Goal: Information Seeking & Learning: Check status

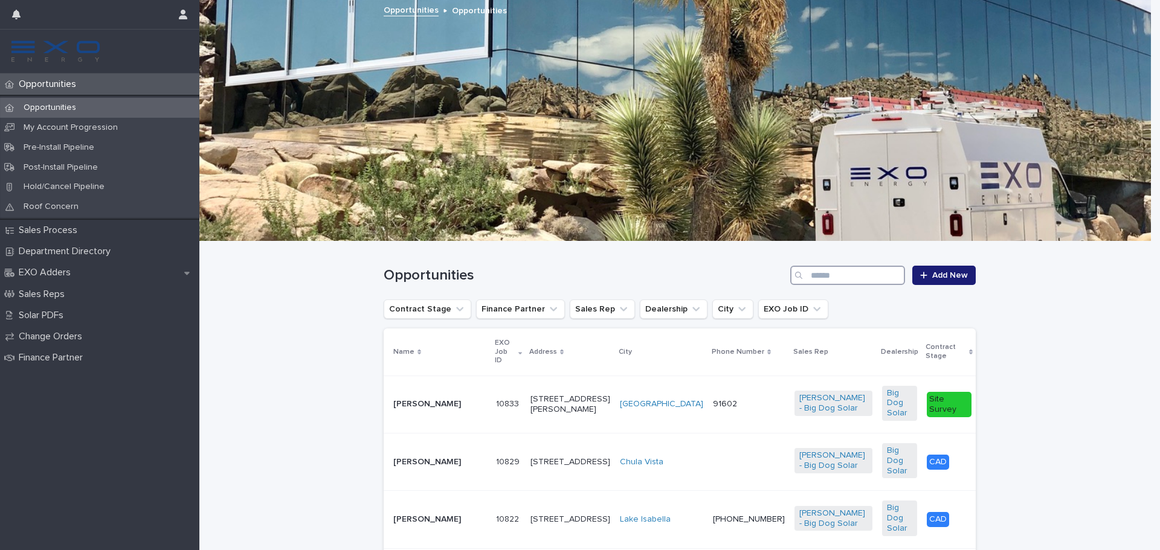
click at [846, 279] on input "Search" at bounding box center [847, 275] width 115 height 19
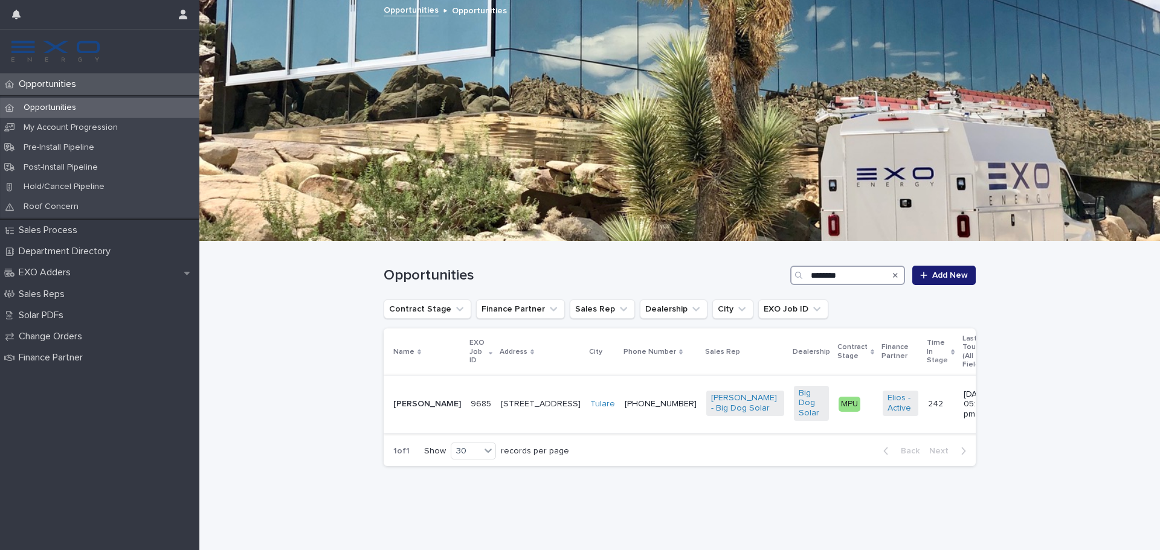
type input "*******"
click at [413, 399] on p "[PERSON_NAME]" at bounding box center [427, 404] width 68 height 10
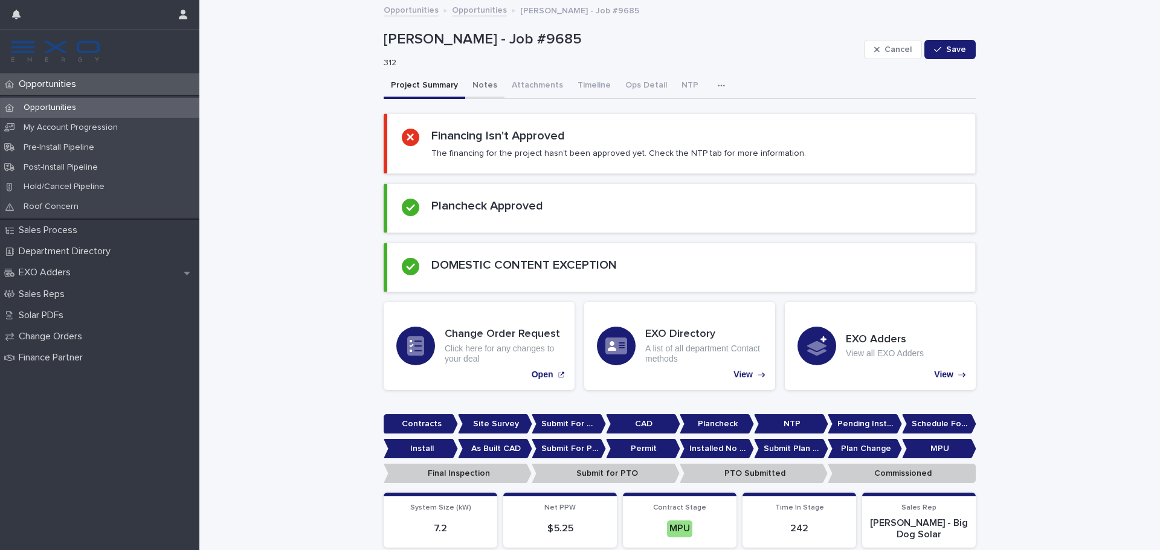
drag, startPoint x: 496, startPoint y: 87, endPoint x: 489, endPoint y: 87, distance: 6.6
click at [504, 87] on button "Attachments" at bounding box center [537, 86] width 66 height 25
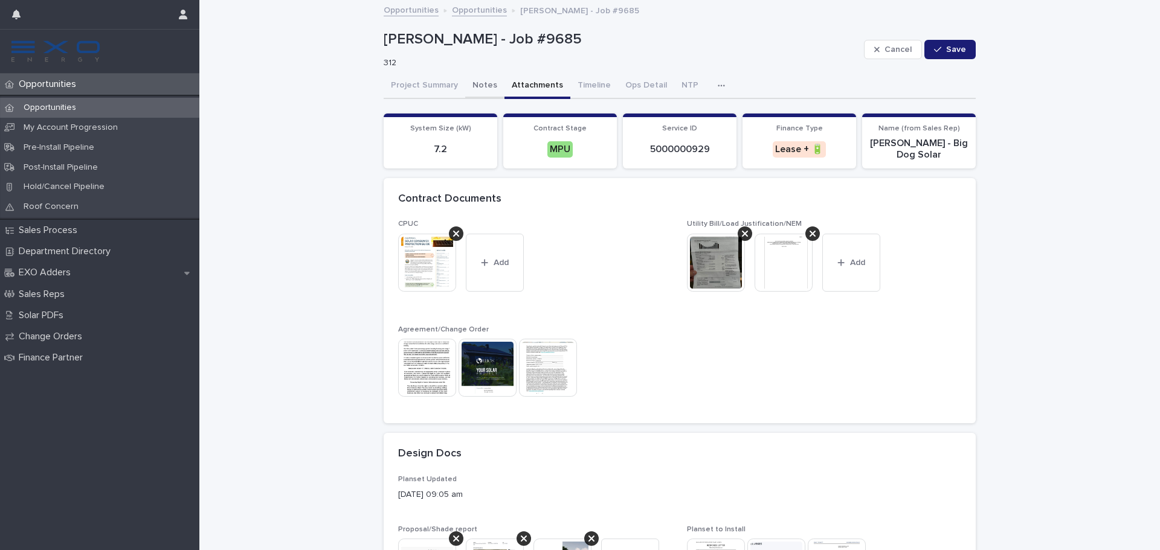
click at [484, 87] on button "Notes" at bounding box center [484, 86] width 39 height 25
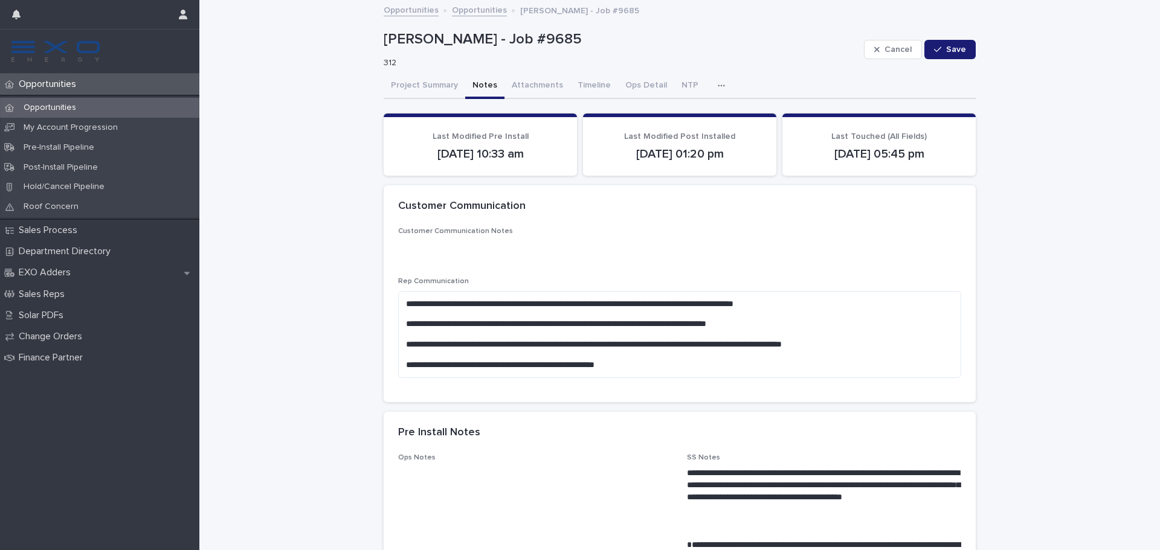
click at [710, 88] on button "button" at bounding box center [723, 86] width 27 height 24
click at [695, 106] on div "Activity" at bounding box center [679, 117] width 91 height 29
click at [694, 112] on button "Activity" at bounding box center [680, 117] width 80 height 18
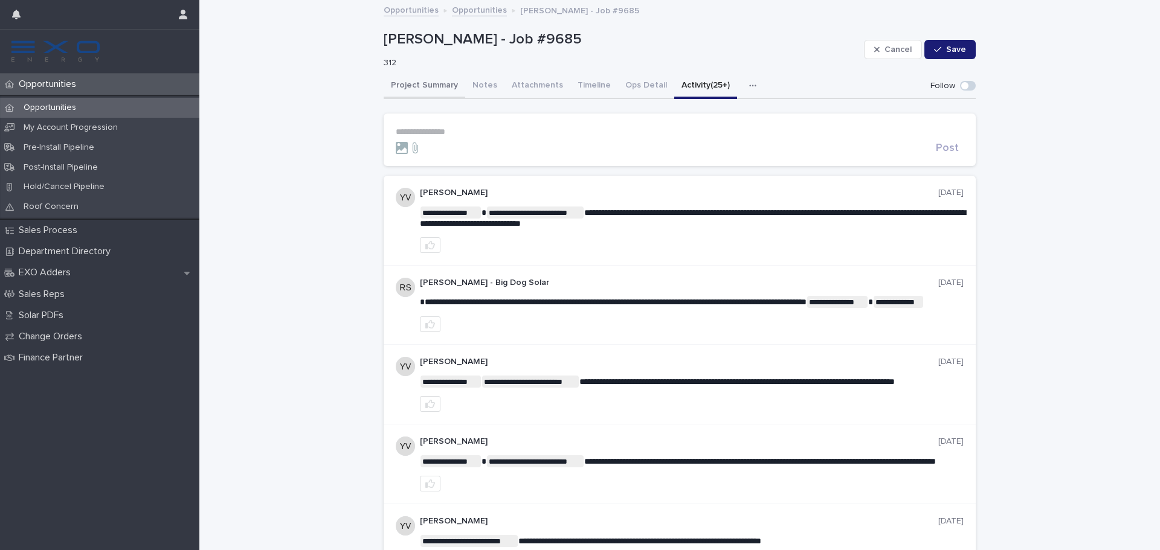
click at [416, 86] on button "Project Summary" at bounding box center [425, 86] width 82 height 25
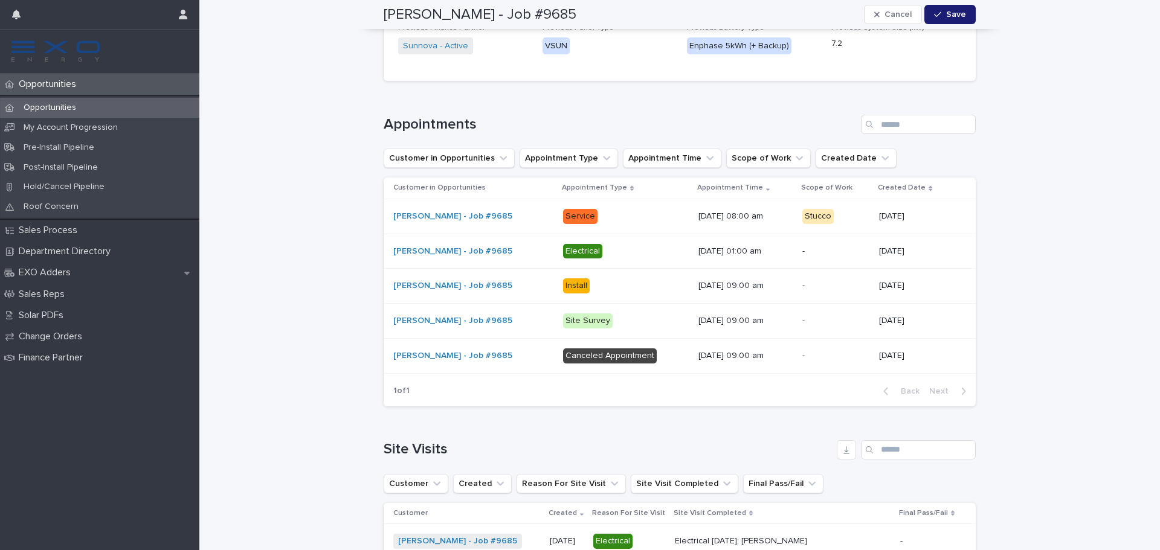
scroll to position [1692, 0]
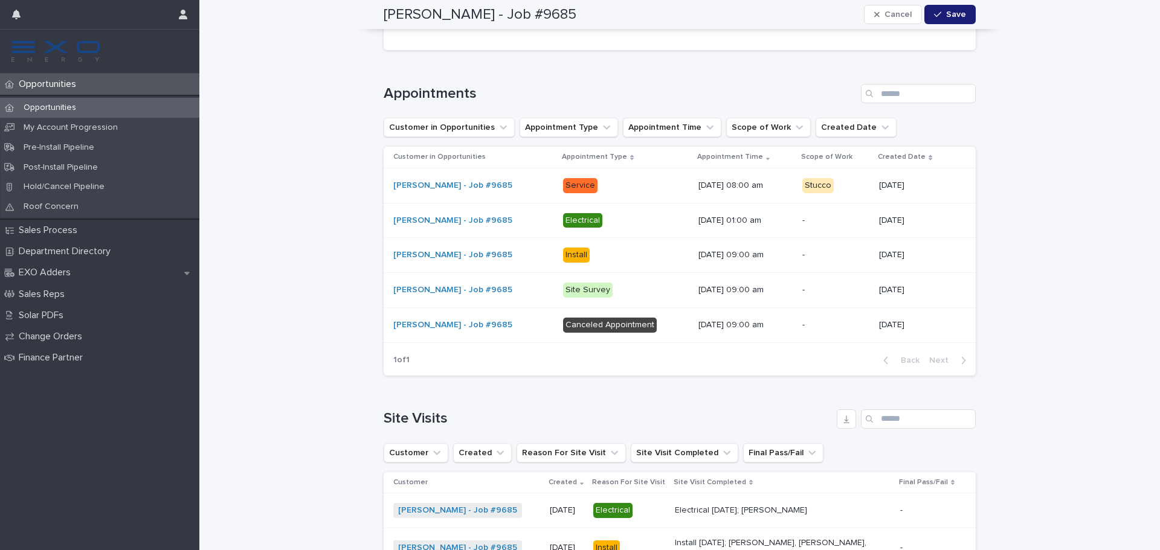
click at [657, 186] on div "Service" at bounding box center [626, 185] width 126 height 25
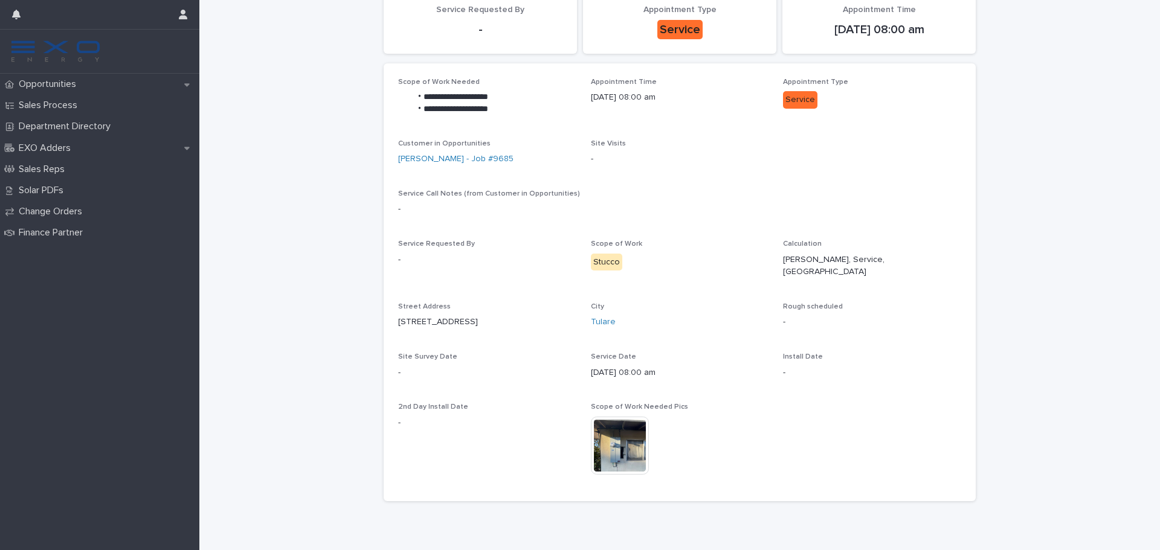
scroll to position [117, 0]
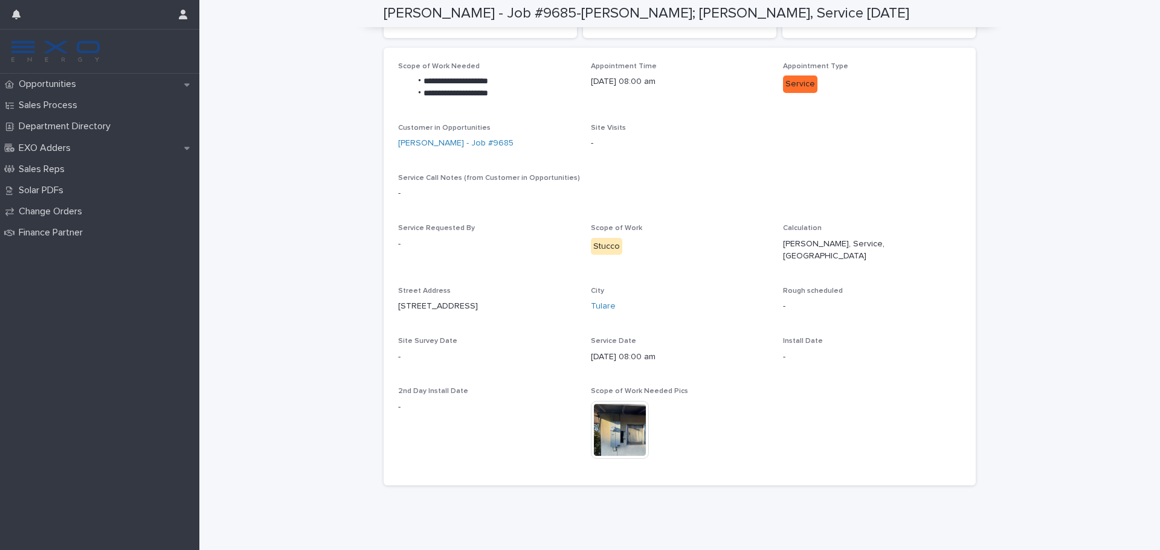
click at [626, 429] on img at bounding box center [620, 430] width 58 height 58
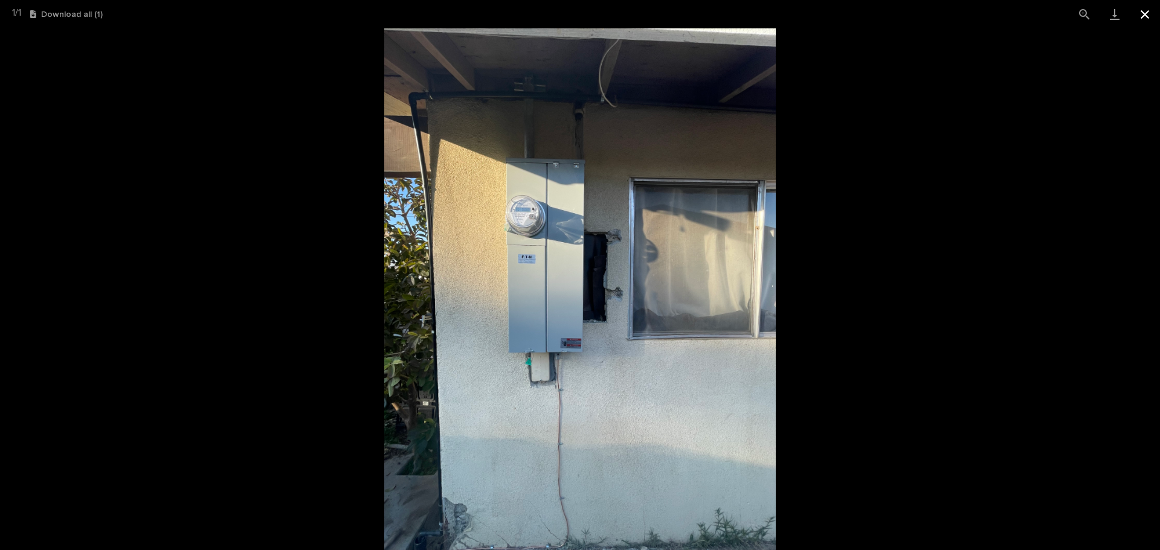
click at [1141, 18] on button "Close gallery" at bounding box center [1145, 14] width 30 height 28
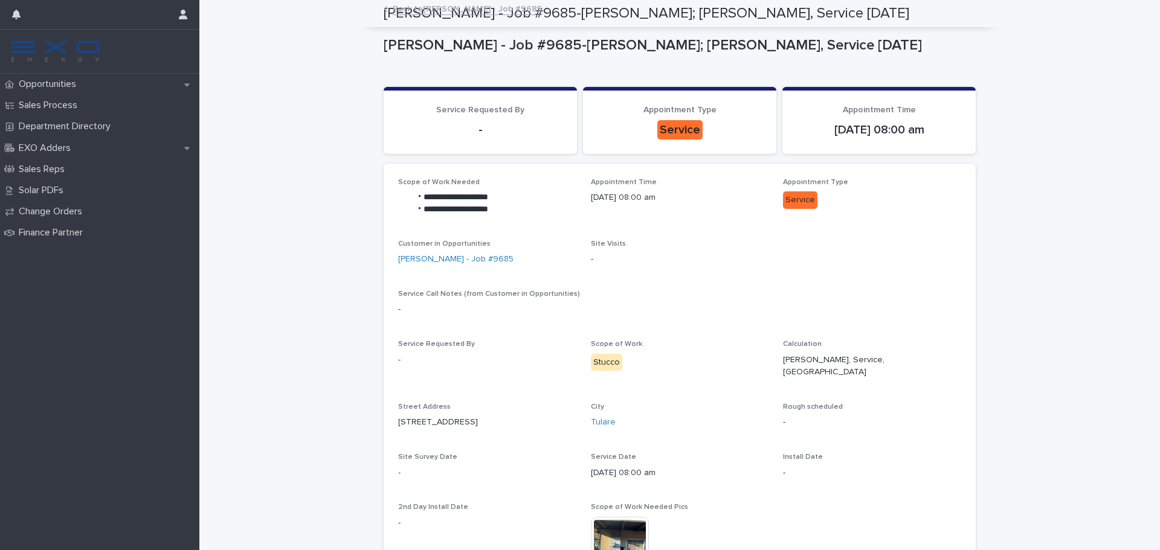
scroll to position [0, 0]
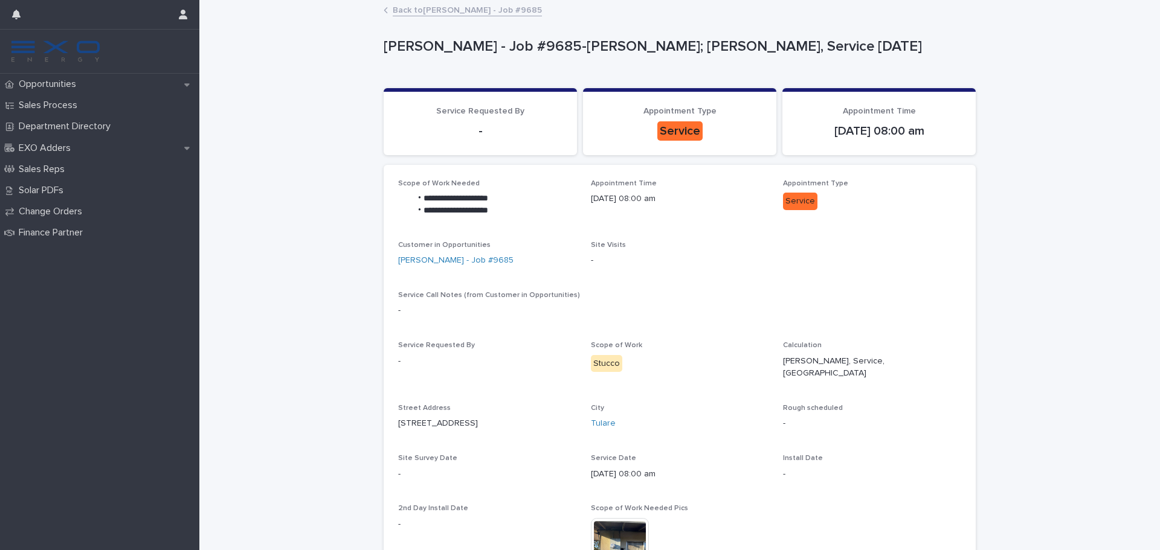
click at [384, 9] on icon at bounding box center [386, 10] width 4 height 6
click at [393, 10] on link "Back to [PERSON_NAME] - Job #9685" at bounding box center [467, 9] width 149 height 14
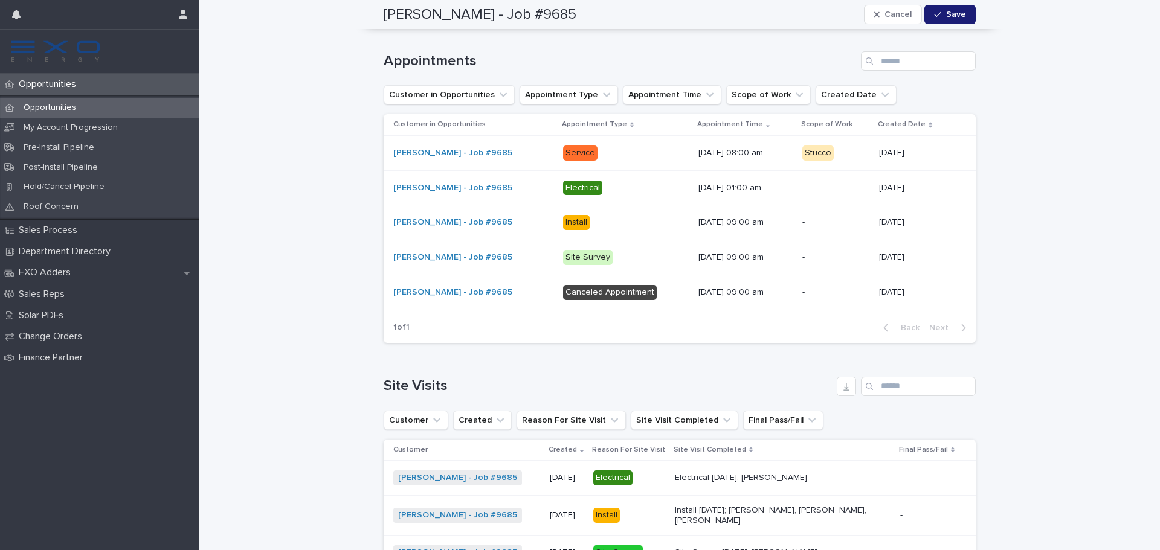
scroll to position [1719, 0]
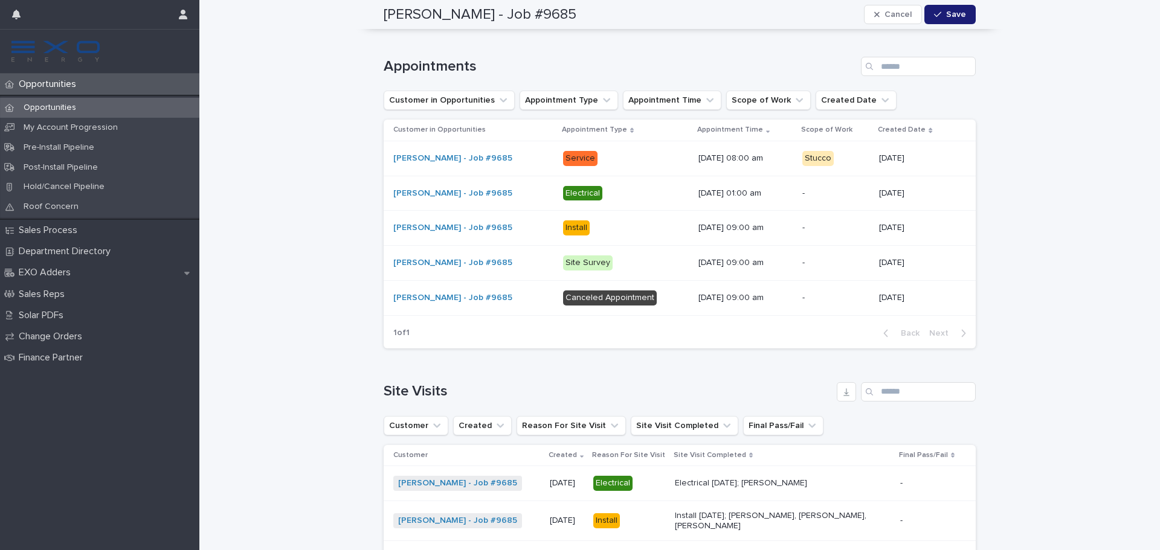
click at [34, 100] on div "Opportunities" at bounding box center [99, 108] width 199 height 20
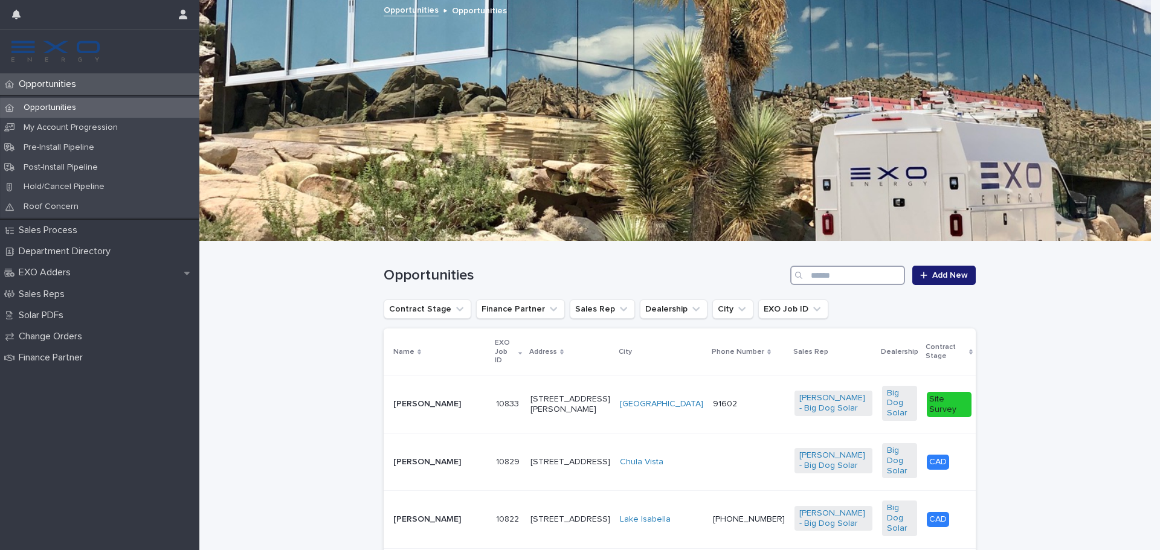
click at [840, 280] on input "Search" at bounding box center [847, 275] width 115 height 19
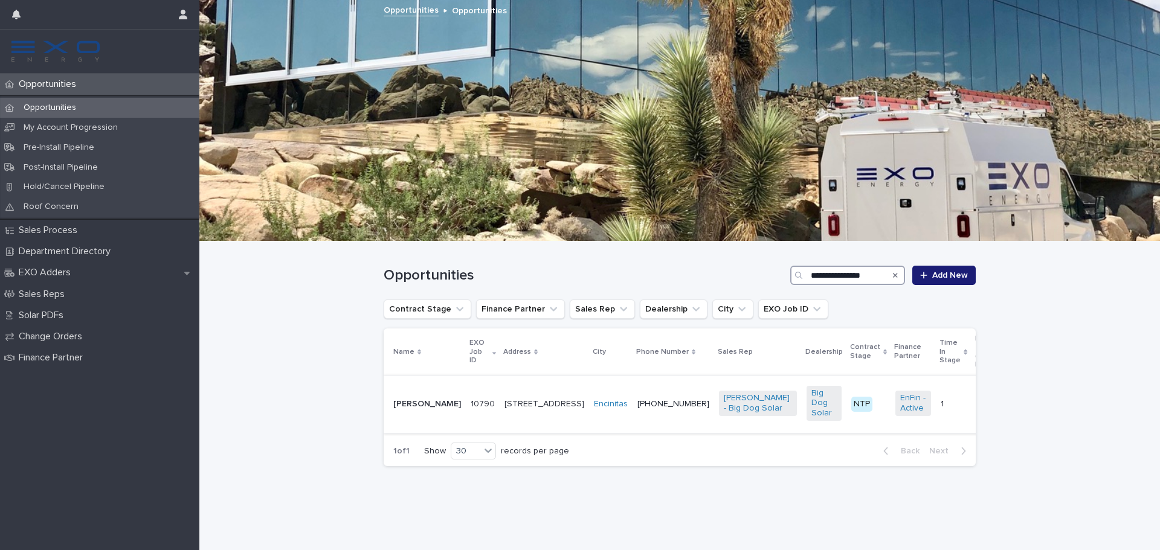
type input "**********"
click at [431, 407] on p "[PERSON_NAME]" at bounding box center [427, 404] width 68 height 10
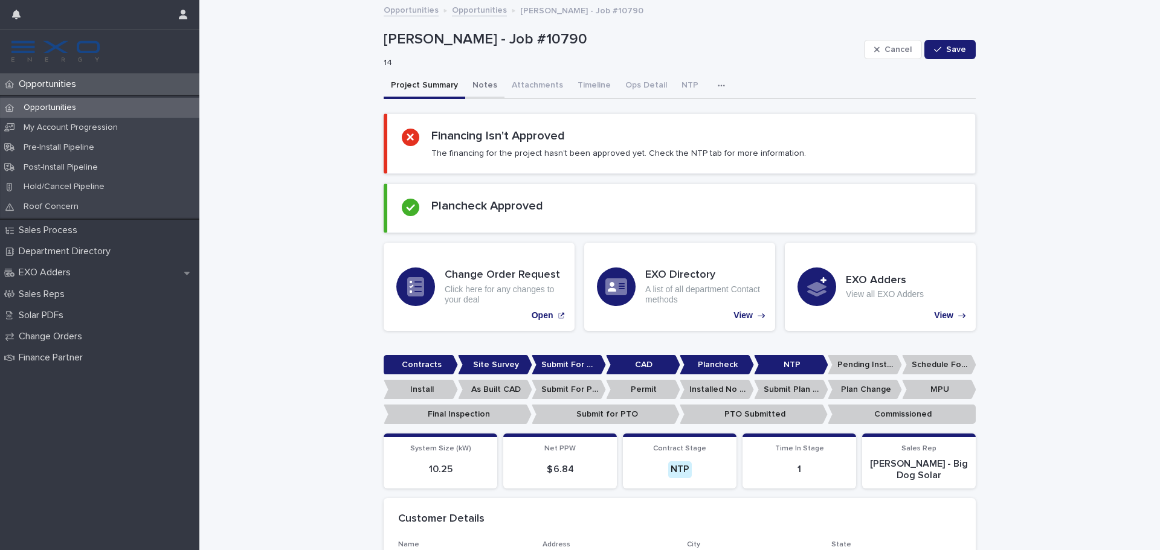
click at [474, 85] on button "Notes" at bounding box center [484, 86] width 39 height 25
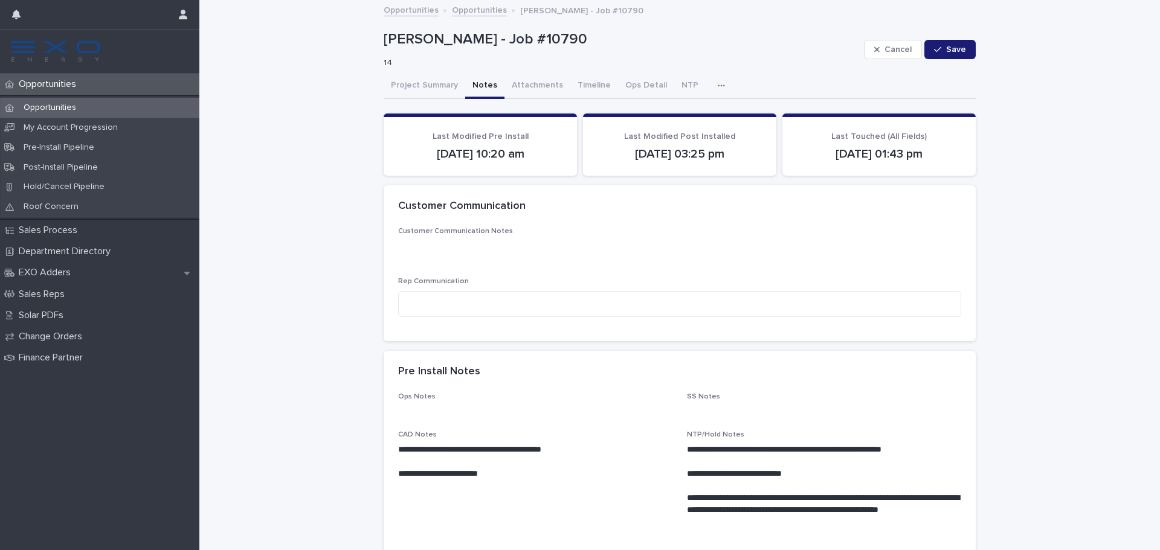
click at [719, 83] on button "button" at bounding box center [723, 86] width 27 height 24
click at [662, 118] on span "Activity" at bounding box center [658, 117] width 27 height 8
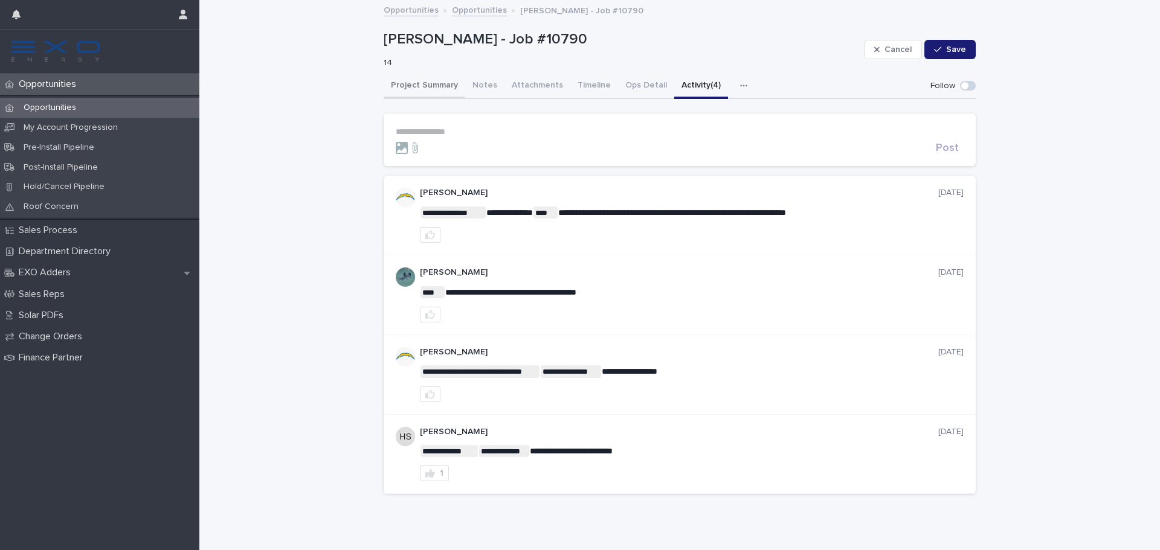
click at [420, 82] on button "Project Summary" at bounding box center [425, 86] width 82 height 25
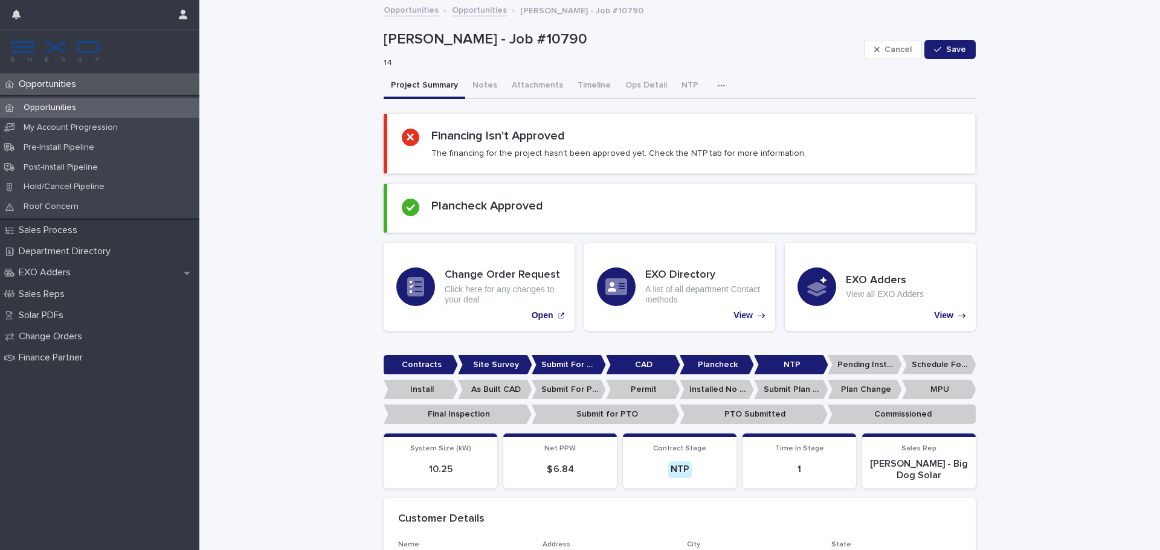
click at [92, 108] on div "Opportunities" at bounding box center [99, 108] width 199 height 20
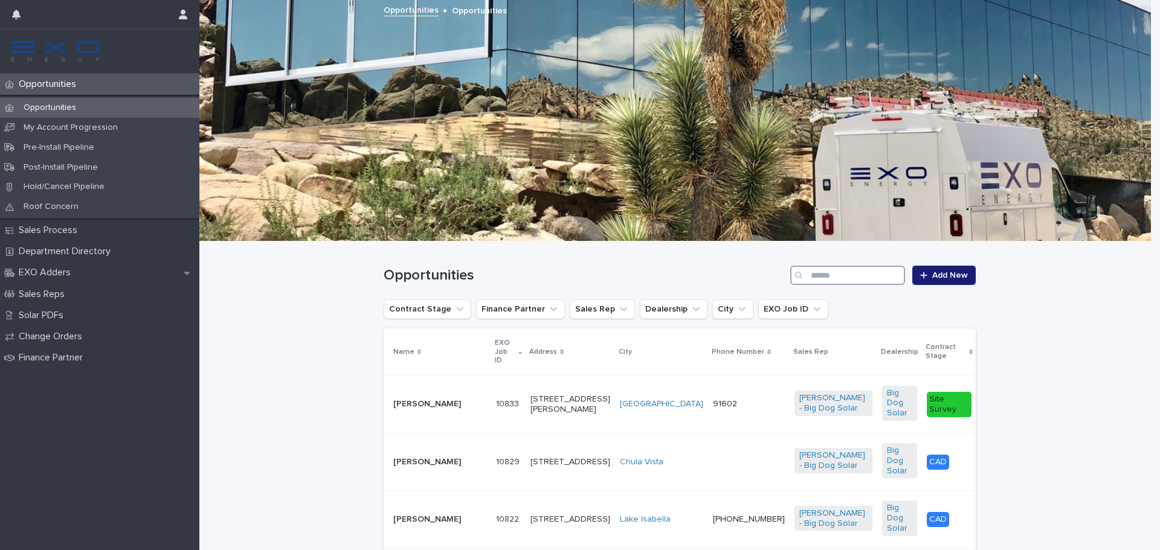
click at [860, 281] on input "Search" at bounding box center [847, 275] width 115 height 19
type input "**********"
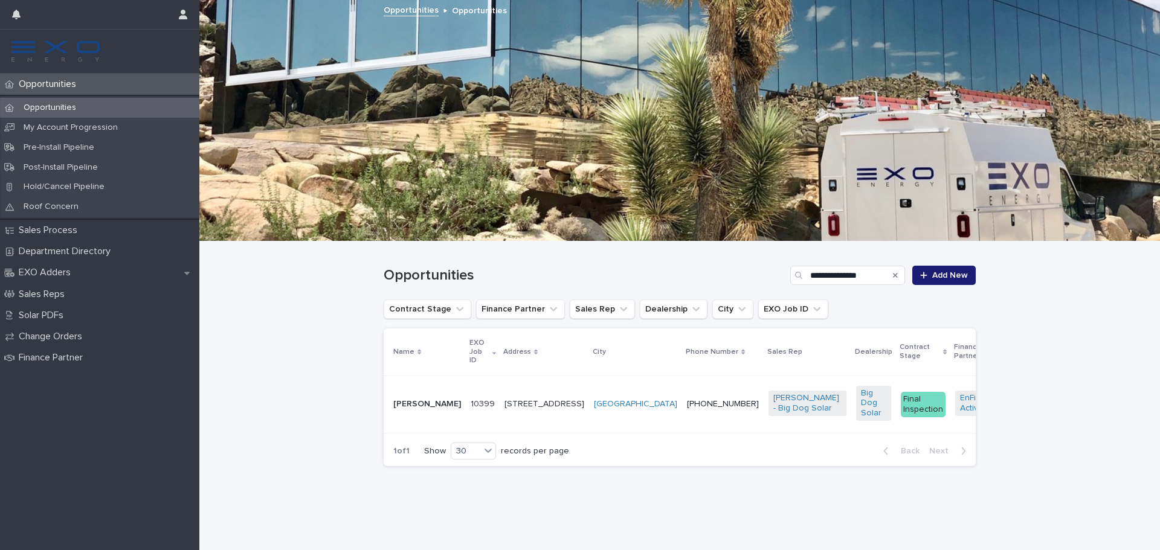
click at [404, 404] on p "[PERSON_NAME]" at bounding box center [427, 404] width 68 height 10
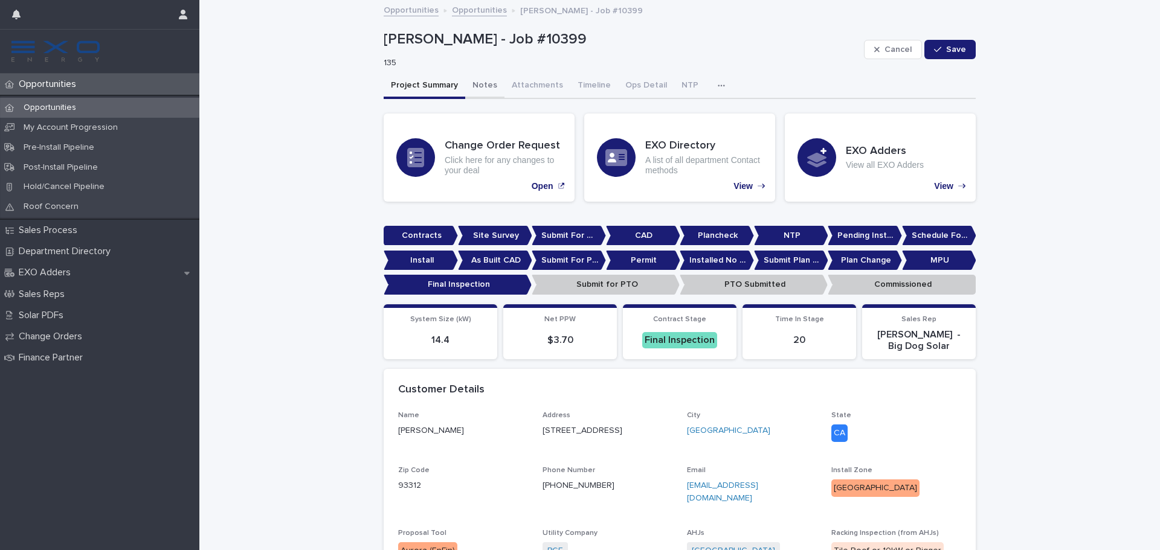
click at [486, 88] on button "Notes" at bounding box center [484, 86] width 39 height 25
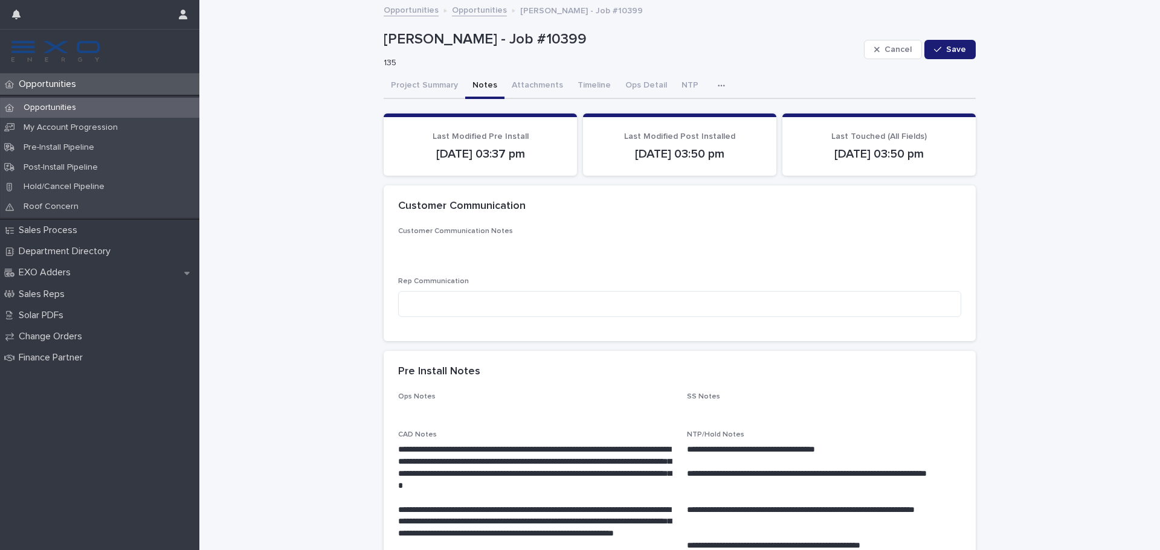
click at [710, 80] on button "button" at bounding box center [723, 86] width 27 height 24
click at [689, 115] on button "Activity" at bounding box center [680, 117] width 80 height 18
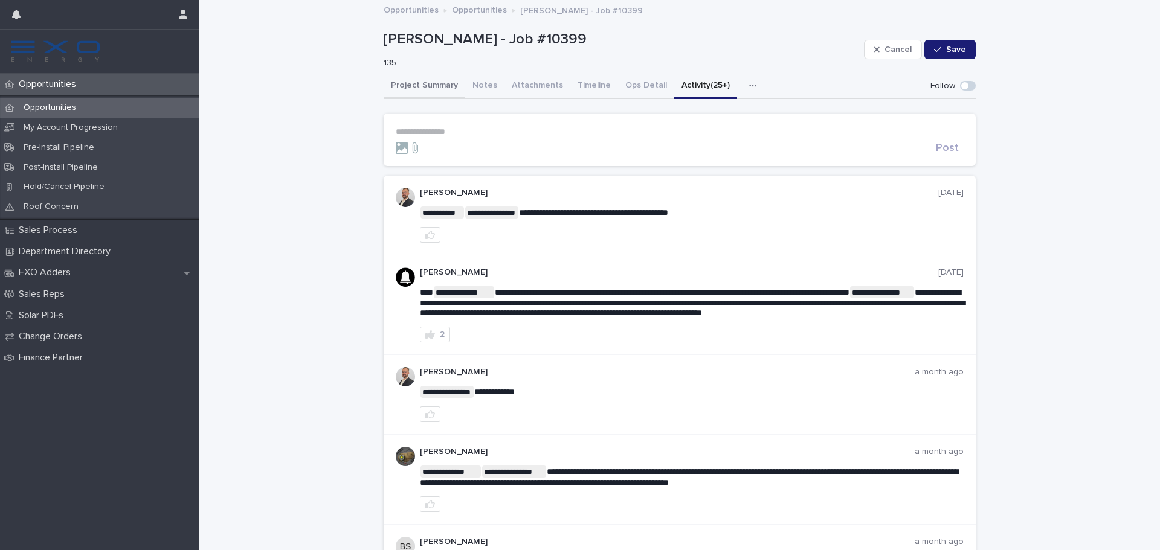
click at [422, 89] on button "Project Summary" at bounding box center [425, 86] width 82 height 25
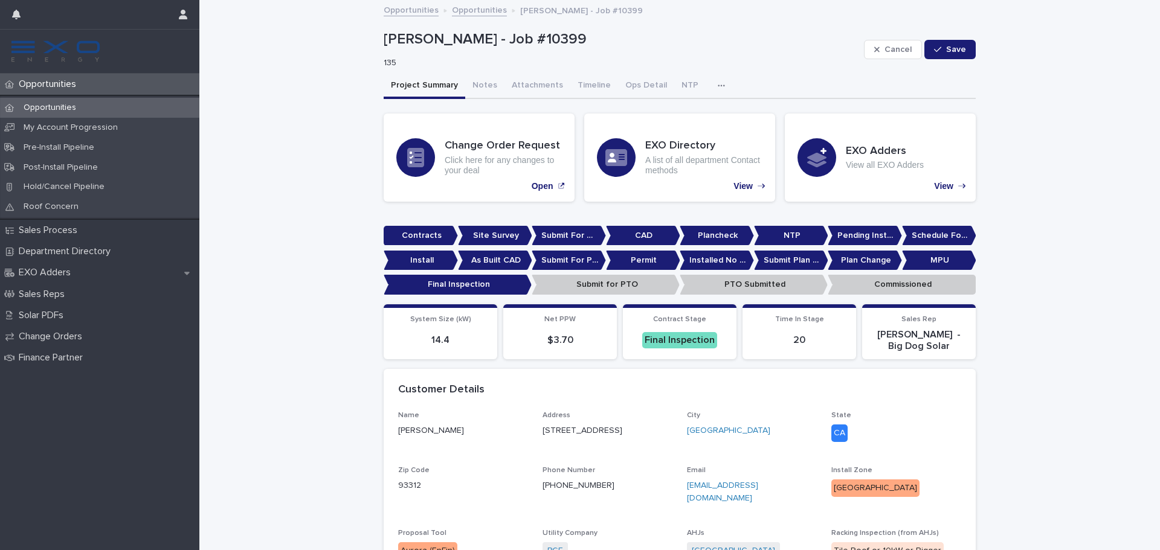
click at [710, 94] on button "button" at bounding box center [723, 86] width 27 height 24
click at [692, 112] on button "Activity (25+)" at bounding box center [680, 117] width 80 height 18
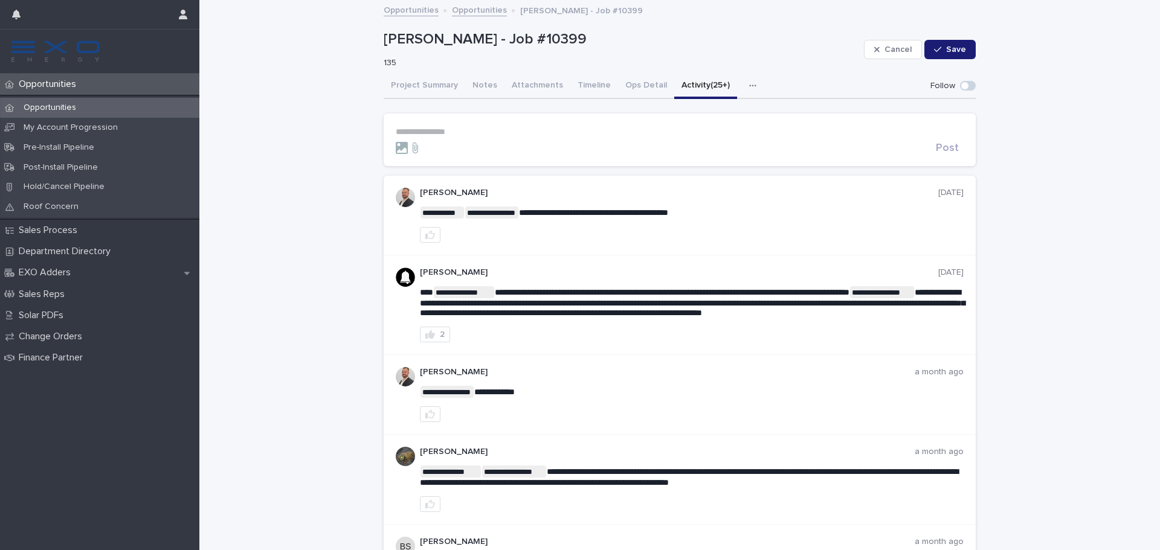
click at [108, 109] on div "Opportunities" at bounding box center [99, 108] width 199 height 20
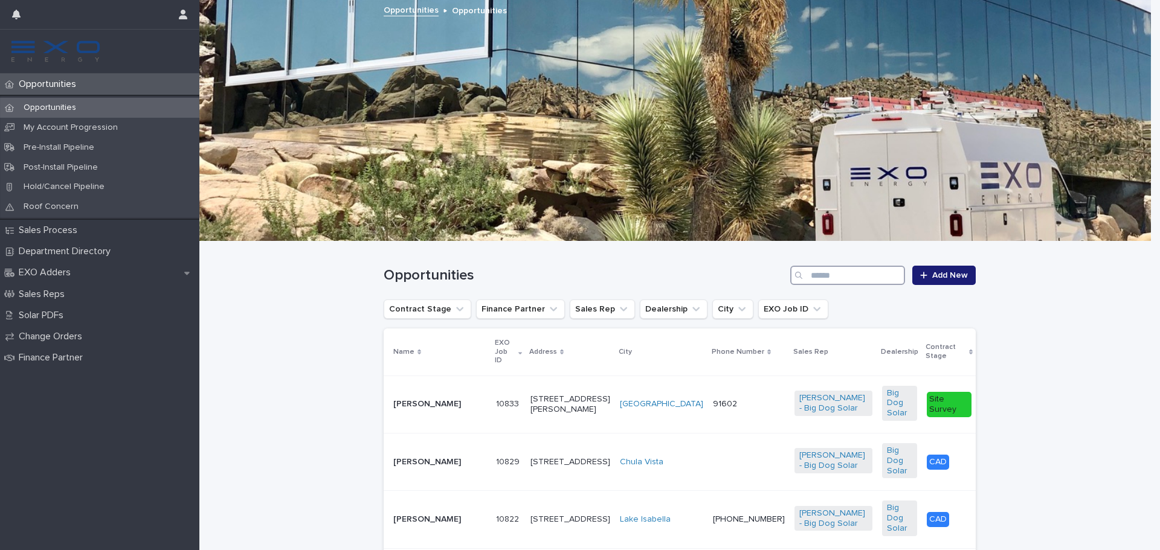
click at [847, 272] on input "Search" at bounding box center [847, 275] width 115 height 19
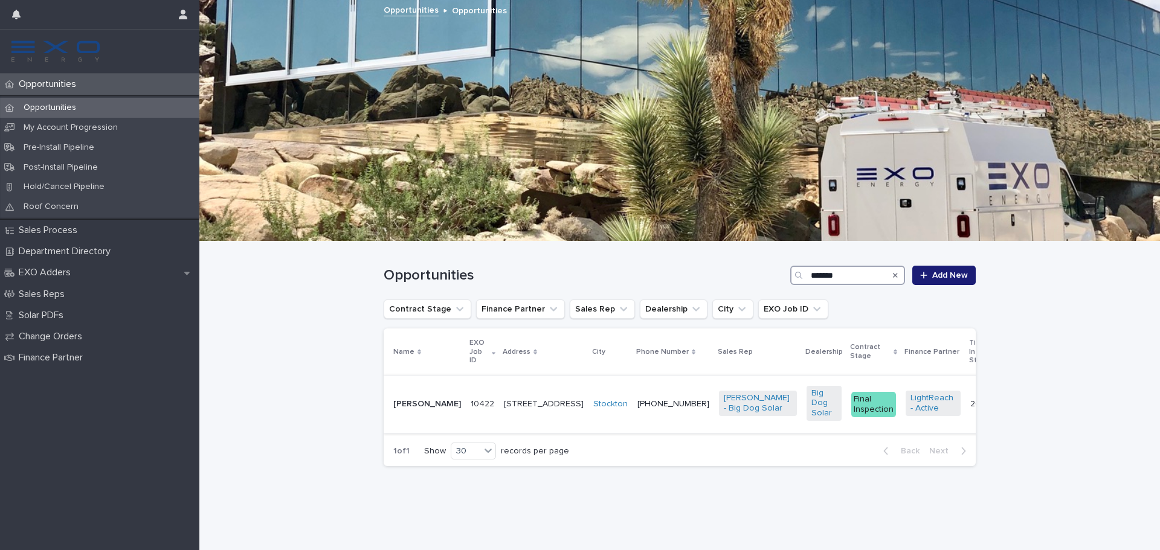
type input "*******"
click at [431, 399] on p "[PERSON_NAME]" at bounding box center [427, 404] width 68 height 10
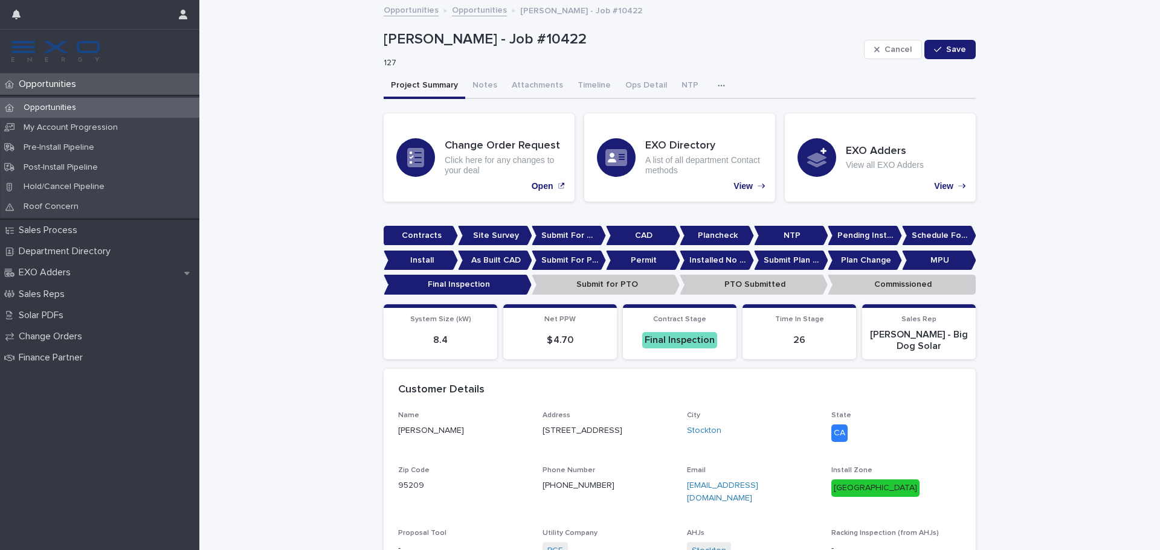
click at [710, 80] on button "button" at bounding box center [723, 86] width 27 height 24
click at [662, 121] on span "Activity" at bounding box center [658, 117] width 27 height 8
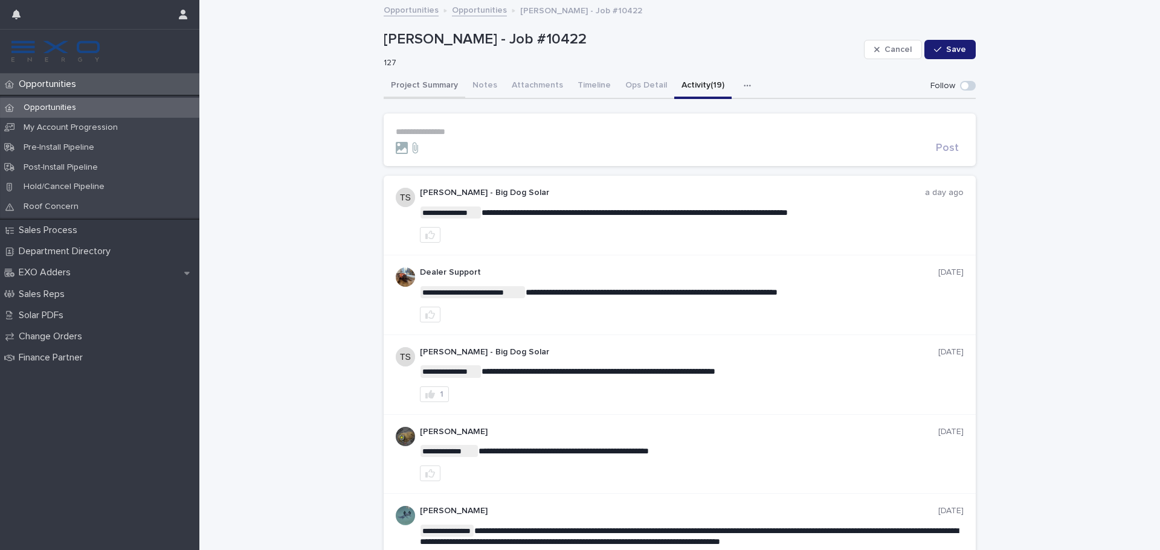
click at [399, 92] on button "Project Summary" at bounding box center [425, 86] width 82 height 25
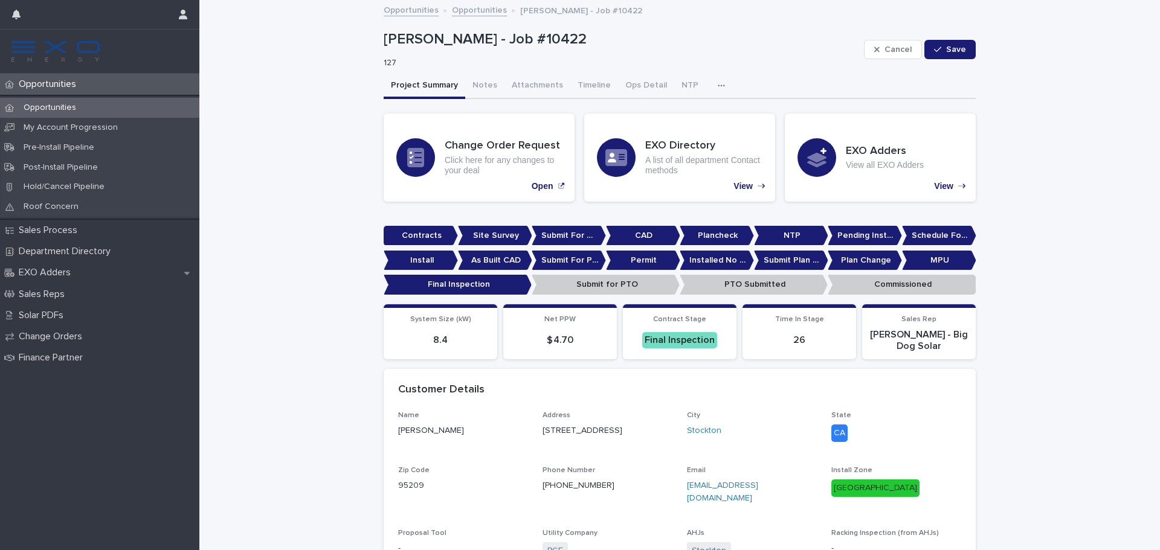
click at [85, 100] on div "Opportunities" at bounding box center [99, 108] width 199 height 20
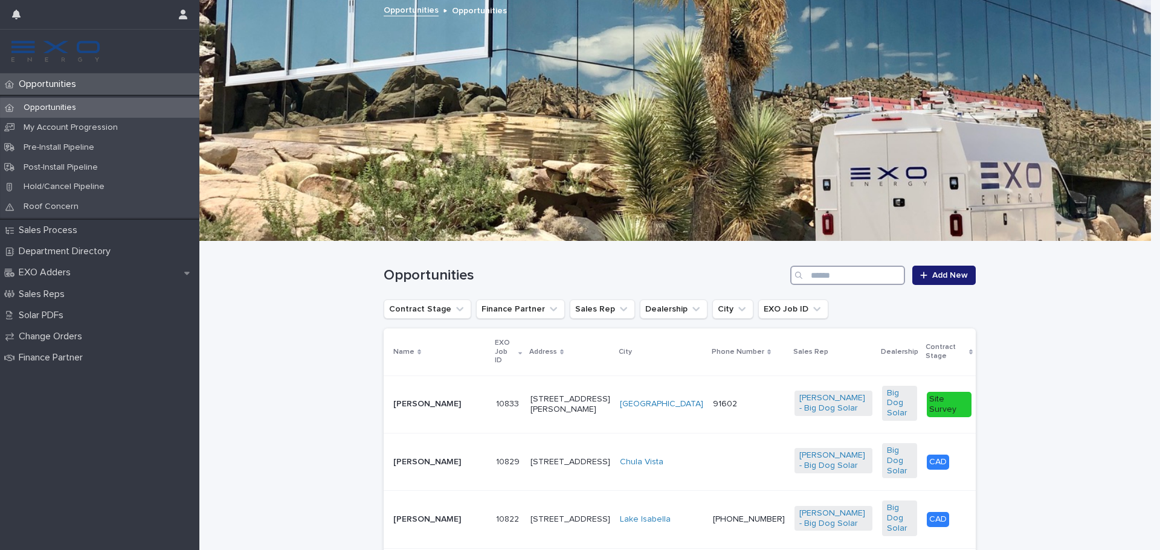
click at [830, 282] on input "Search" at bounding box center [847, 275] width 115 height 19
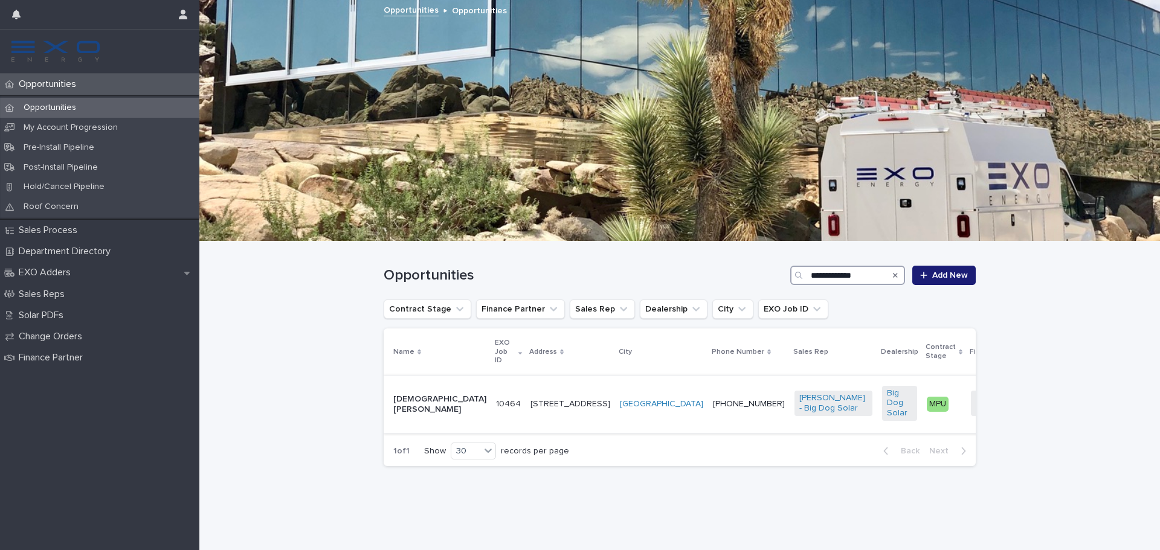
type input "**********"
click at [414, 406] on p "[DEMOGRAPHIC_DATA][PERSON_NAME]" at bounding box center [439, 405] width 93 height 21
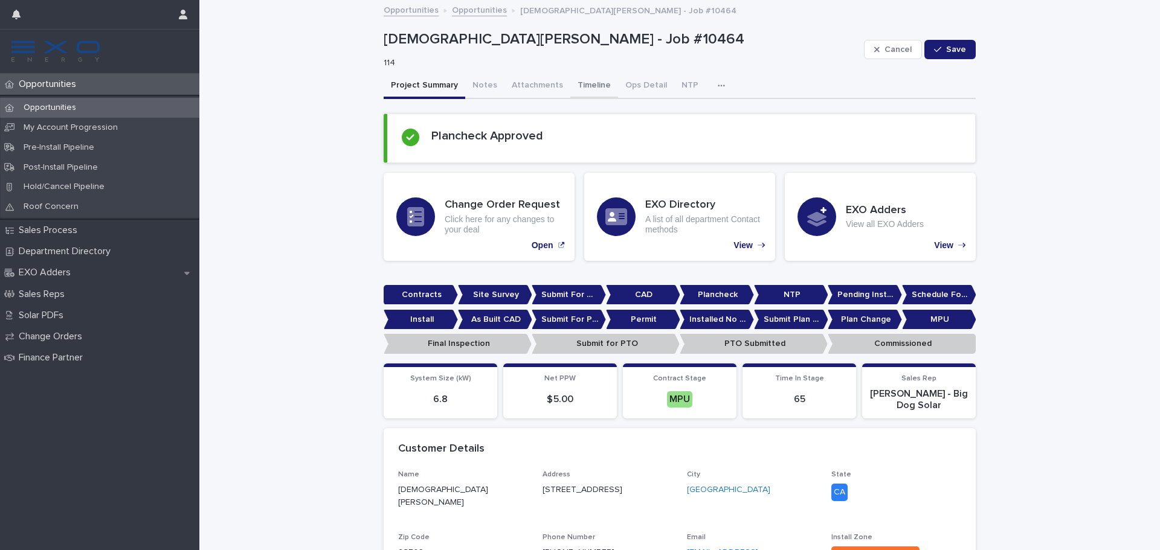
click at [584, 81] on button "Timeline" at bounding box center [594, 86] width 48 height 25
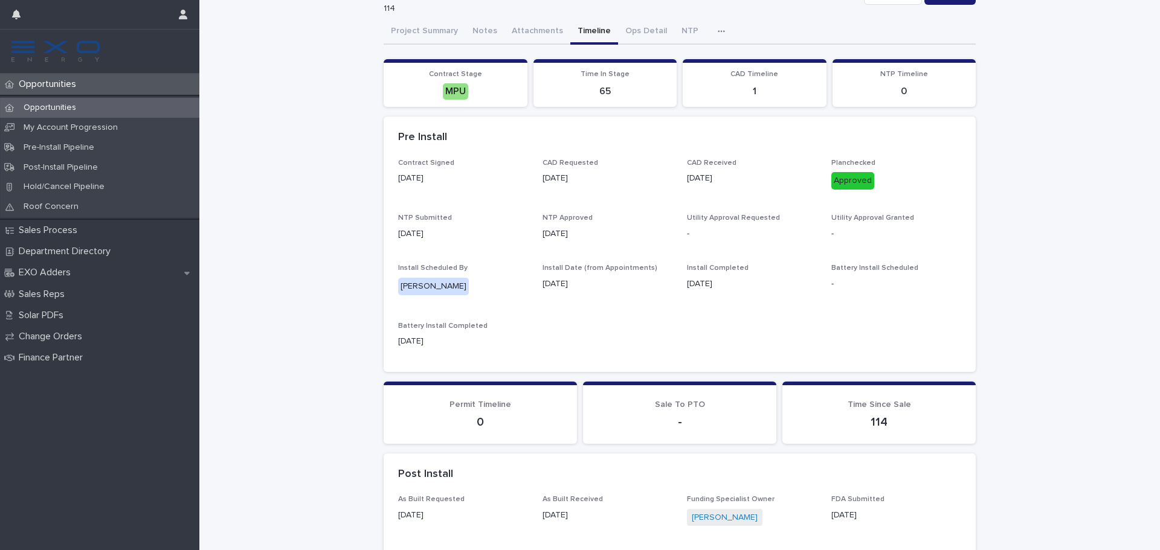
scroll to position [60, 0]
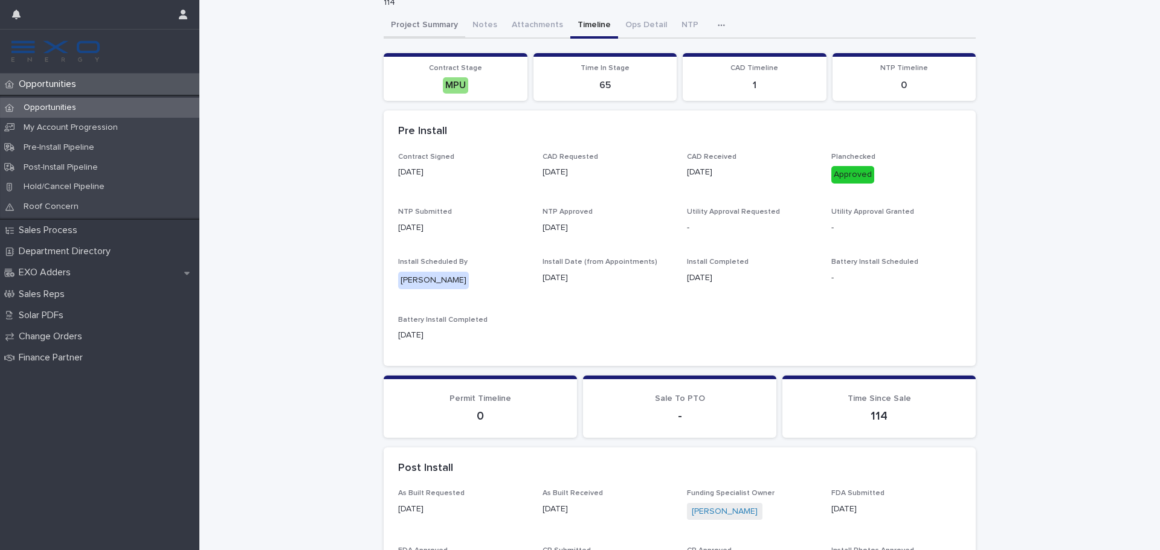
click at [402, 30] on div "Project Summary Notes Attachments Timeline Ops Detail NTP Activity Can't displa…" at bounding box center [680, 424] width 592 height 822
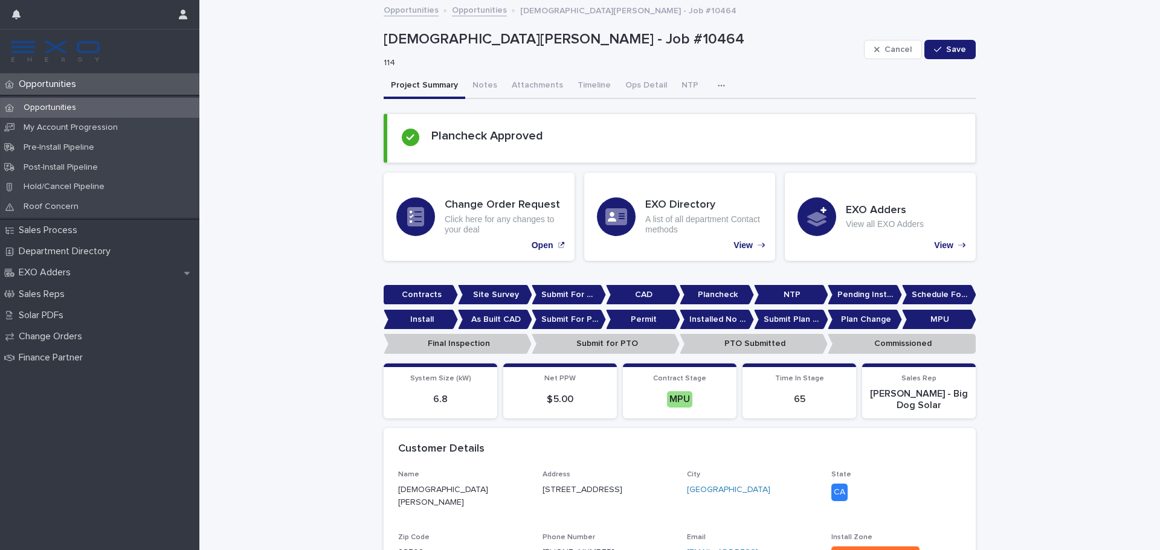
click at [710, 89] on button "button" at bounding box center [723, 86] width 27 height 24
click at [687, 118] on button "Activity" at bounding box center [680, 117] width 80 height 18
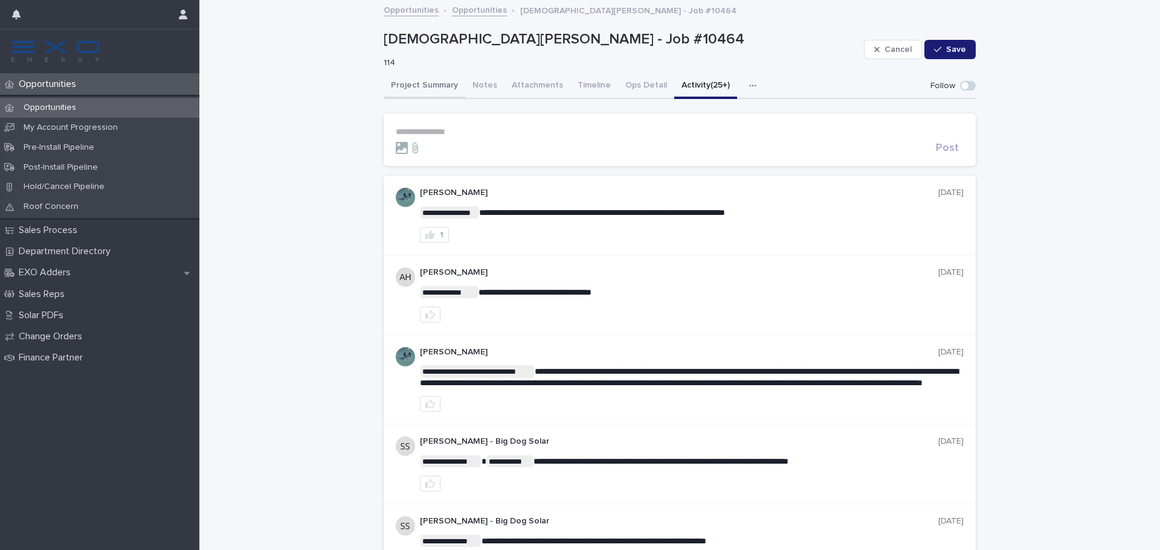
click at [420, 80] on button "Project Summary" at bounding box center [425, 86] width 82 height 25
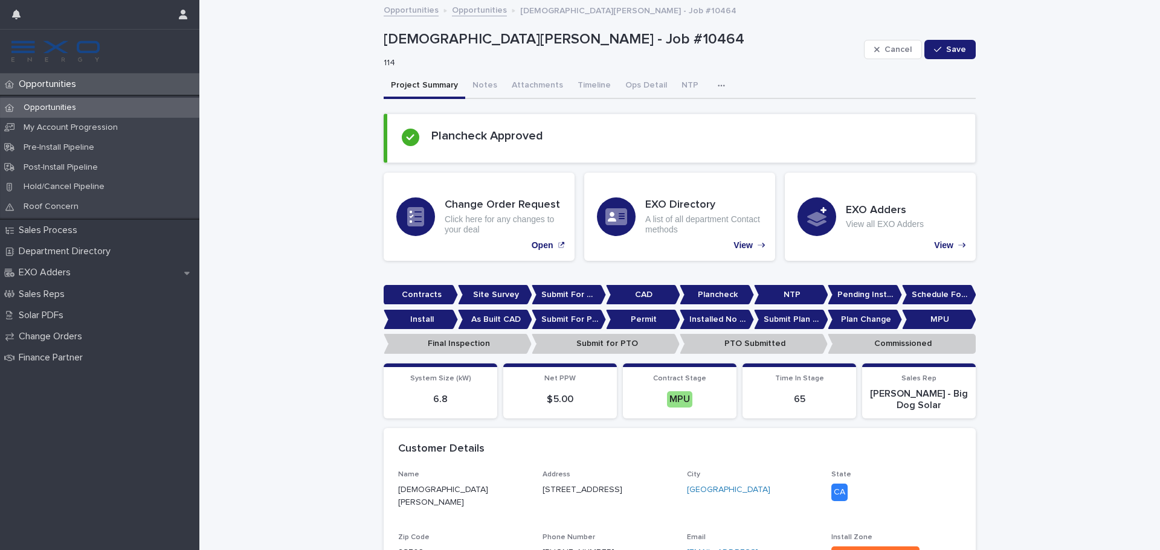
click at [77, 100] on div "Opportunities" at bounding box center [99, 108] width 199 height 20
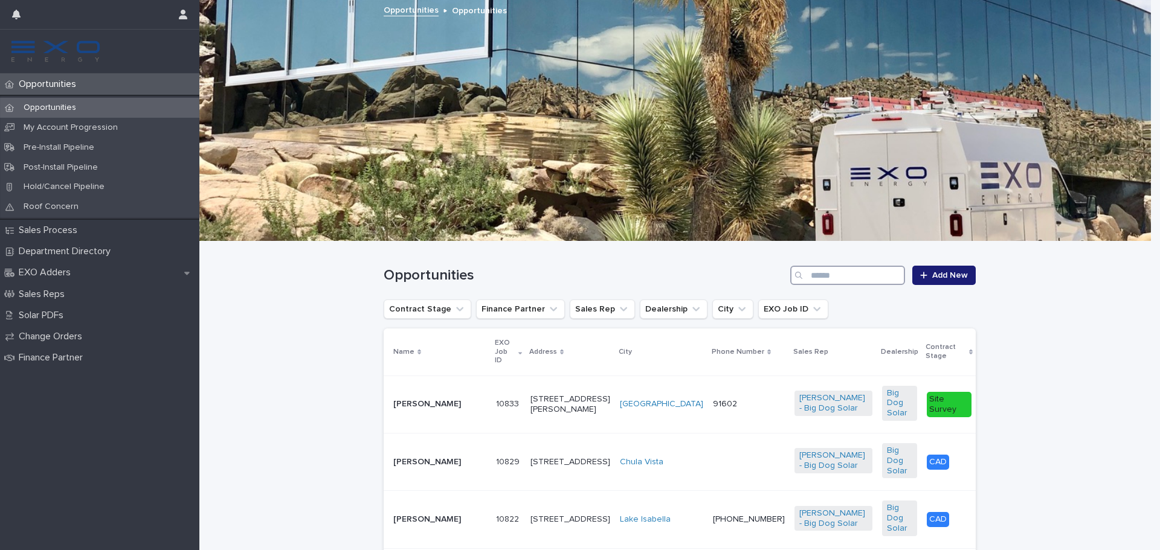
click at [835, 277] on input "Search" at bounding box center [847, 275] width 115 height 19
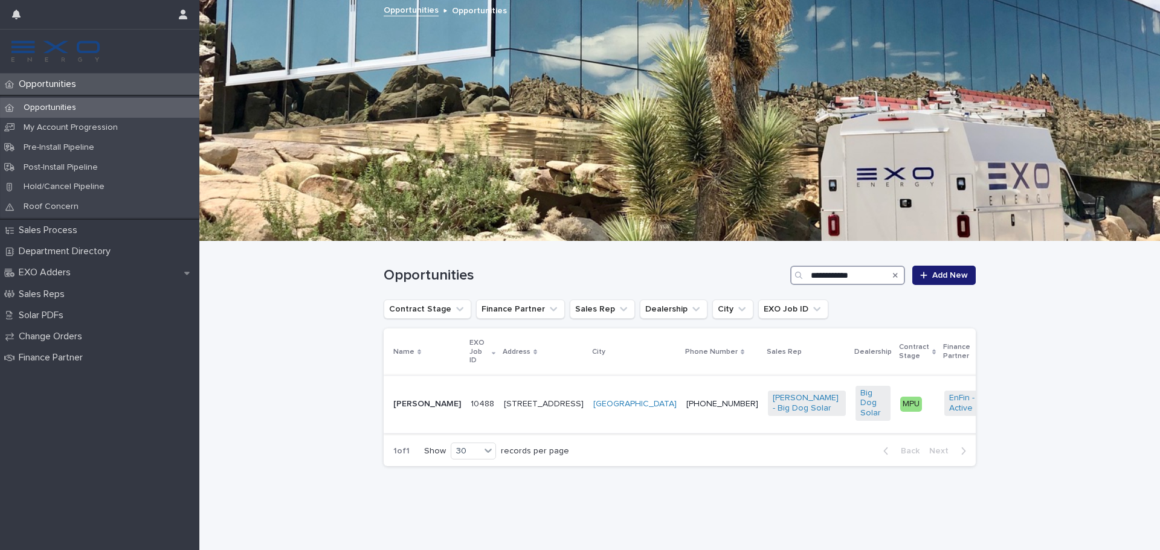
type input "**********"
click at [434, 399] on p "[PERSON_NAME]" at bounding box center [427, 404] width 68 height 10
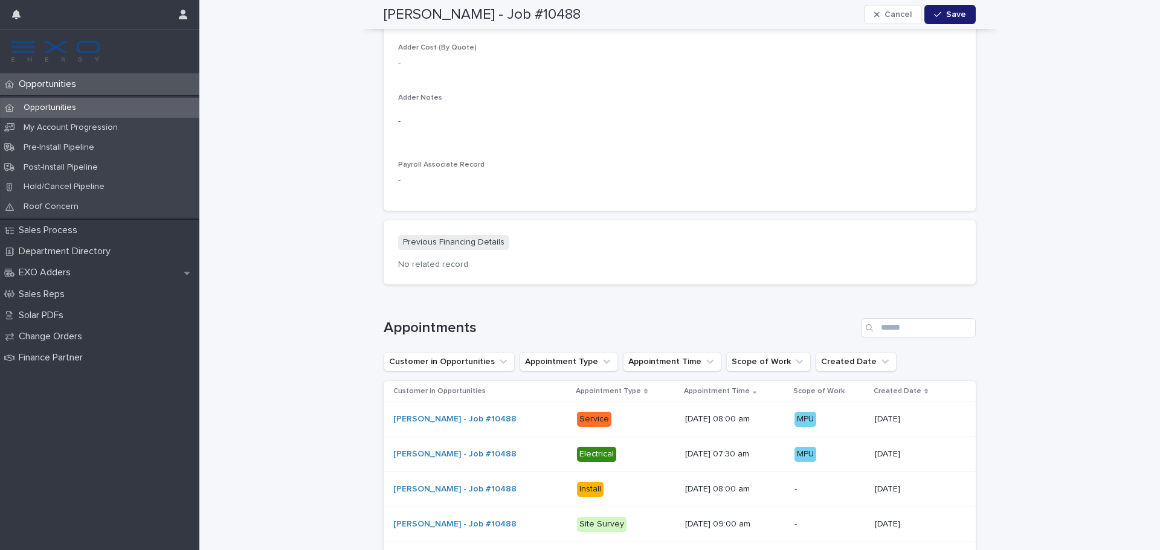
scroll to position [1148, 0]
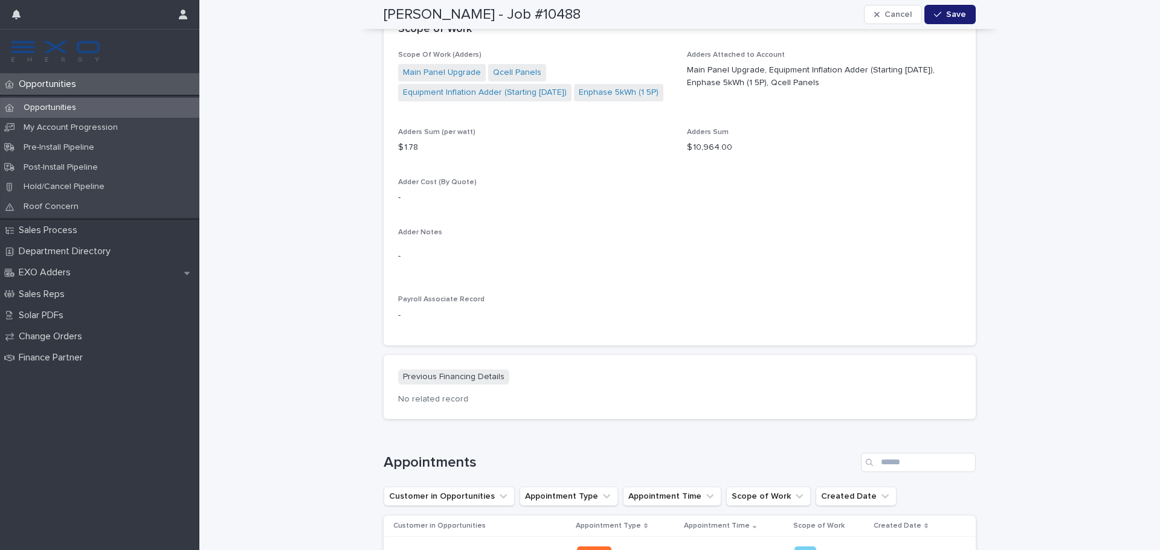
click at [62, 106] on p "Opportunities" at bounding box center [50, 108] width 72 height 10
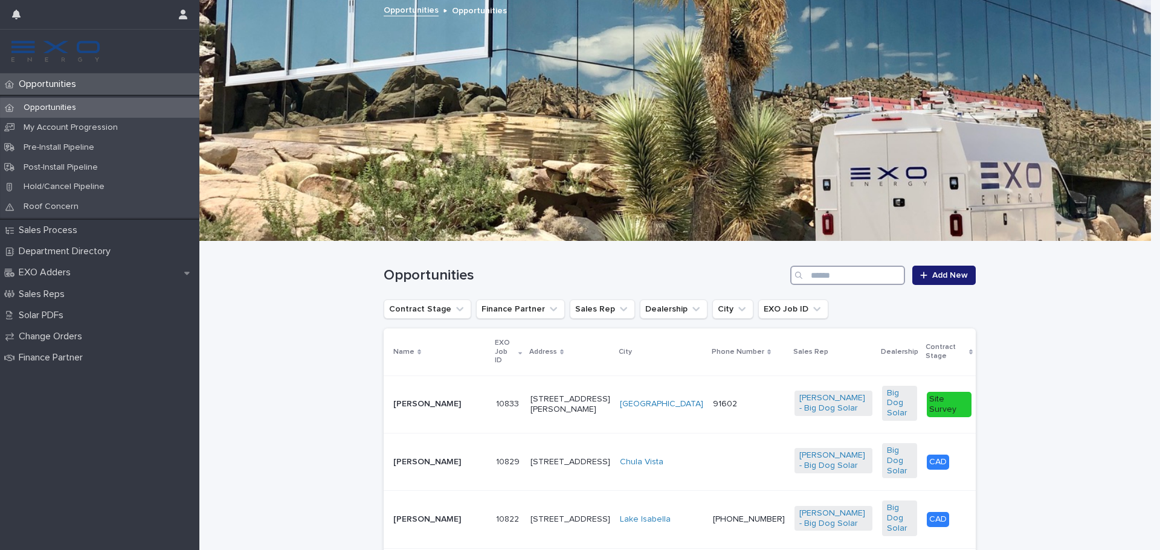
click at [832, 274] on input "Search" at bounding box center [847, 275] width 115 height 19
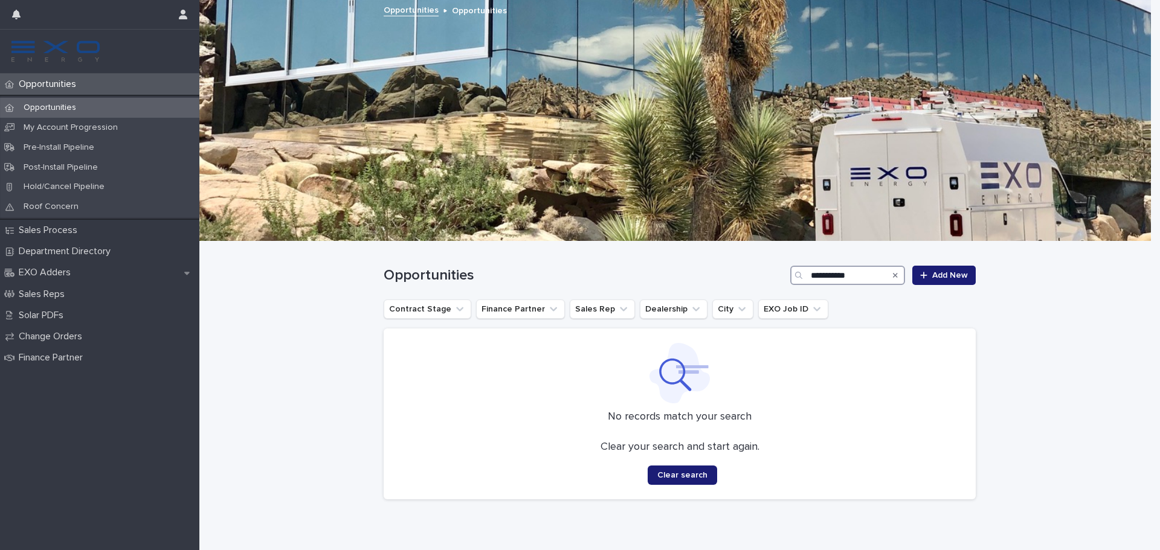
click at [822, 275] on input "**********" at bounding box center [847, 275] width 115 height 19
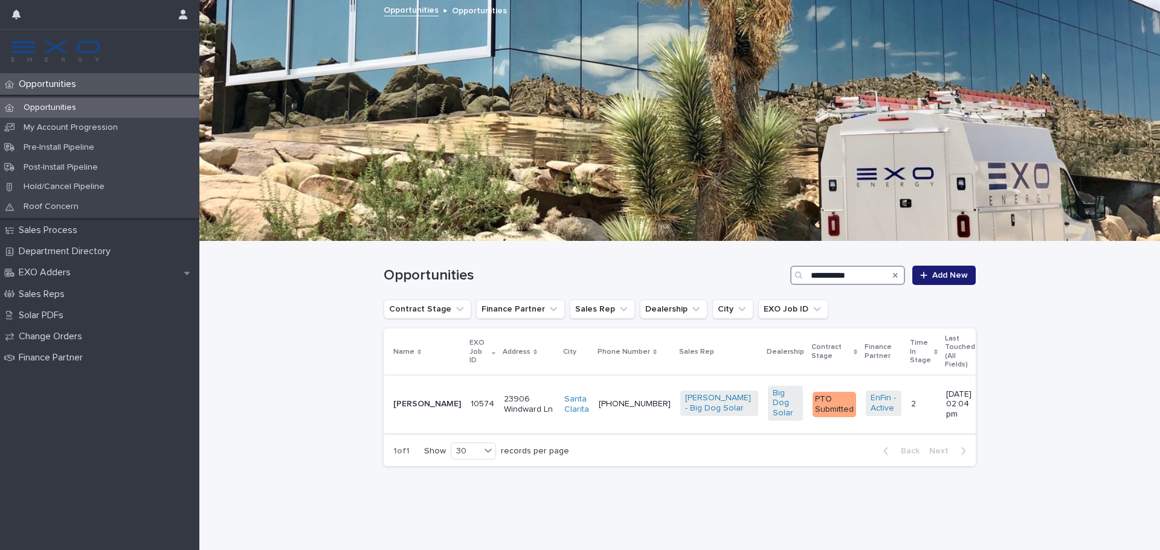
type input "**********"
click at [442, 398] on td "[PERSON_NAME]" at bounding box center [425, 404] width 82 height 57
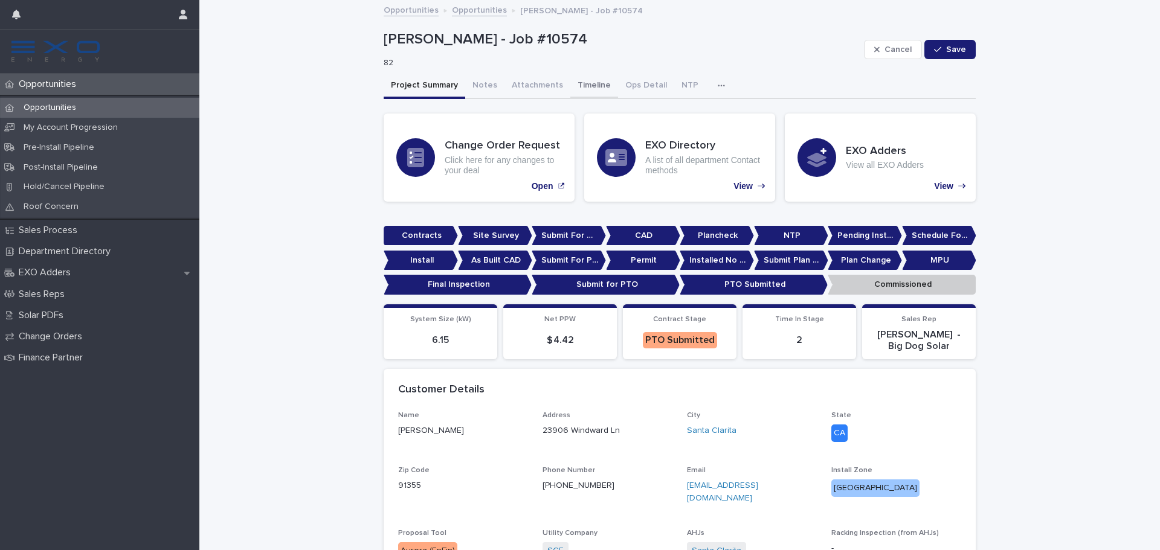
click at [575, 83] on button "Timeline" at bounding box center [594, 86] width 48 height 25
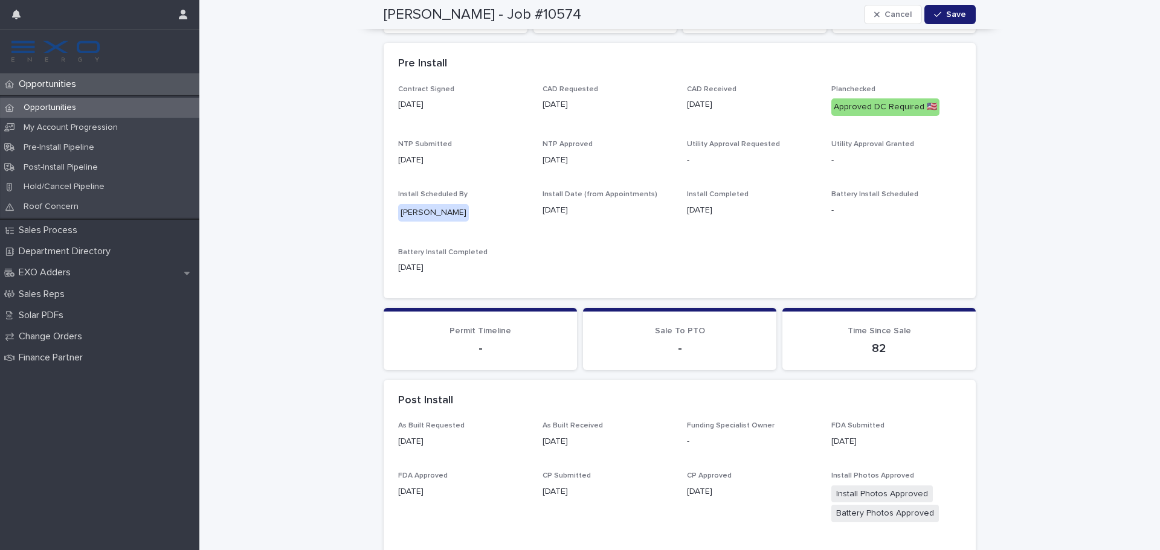
scroll to position [36, 0]
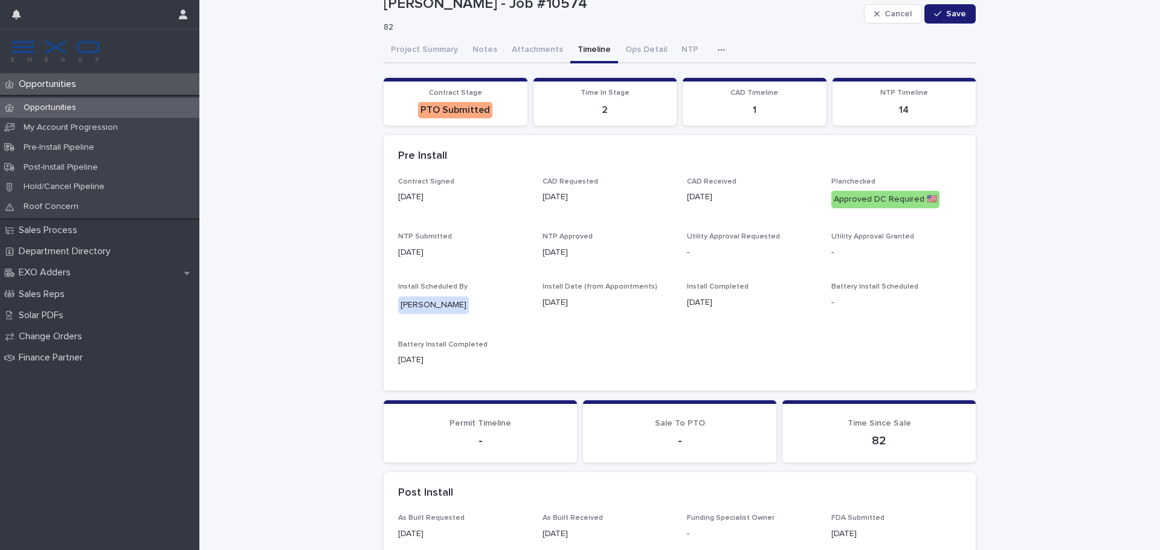
click at [715, 55] on button "button" at bounding box center [723, 50] width 27 height 24
click at [701, 89] on button "Activity" at bounding box center [680, 81] width 80 height 18
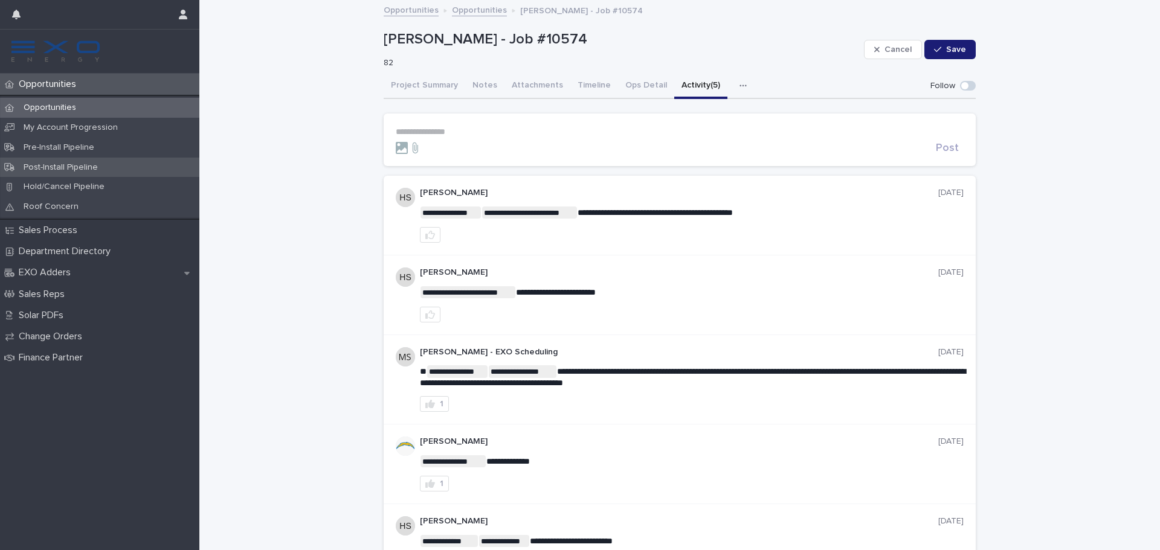
click at [107, 169] on div "Post-Install Pipeline" at bounding box center [99, 168] width 199 height 20
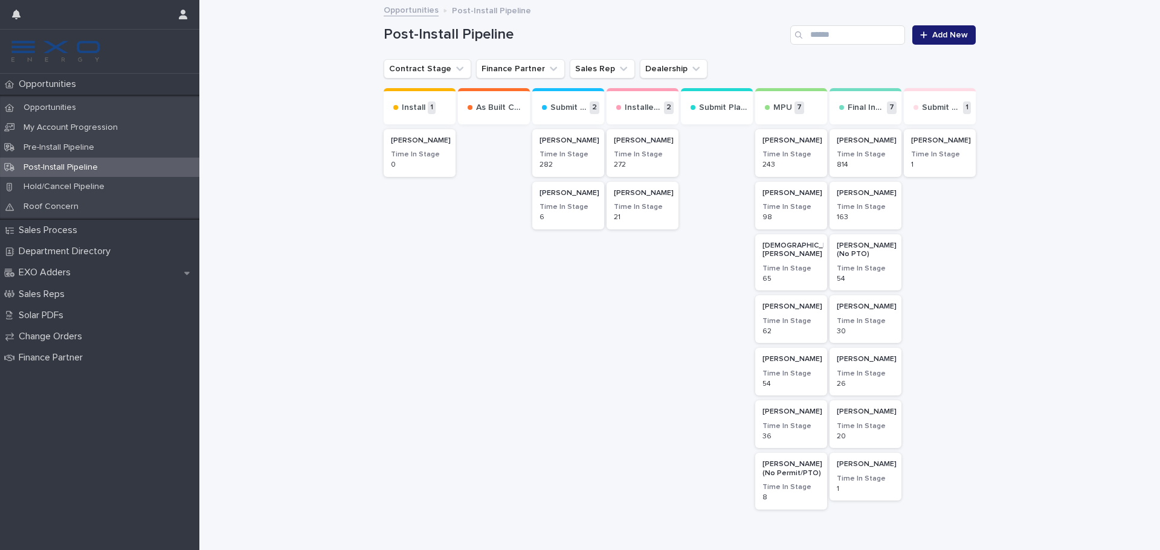
click at [950, 156] on h3 "Time In Stage" at bounding box center [939, 155] width 57 height 10
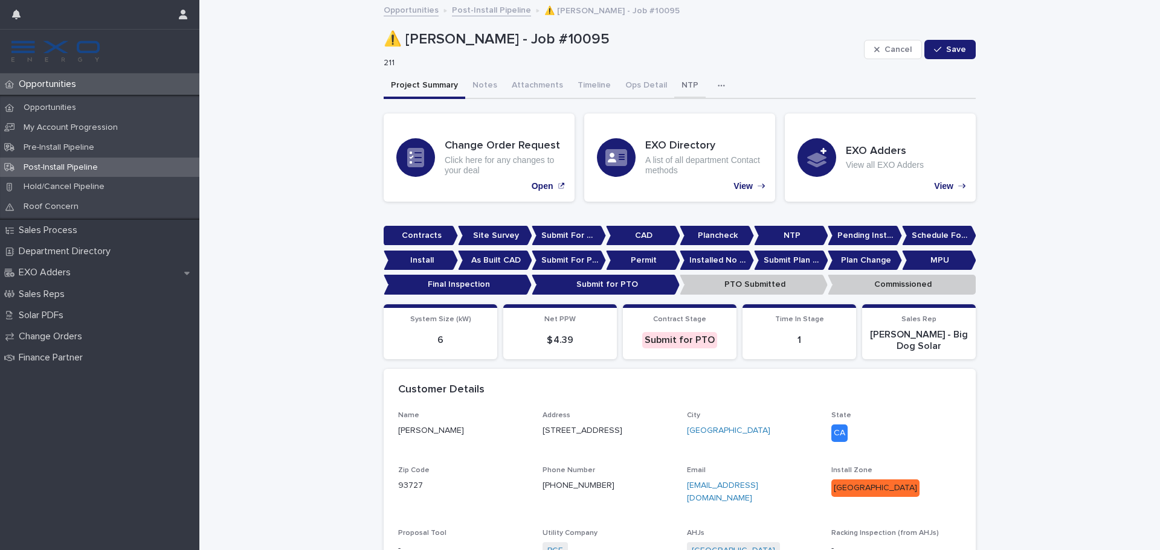
click at [674, 86] on button "NTP" at bounding box center [689, 86] width 31 height 25
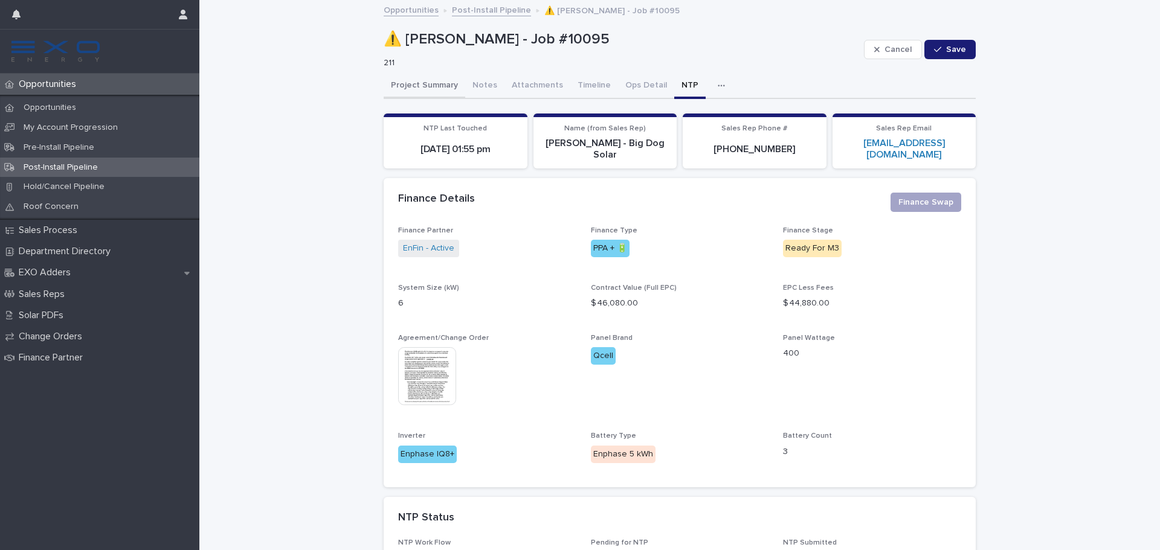
click at [436, 88] on button "Project Summary" at bounding box center [425, 86] width 82 height 25
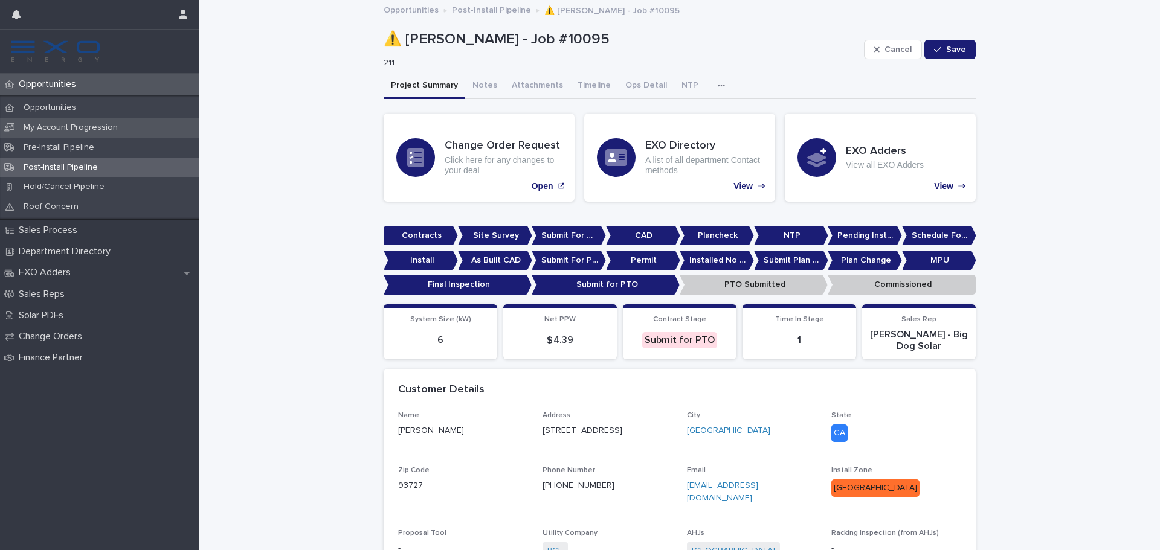
click at [109, 129] on p "My Account Progression" at bounding box center [71, 128] width 114 height 10
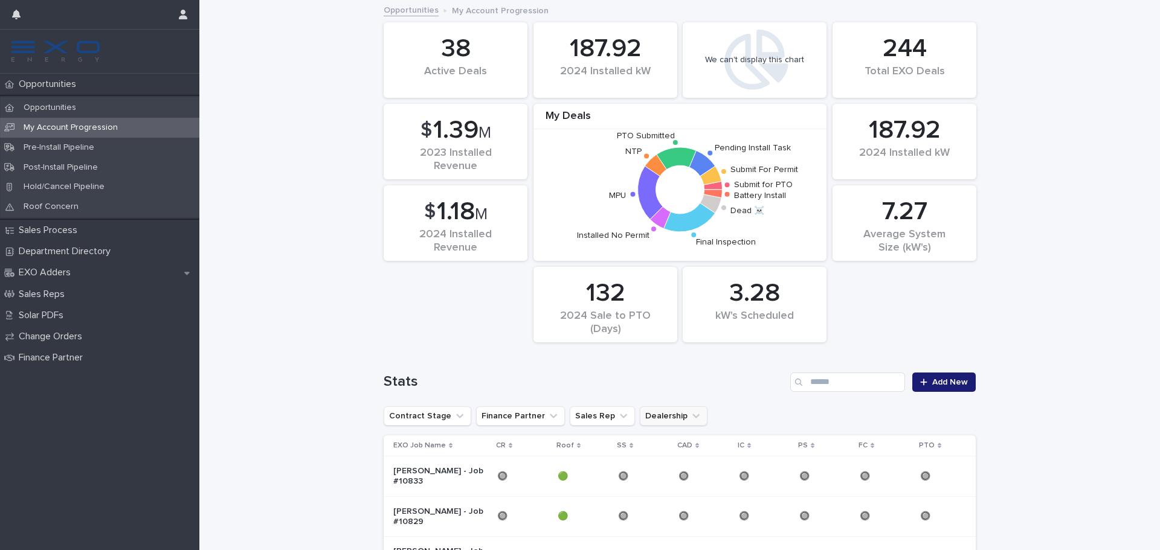
click at [671, 422] on button "Dealership" at bounding box center [674, 416] width 68 height 19
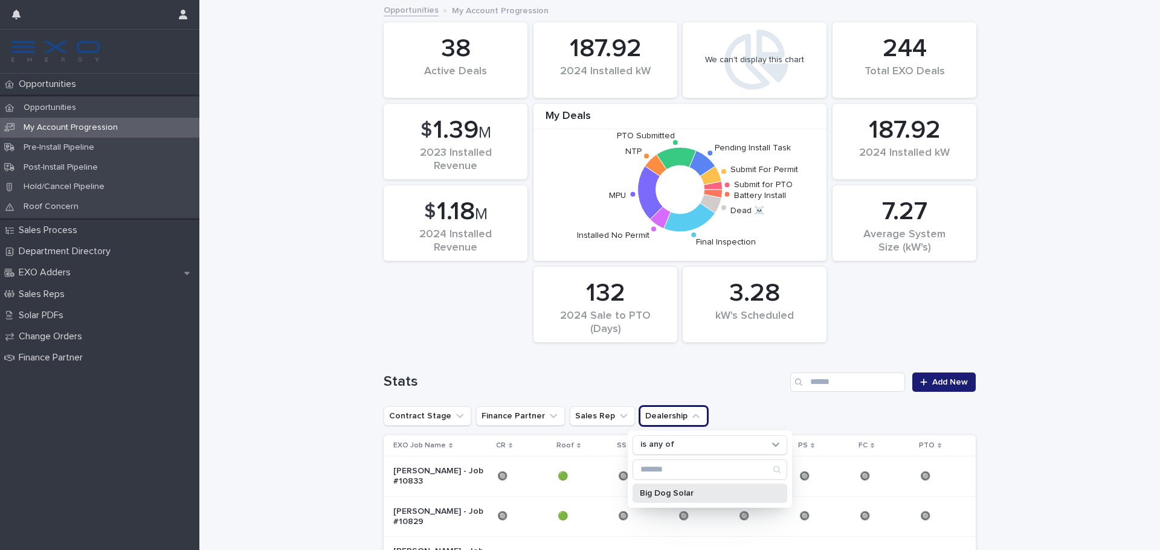
click at [672, 497] on p "Big Dog Solar" at bounding box center [704, 493] width 128 height 8
click at [1078, 377] on div "Loading... Saving… Loading... Saving… 38 Active Deals 187.92 2024 Installed kW …" at bounding box center [679, 486] width 961 height 971
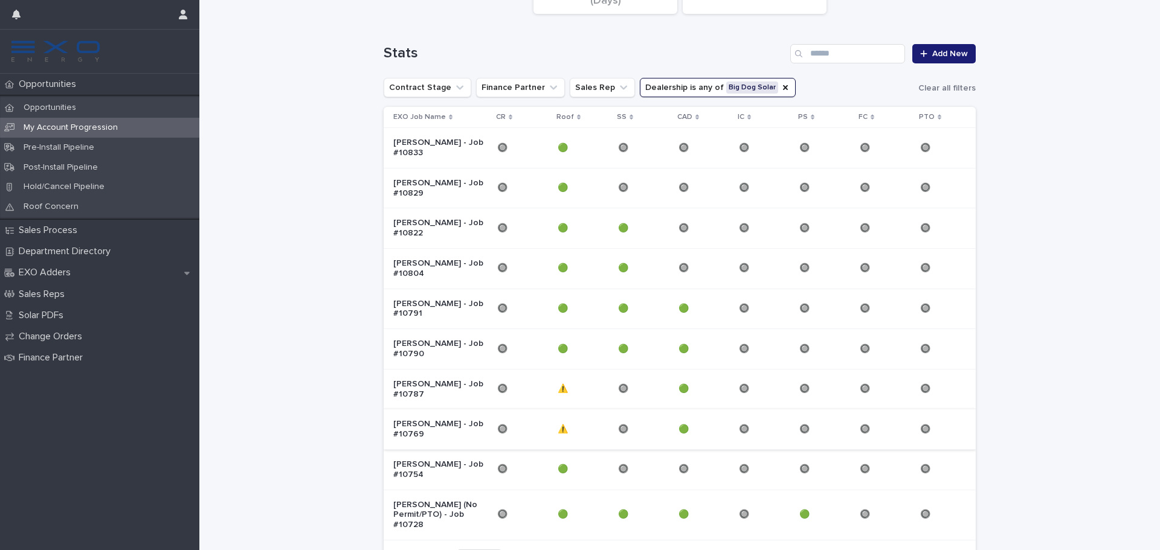
scroll to position [422, 0]
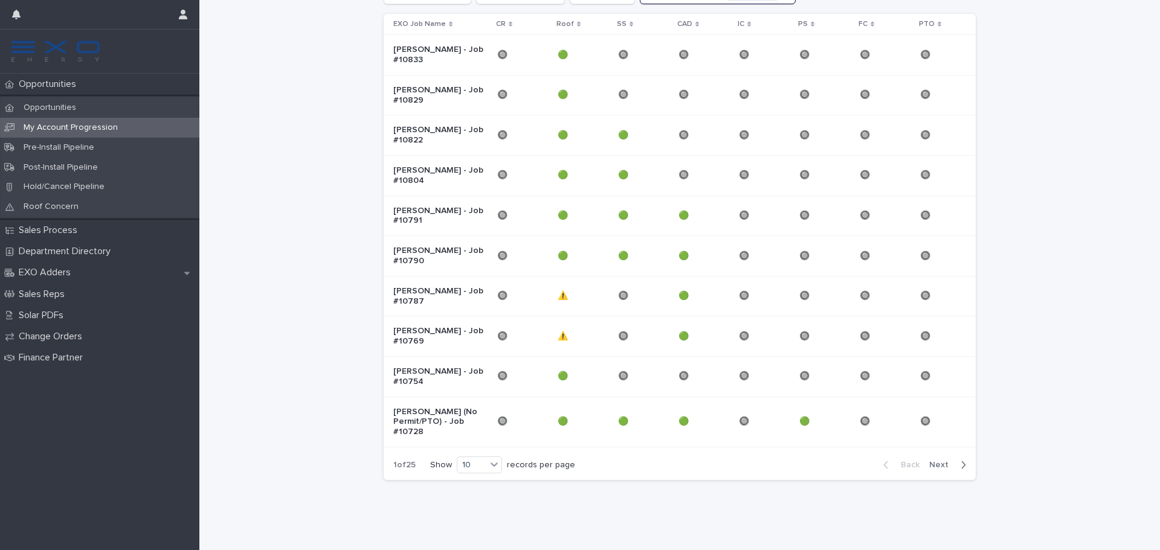
click at [944, 465] on span "Next" at bounding box center [942, 465] width 27 height 8
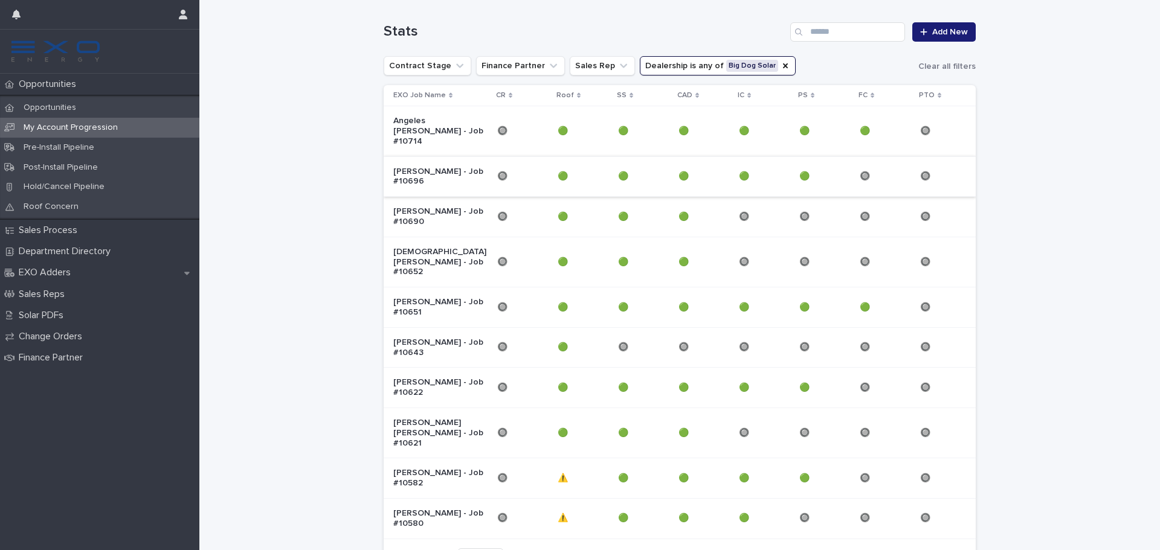
scroll to position [280, 0]
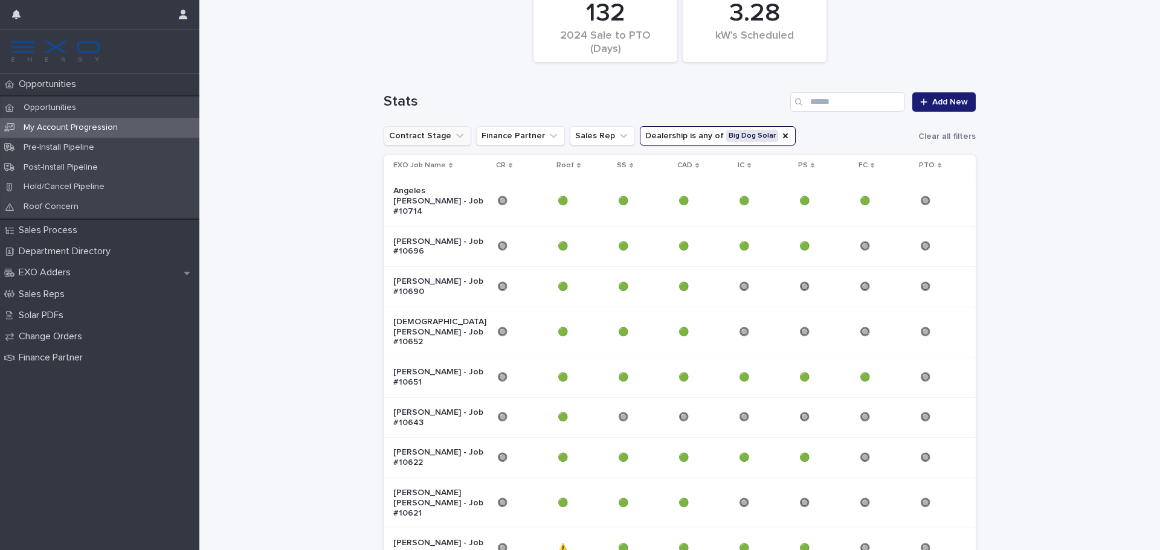
click at [434, 127] on button "Contract Stage" at bounding box center [428, 135] width 88 height 19
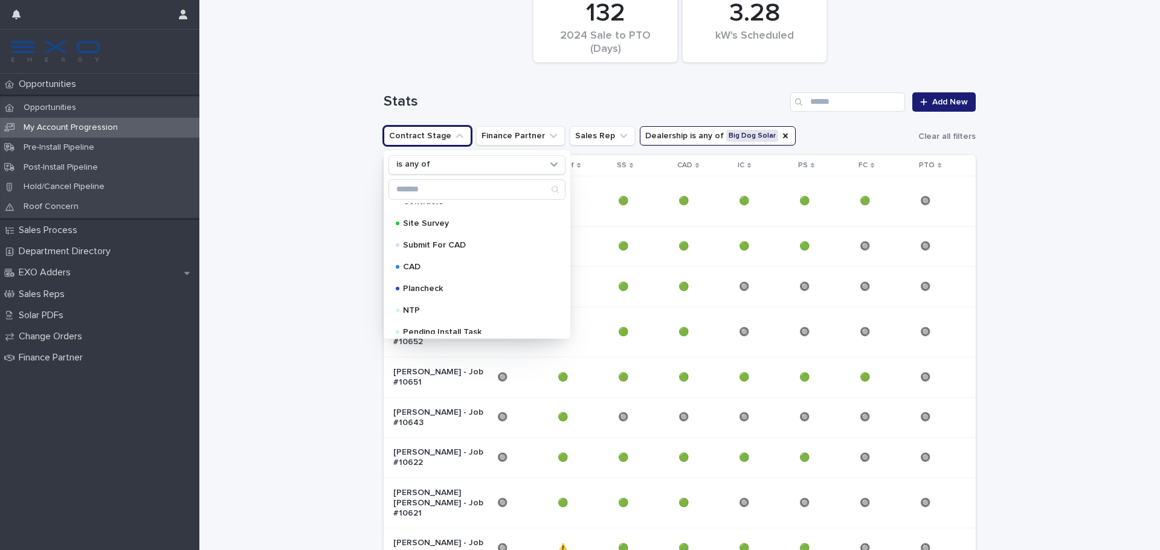
scroll to position [0, 0]
click at [306, 260] on div "Loading... Saving… Loading... Saving… 38 Active Deals 187.92 2024 Installed kW …" at bounding box center [679, 216] width 961 height 991
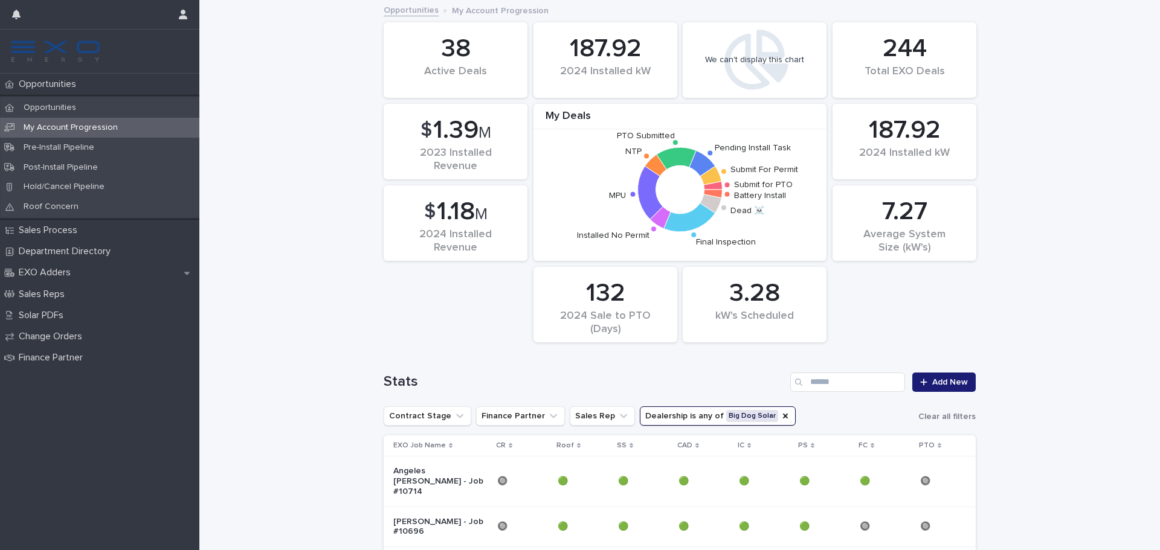
click at [436, 52] on div "38" at bounding box center [455, 49] width 103 height 30
click at [547, 417] on icon "Finance Partner" at bounding box center [553, 416] width 12 height 12
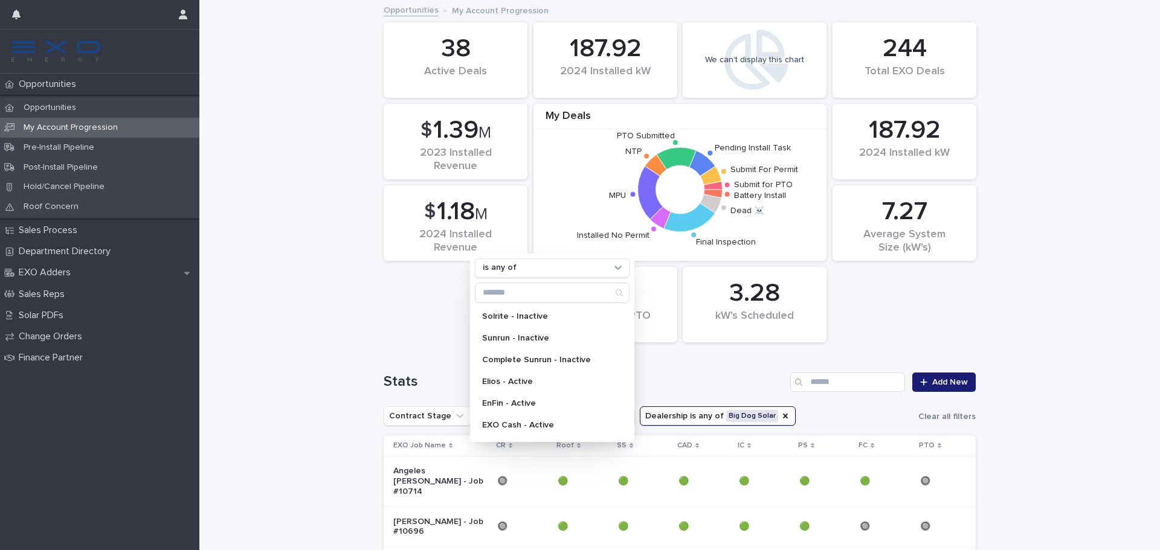
click at [550, 417] on icon "Finance Partner" at bounding box center [553, 416] width 7 height 4
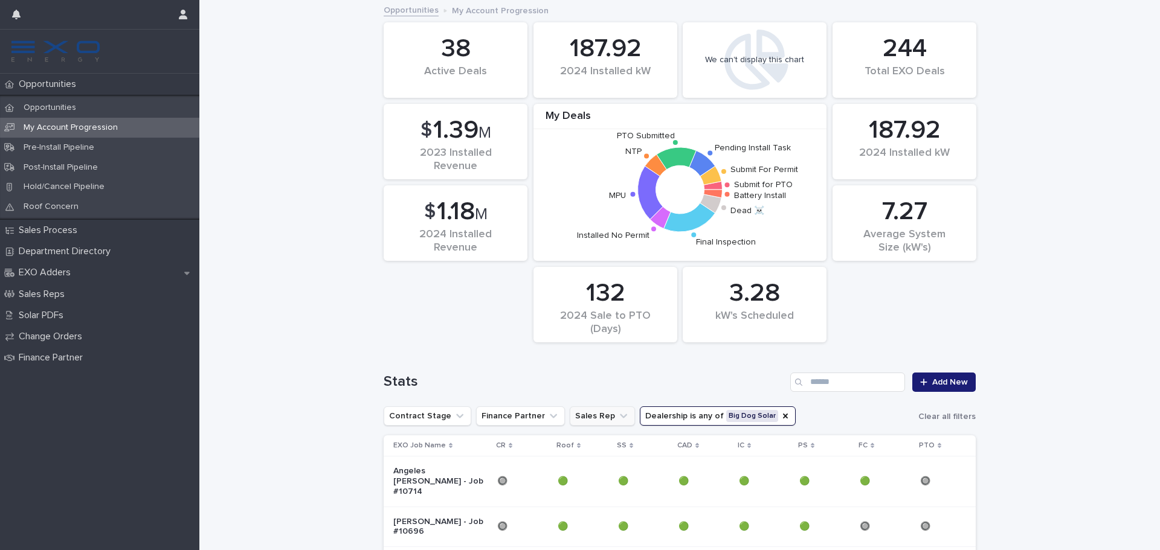
click at [578, 415] on button "Sales Rep" at bounding box center [602, 416] width 65 height 19
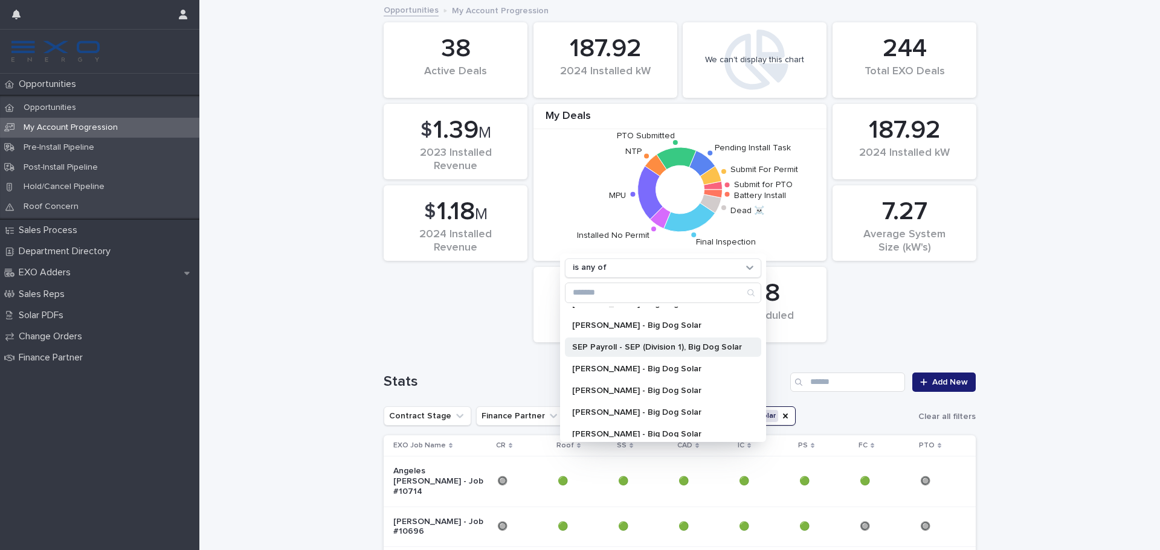
scroll to position [541, 0]
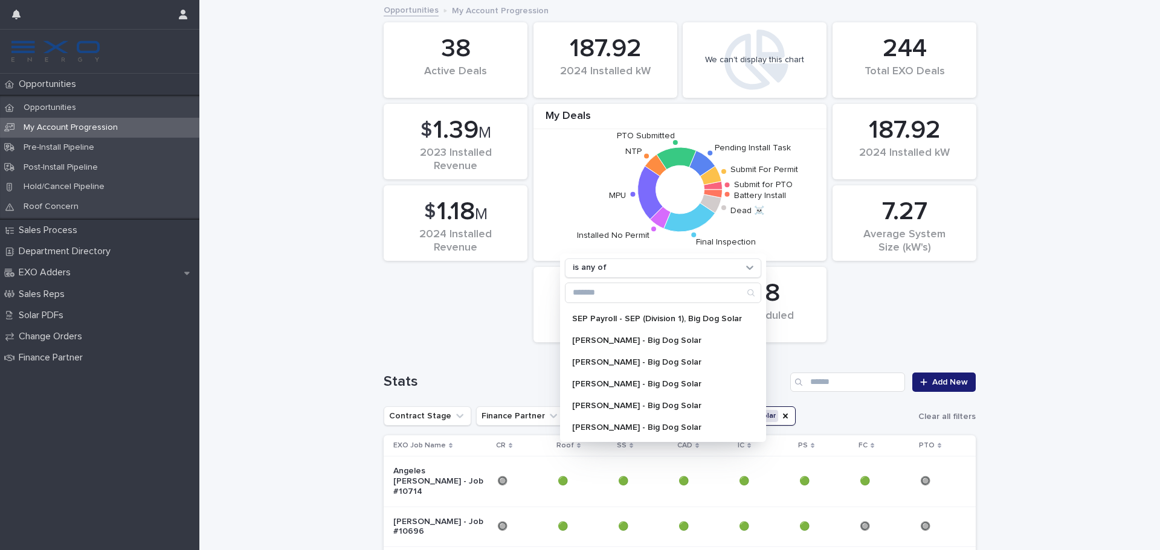
click at [1006, 289] on div "Loading... Saving… Loading... Saving… 38 Active Deals 187.92 2024 Installed kW …" at bounding box center [679, 496] width 961 height 991
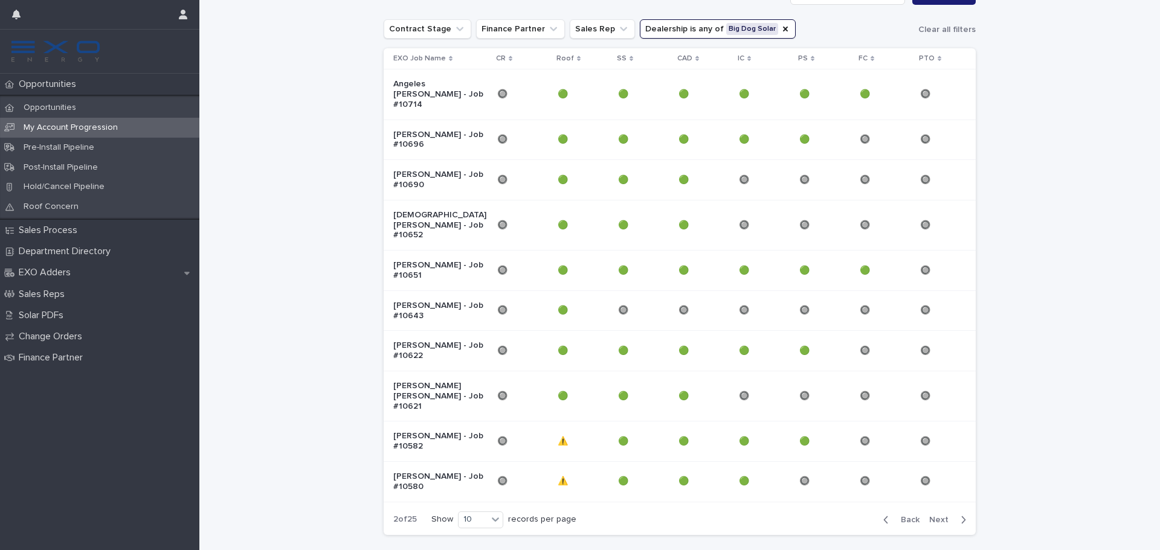
scroll to position [401, 0]
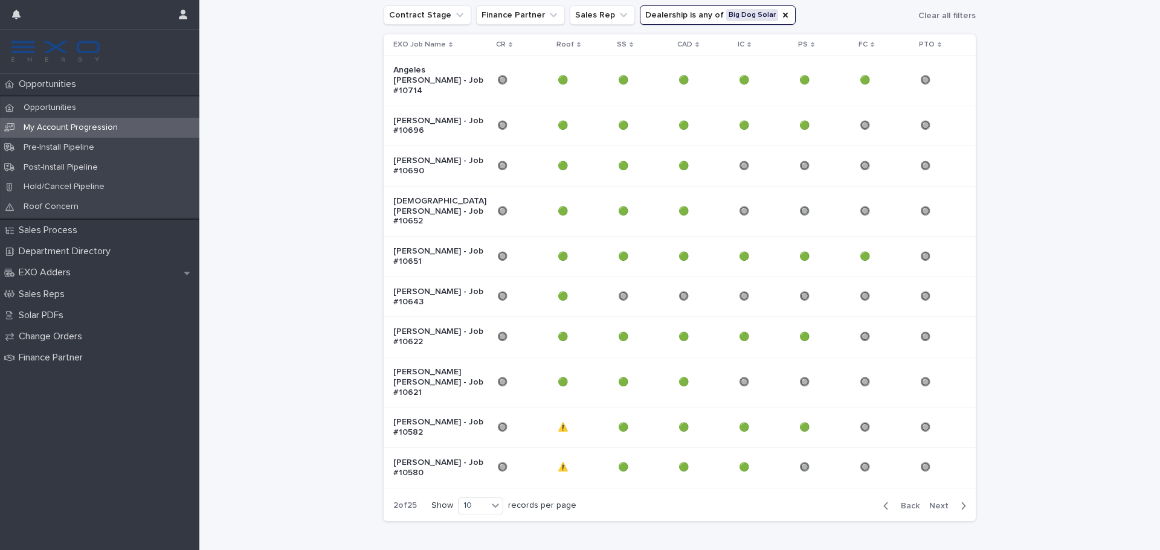
click at [929, 502] on span "Next" at bounding box center [942, 506] width 27 height 8
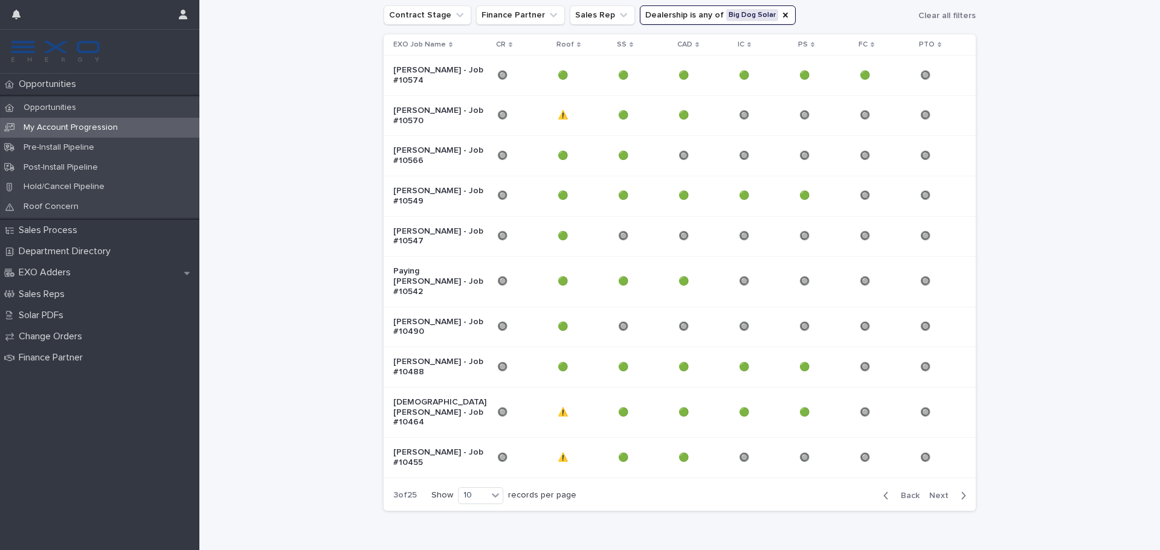
click at [902, 492] on span "Back" at bounding box center [907, 496] width 26 height 8
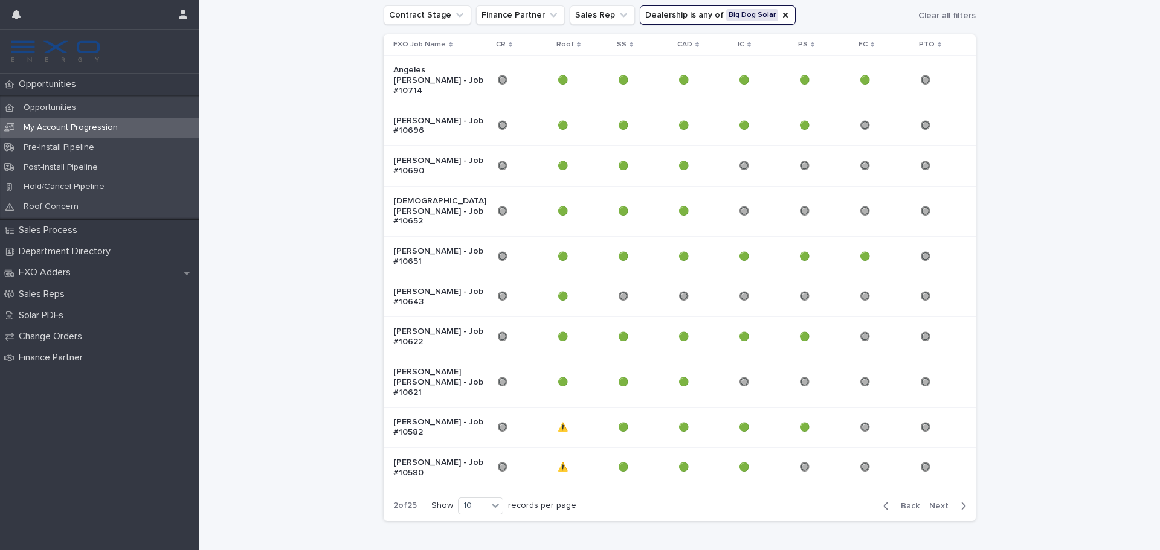
click at [900, 502] on span "Back" at bounding box center [907, 506] width 26 height 8
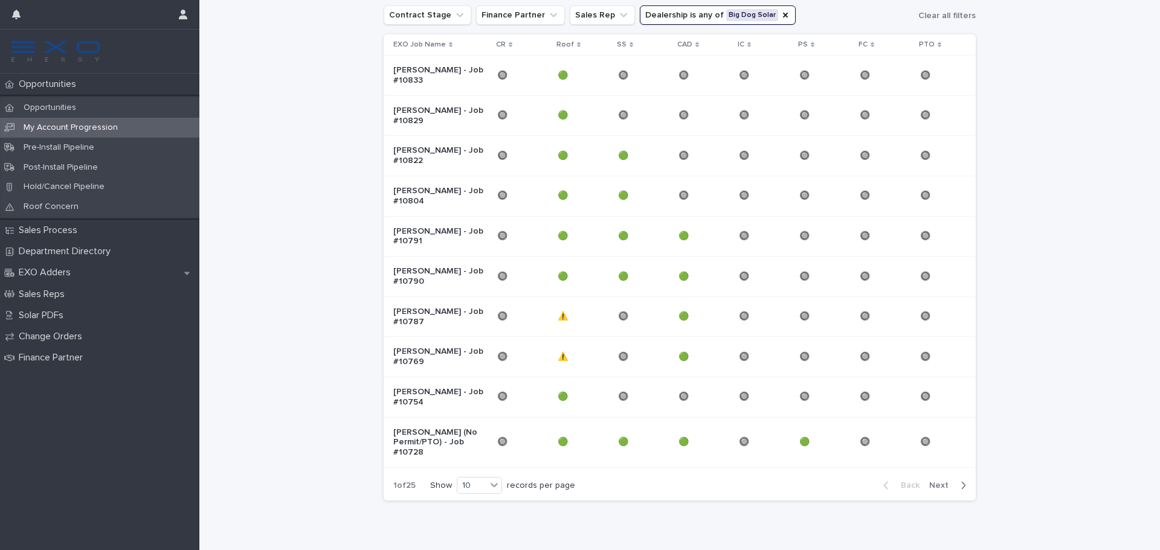
scroll to position [411, 0]
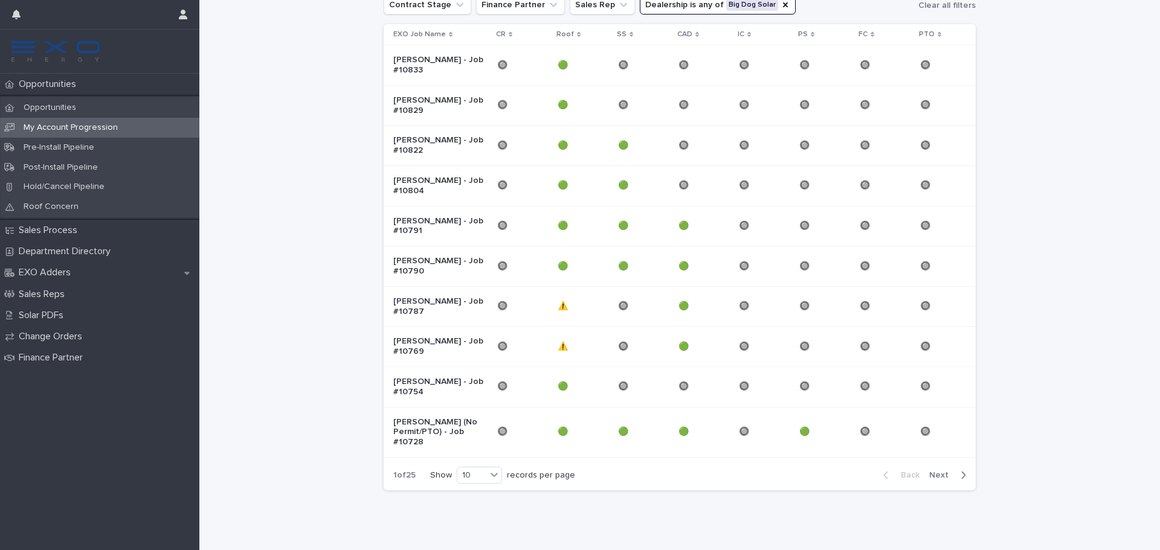
click at [900, 465] on div "Back Next" at bounding box center [925, 475] width 102 height 30
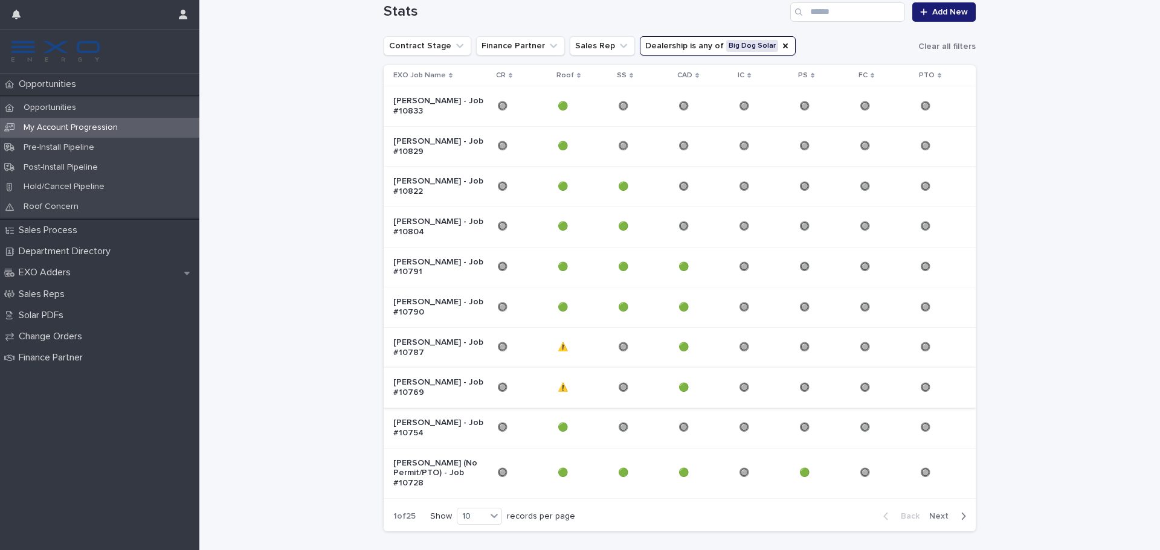
scroll to position [351, 0]
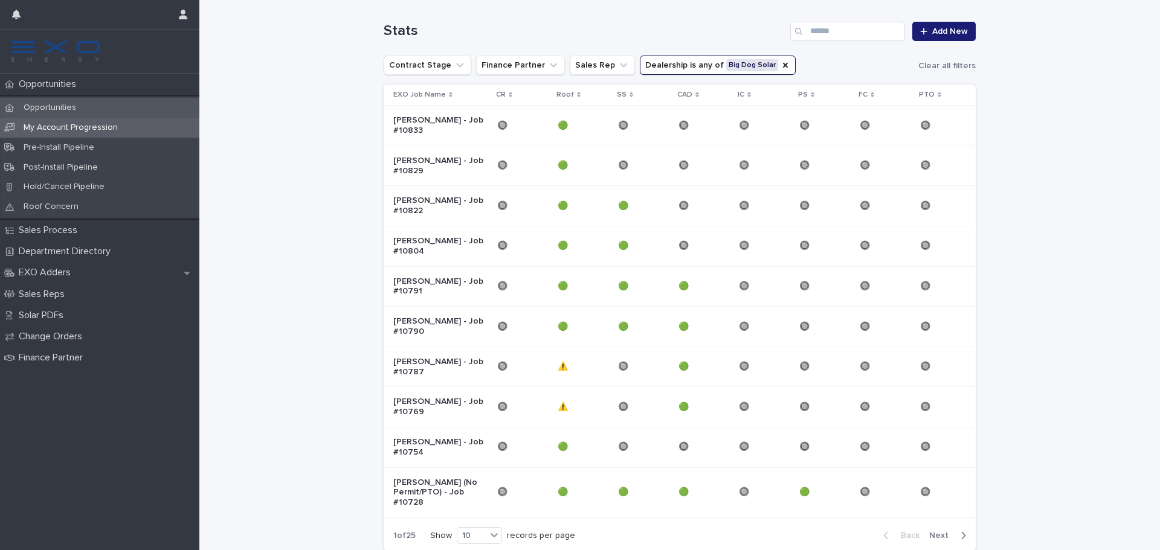
click at [84, 101] on div "Opportunities" at bounding box center [99, 108] width 199 height 20
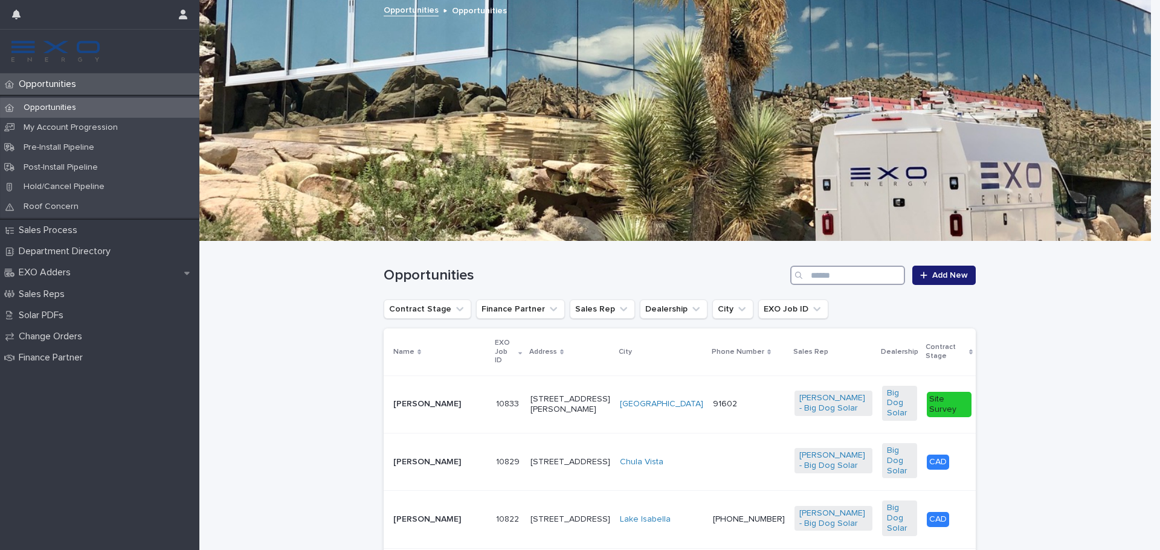
click at [875, 278] on input "Search" at bounding box center [847, 275] width 115 height 19
type input "**********"
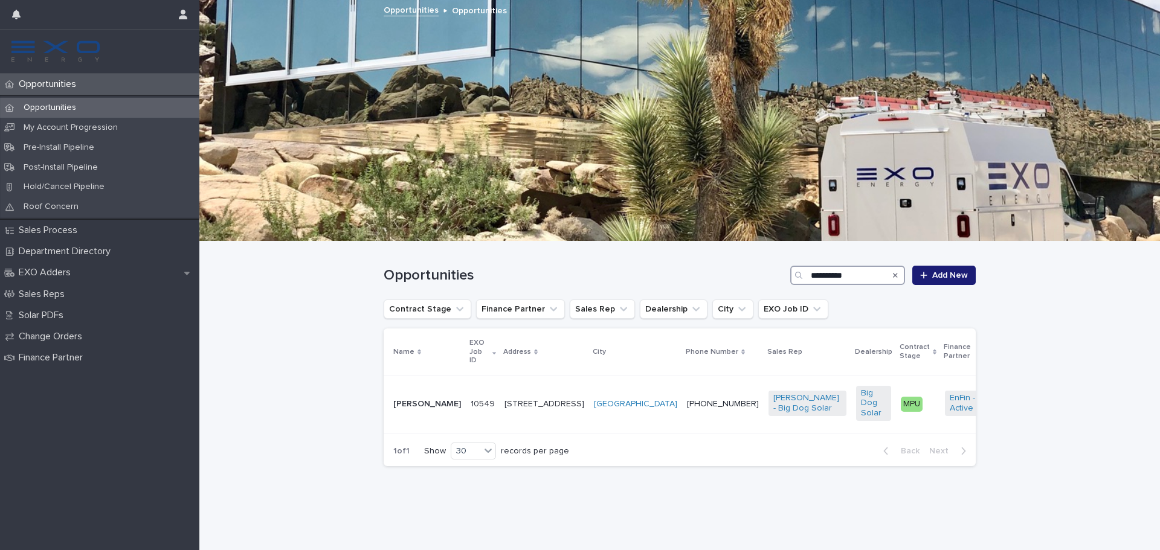
drag, startPoint x: 855, startPoint y: 271, endPoint x: 708, endPoint y: 289, distance: 148.5
click at [708, 289] on div "**********" at bounding box center [680, 271] width 592 height 58
type input "**********"
click at [440, 389] on td "[PERSON_NAME]" at bounding box center [425, 404] width 82 height 57
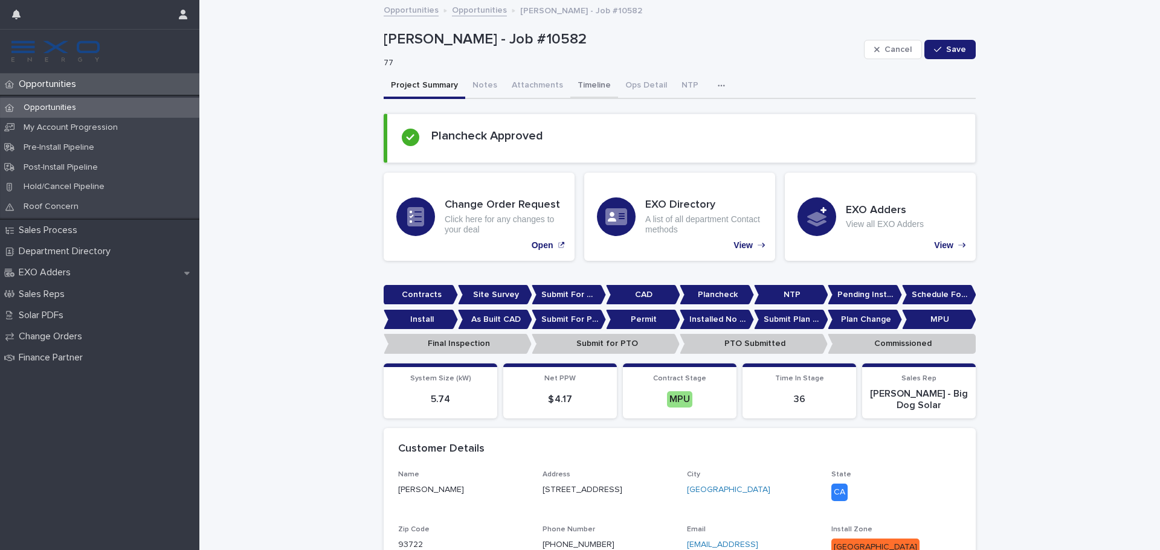
click at [590, 88] on button "Timeline" at bounding box center [594, 86] width 48 height 25
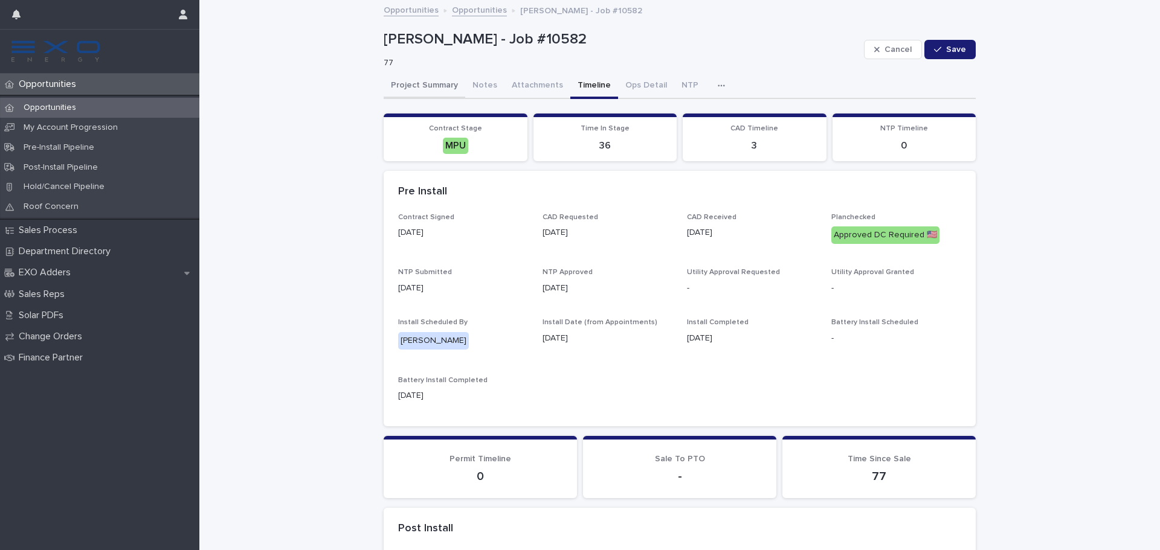
click at [417, 92] on button "Project Summary" at bounding box center [425, 86] width 82 height 25
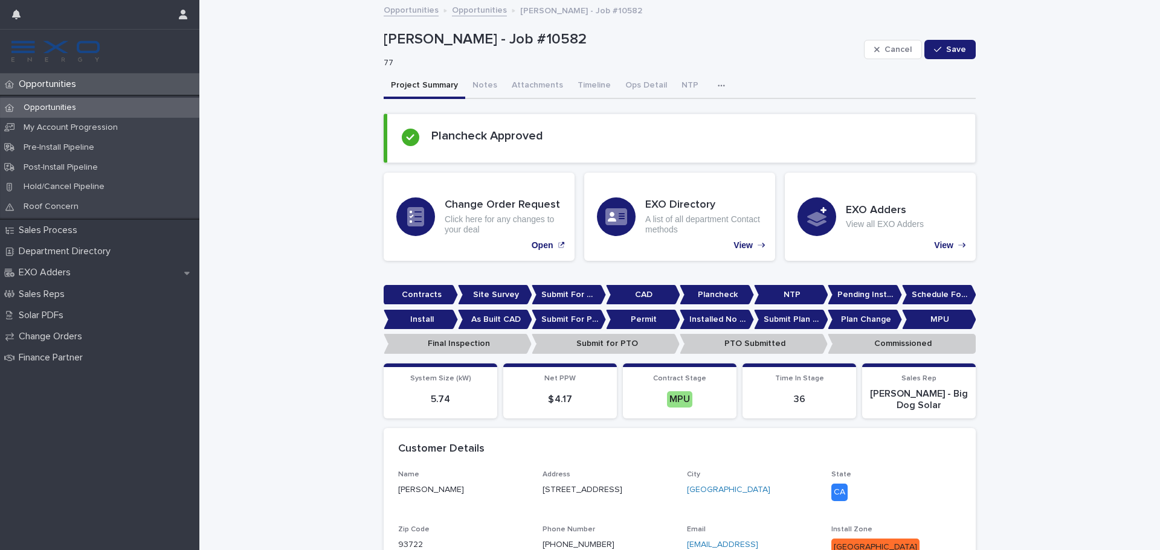
click at [156, 107] on div "Opportunities" at bounding box center [99, 108] width 199 height 20
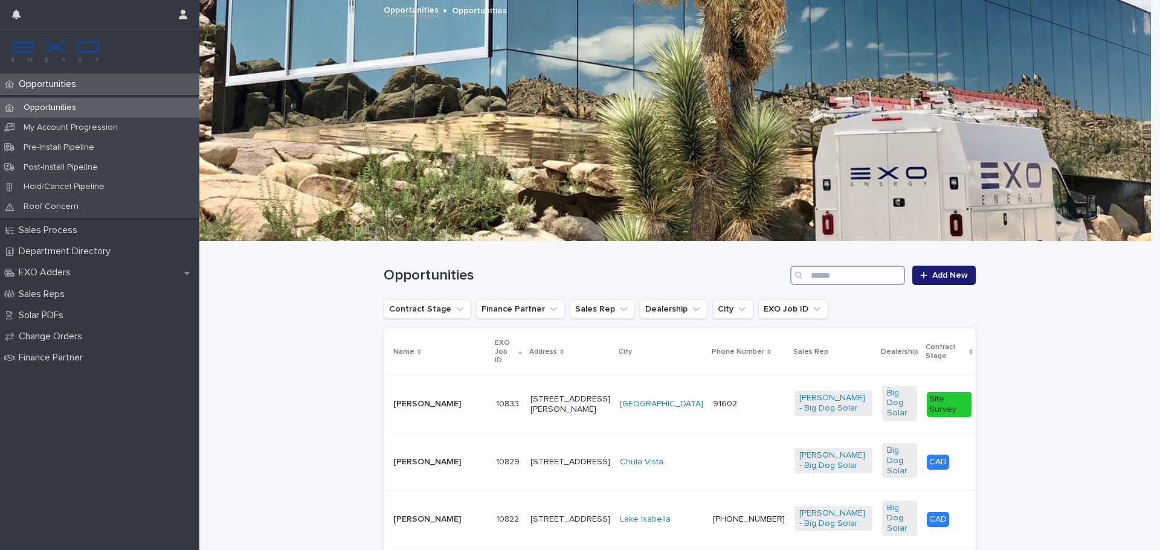
click at [820, 272] on input "Search" at bounding box center [847, 275] width 115 height 19
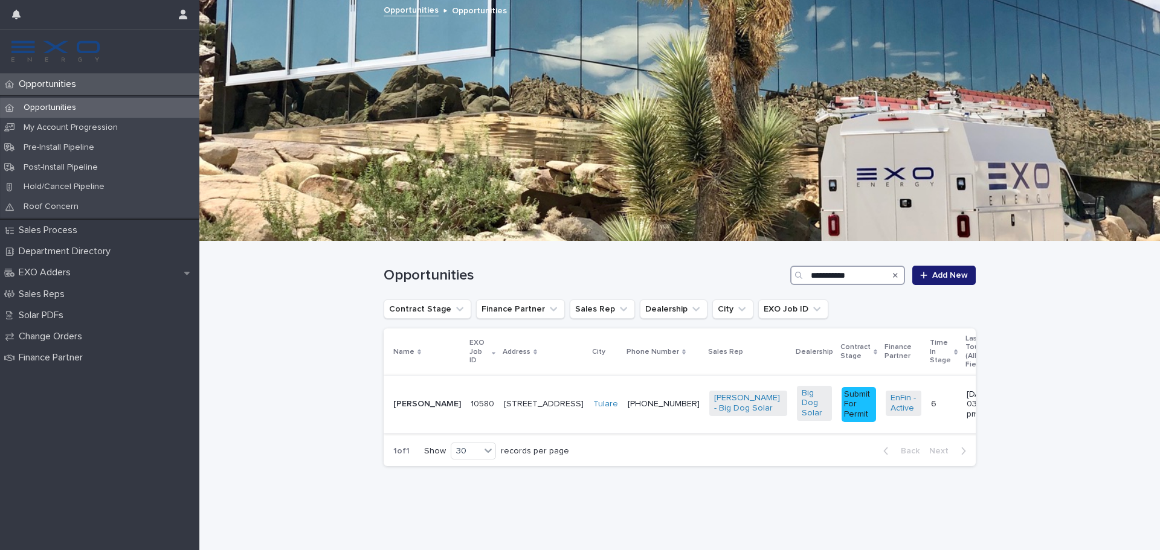
type input "**********"
click at [471, 397] on p "10580" at bounding box center [484, 403] width 26 height 13
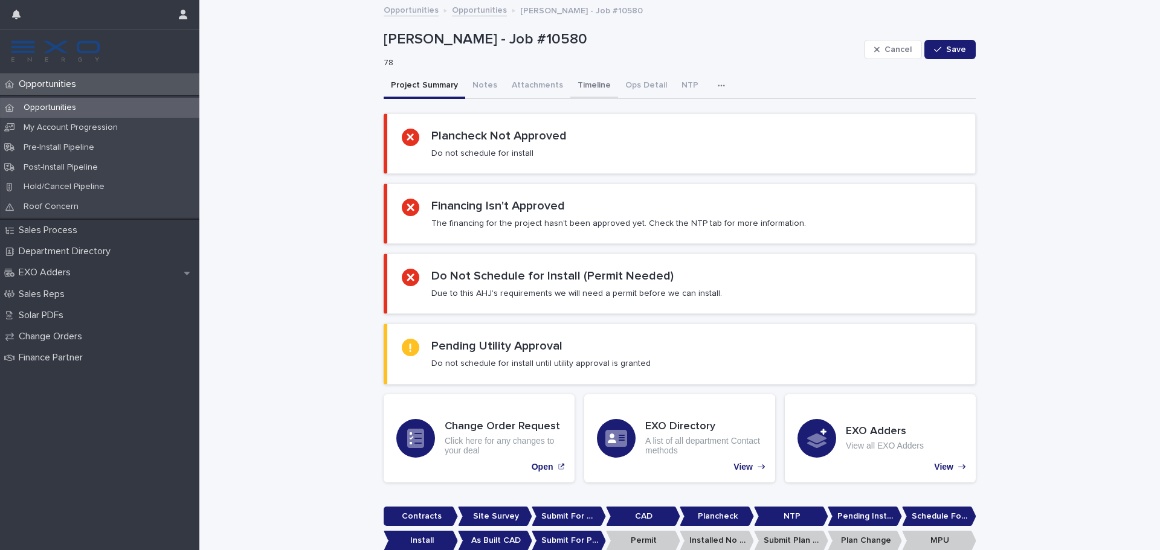
click at [575, 86] on button "Timeline" at bounding box center [594, 86] width 48 height 25
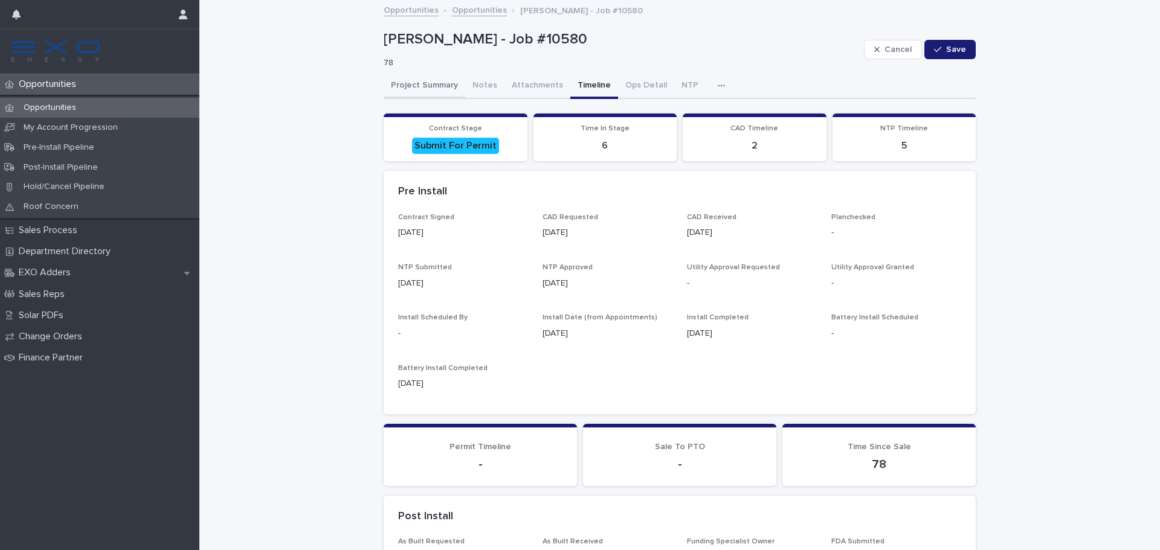
drag, startPoint x: 404, startPoint y: 94, endPoint x: 77, endPoint y: 97, distance: 326.3
click at [404, 94] on button "Project Summary" at bounding box center [425, 86] width 82 height 25
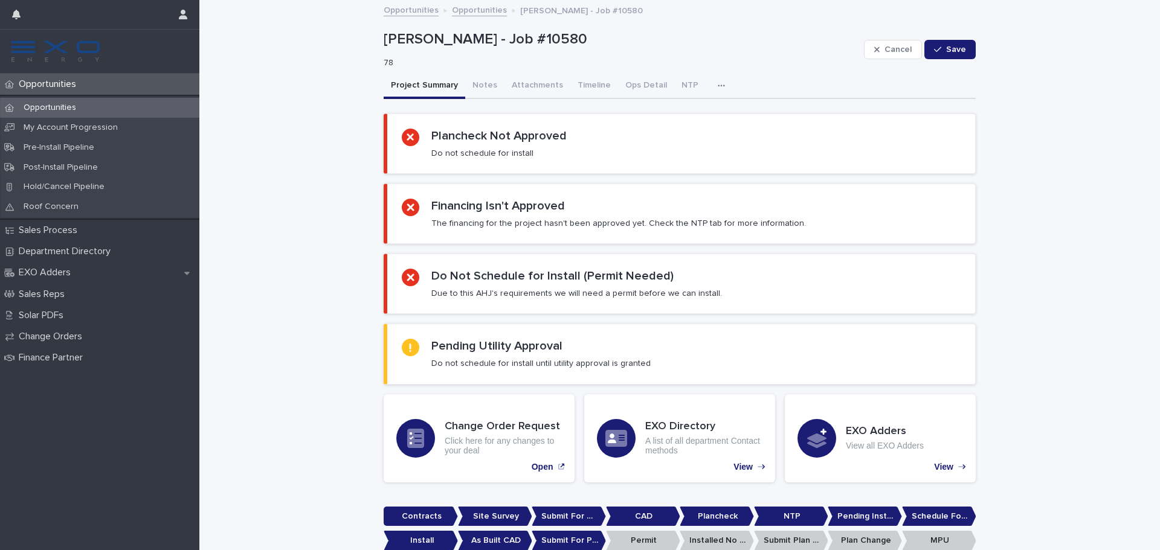
click at [77, 103] on p "Opportunities" at bounding box center [50, 108] width 72 height 10
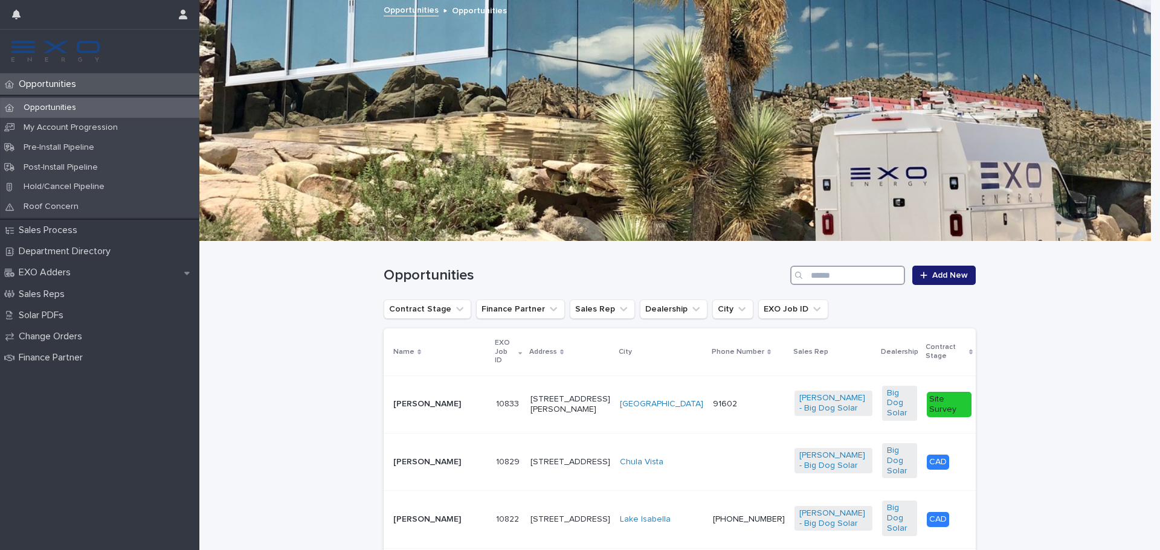
click at [853, 280] on input "Search" at bounding box center [847, 275] width 115 height 19
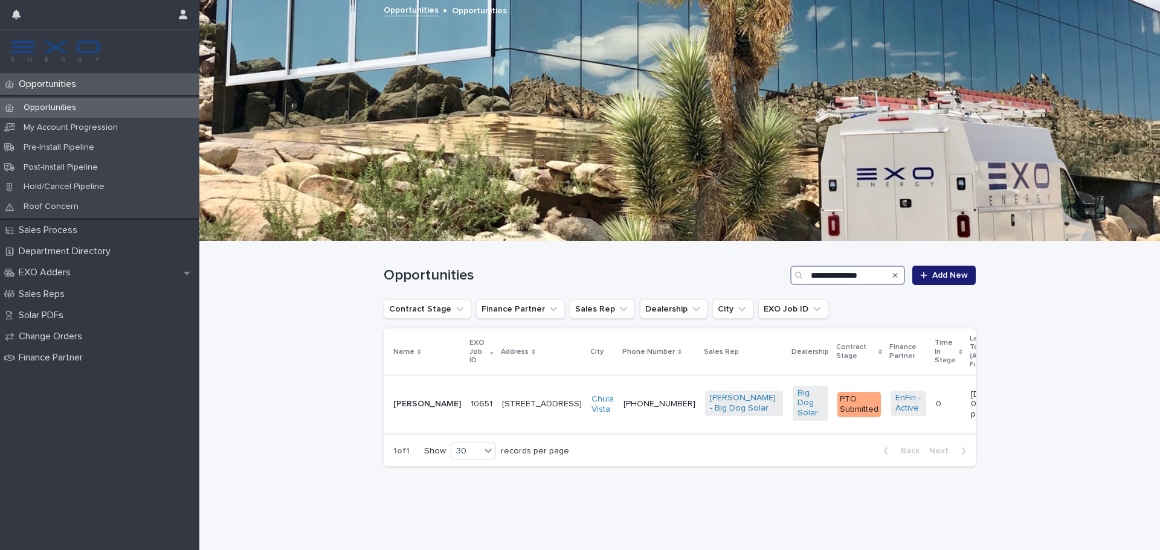
type input "**********"
click at [417, 399] on p "[PERSON_NAME]" at bounding box center [427, 404] width 68 height 10
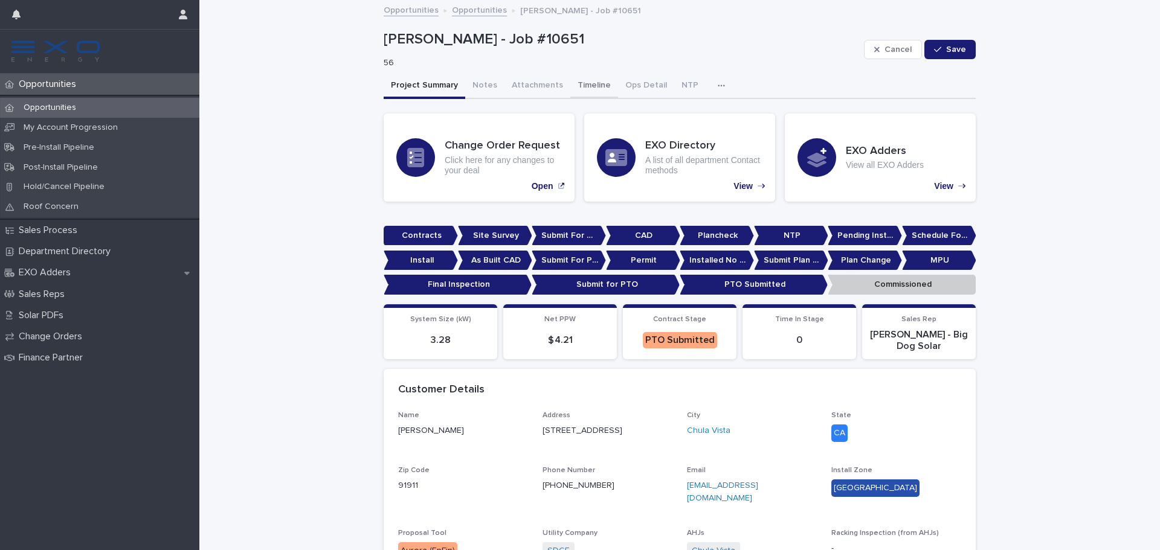
click at [570, 88] on button "Timeline" at bounding box center [594, 86] width 48 height 25
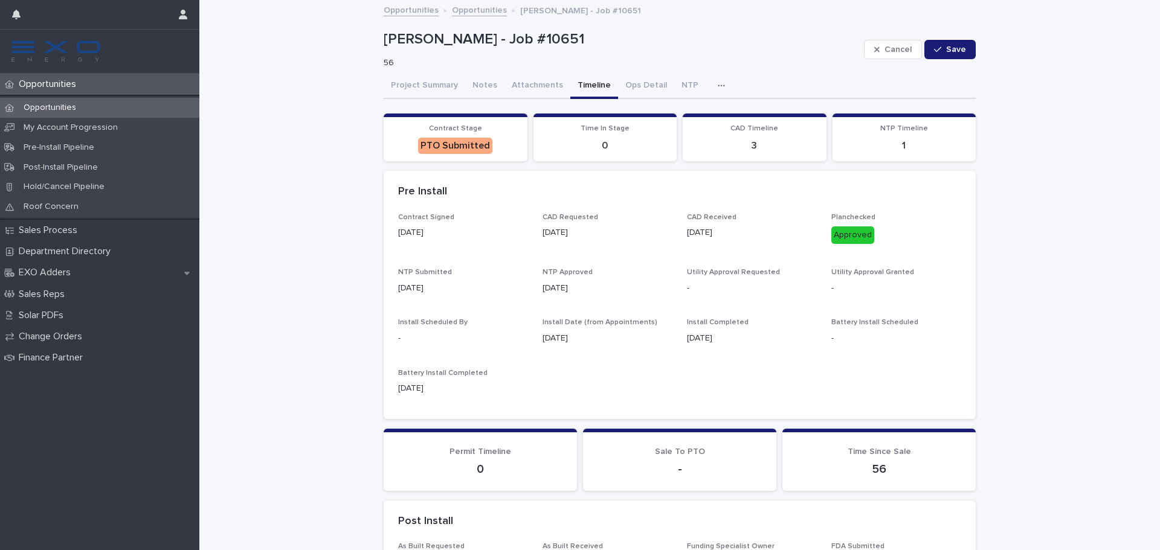
click at [424, 104] on div "Loading... Saving… Loading... Saving… Contract Stage PTO Submitted Time In Stag…" at bounding box center [680, 490] width 592 height 779
click at [433, 91] on button "Project Summary" at bounding box center [425, 86] width 82 height 25
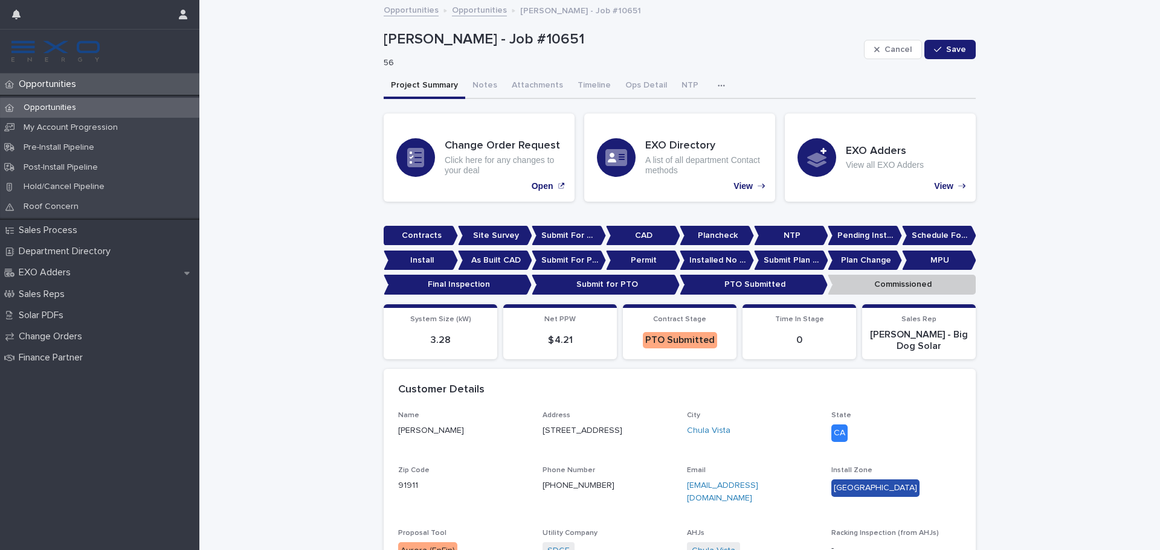
click at [176, 113] on div "Opportunities" at bounding box center [99, 108] width 199 height 20
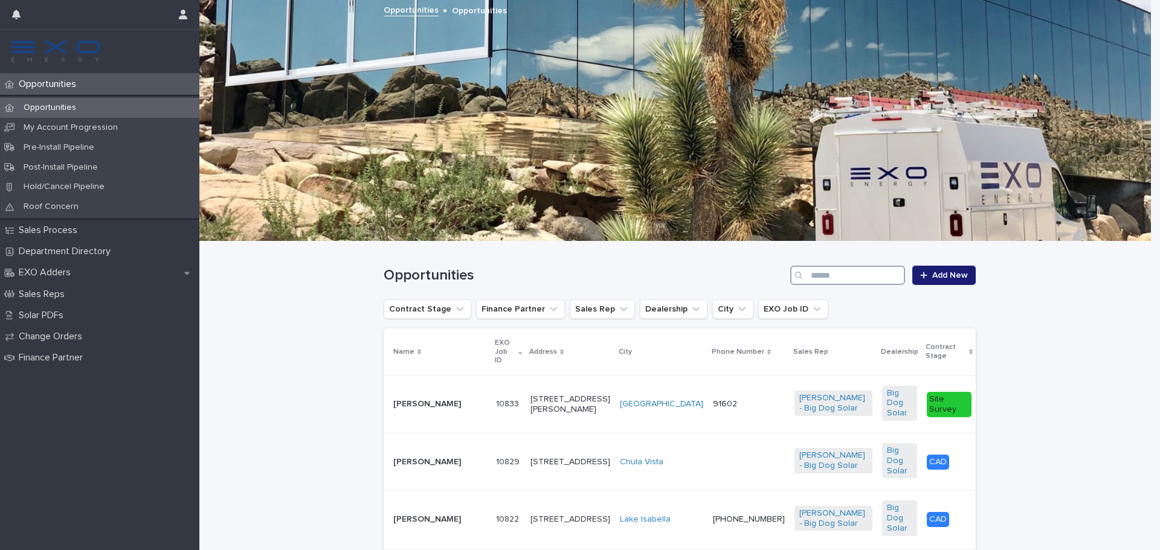
click at [840, 274] on input "Search" at bounding box center [847, 275] width 115 height 19
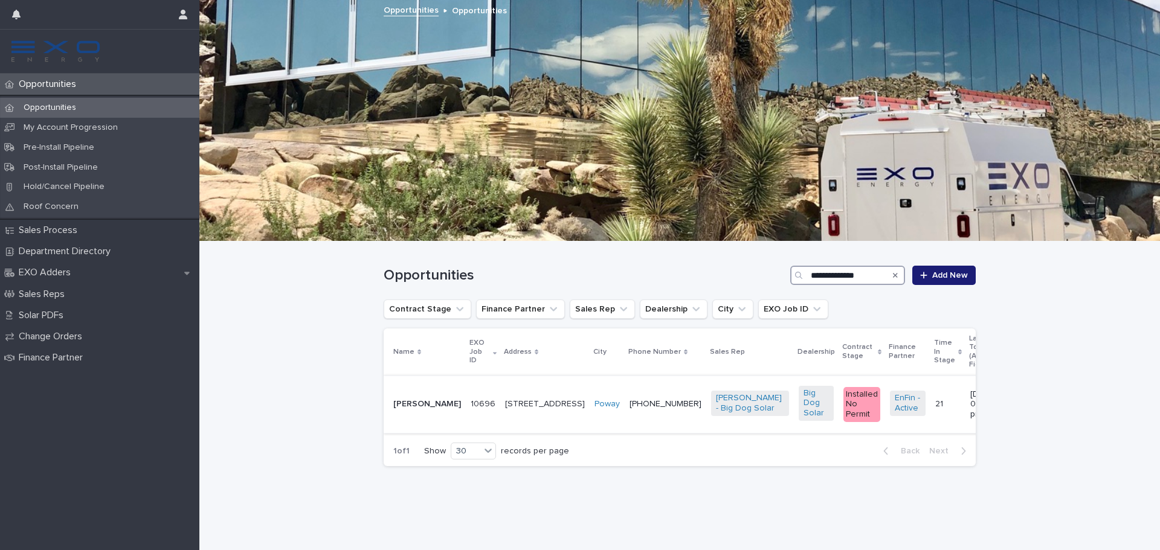
type input "**********"
click at [405, 399] on p "[PERSON_NAME]" at bounding box center [427, 404] width 68 height 10
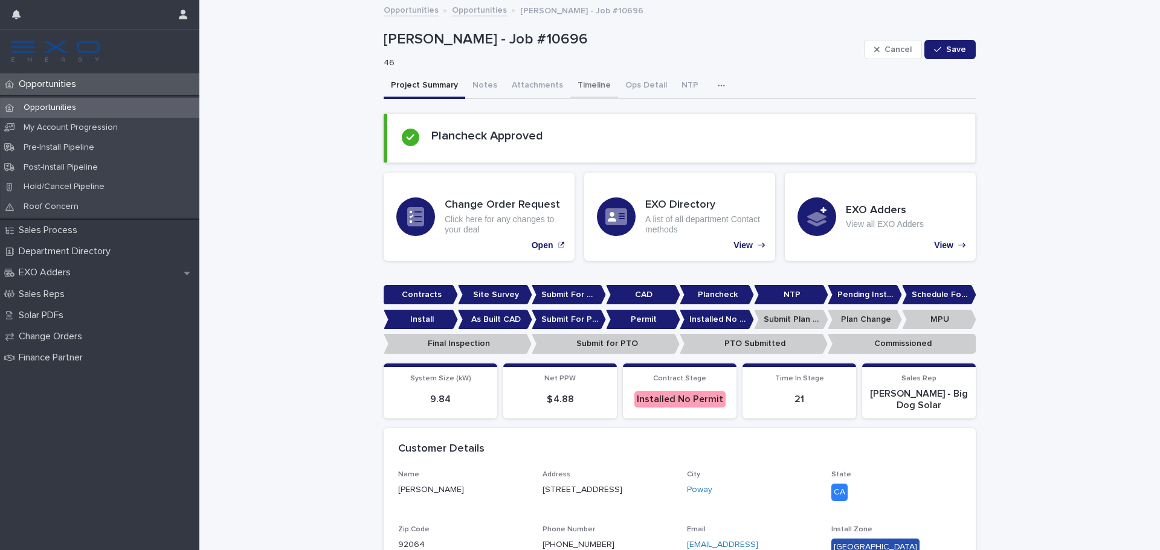
click at [590, 86] on button "Timeline" at bounding box center [594, 86] width 48 height 25
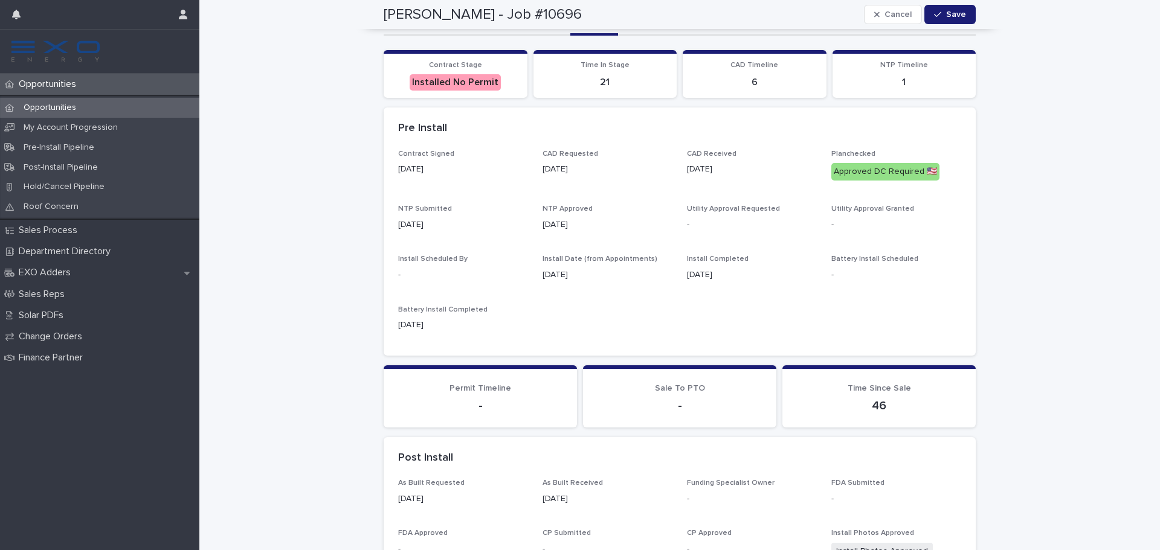
scroll to position [28, 0]
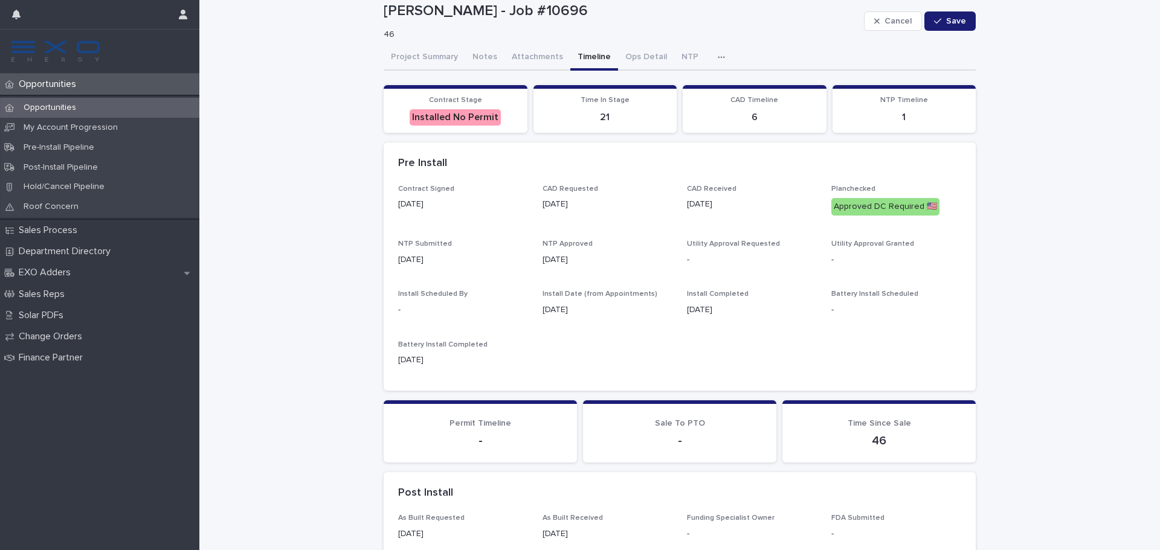
click at [94, 105] on div "Opportunities" at bounding box center [99, 108] width 199 height 20
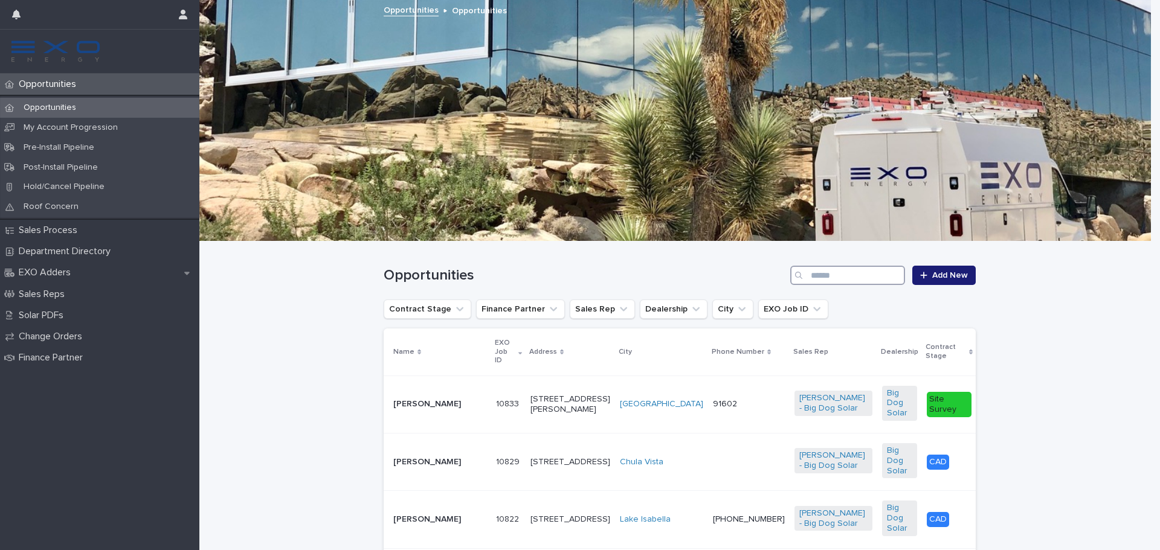
click at [816, 284] on input "Search" at bounding box center [847, 275] width 115 height 19
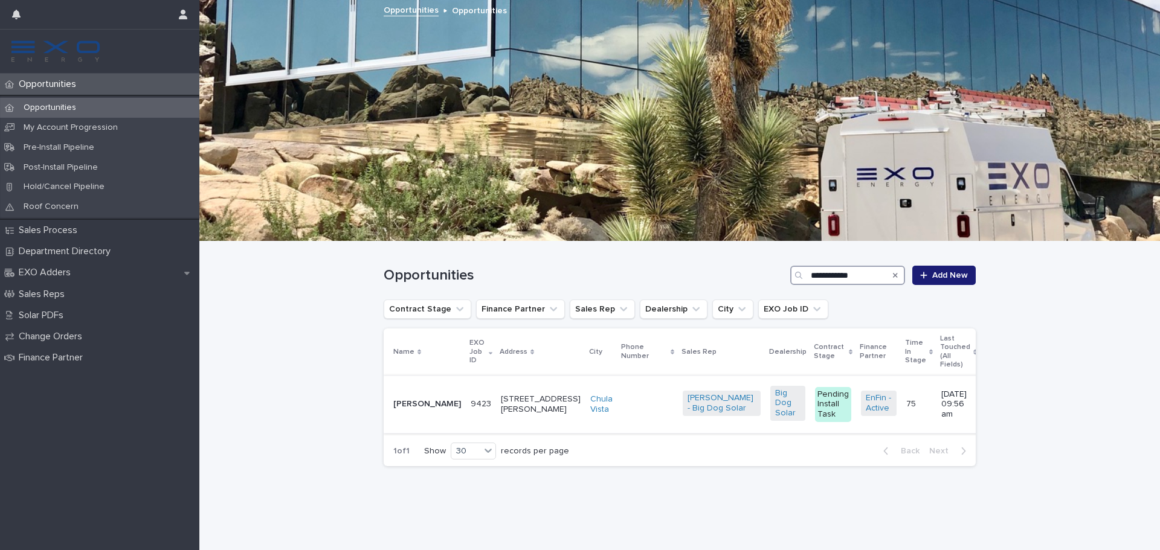
type input "**********"
click at [424, 408] on div "[PERSON_NAME]" at bounding box center [427, 405] width 68 height 20
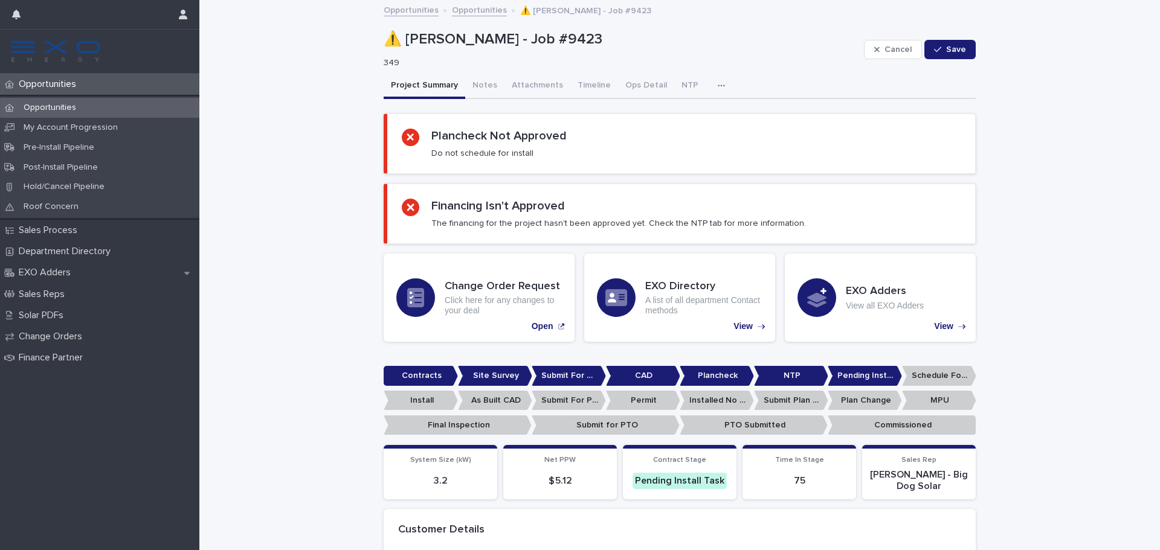
click at [717, 77] on button "button" at bounding box center [723, 86] width 27 height 24
click at [718, 83] on div "button" at bounding box center [724, 86] width 12 height 8
click at [710, 92] on button "button" at bounding box center [723, 86] width 27 height 24
click at [683, 111] on button "Activity" at bounding box center [680, 117] width 80 height 18
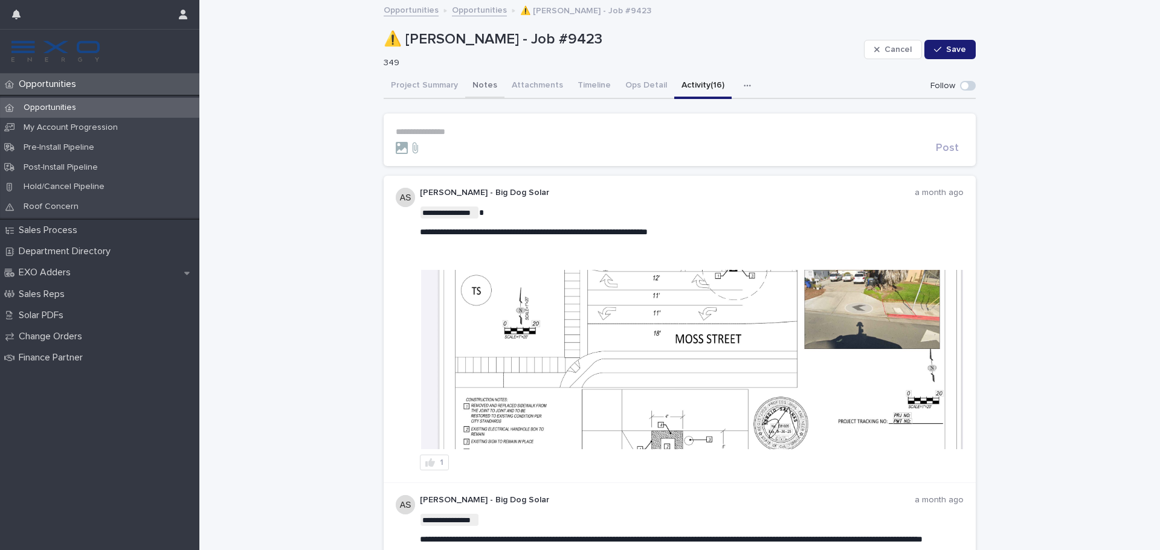
click at [434, 82] on button "Project Summary" at bounding box center [425, 86] width 82 height 25
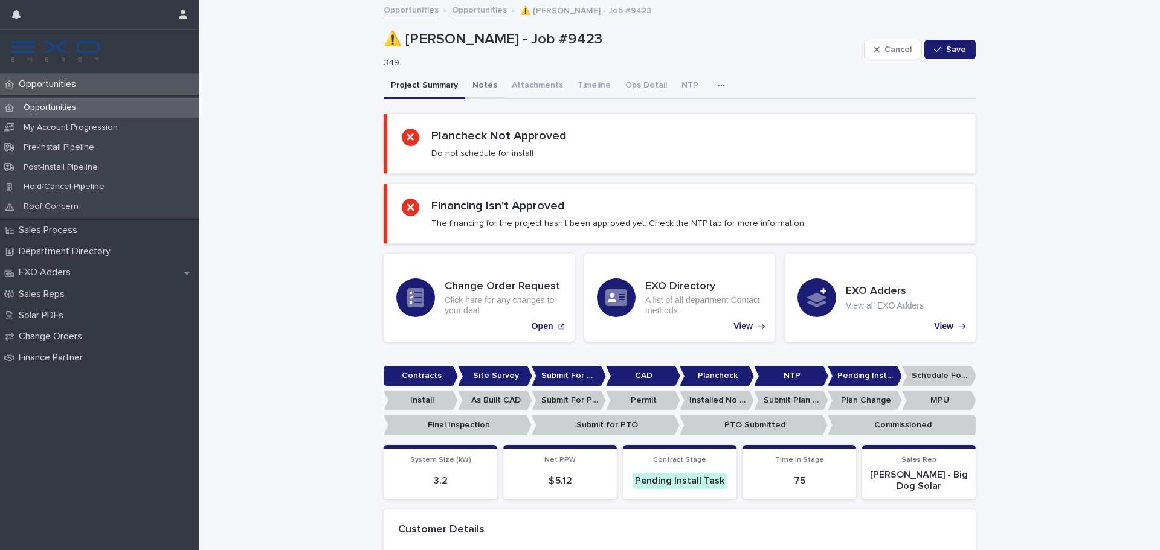
click at [479, 88] on button "Notes" at bounding box center [484, 86] width 39 height 25
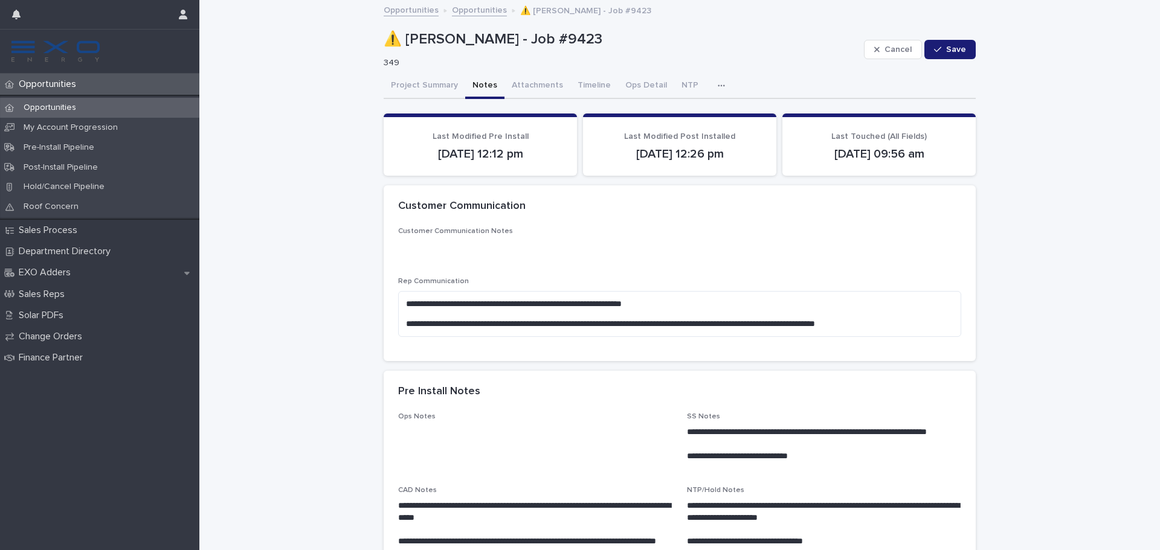
click at [106, 108] on div "Opportunities" at bounding box center [99, 108] width 199 height 20
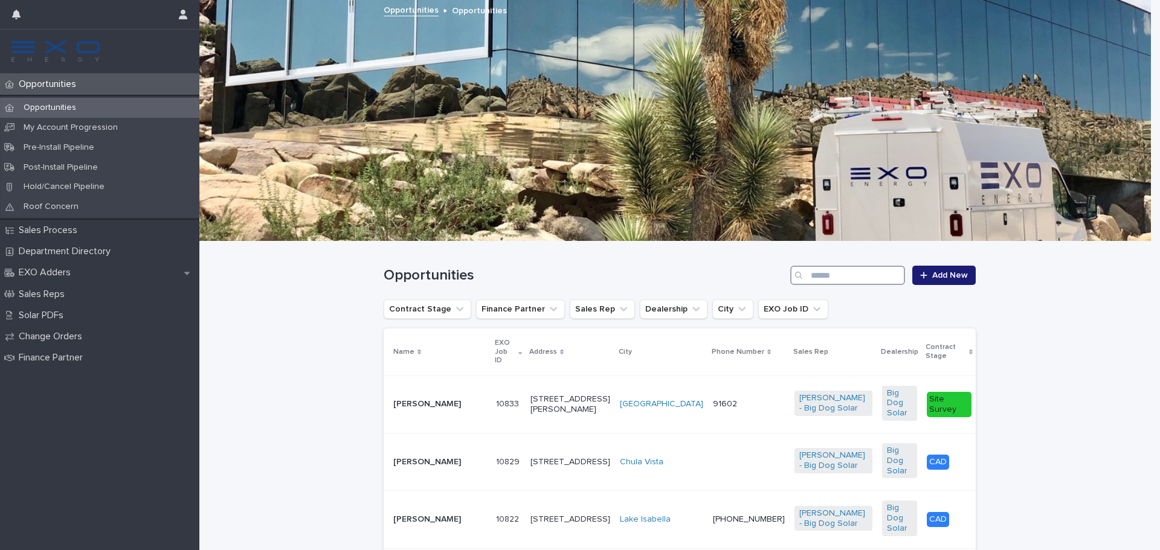
click at [845, 280] on input "Search" at bounding box center [847, 275] width 115 height 19
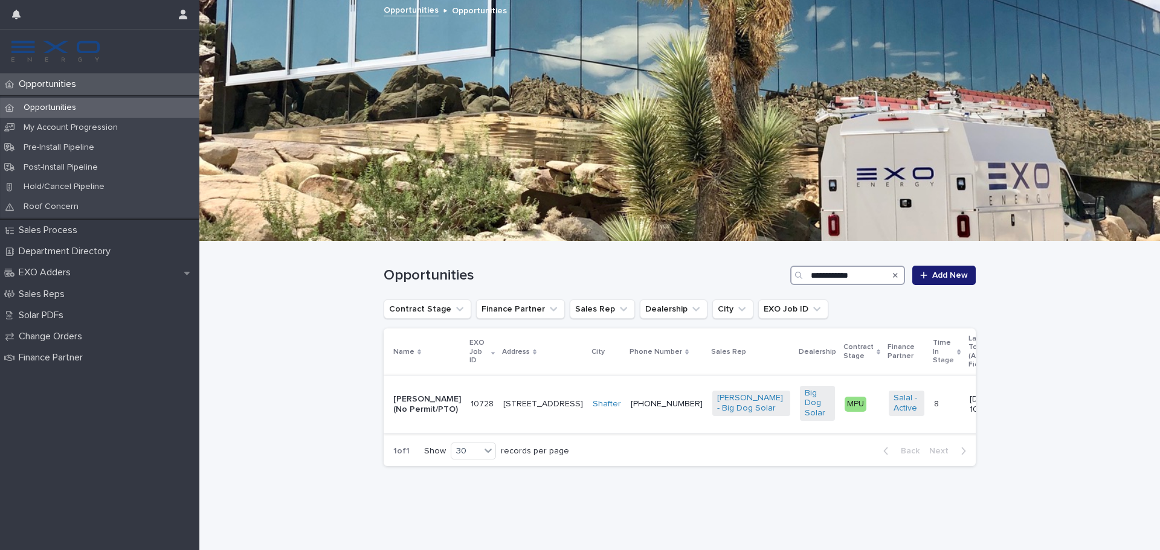
type input "**********"
click at [430, 396] on p "[PERSON_NAME] (No Permit/PTO)" at bounding box center [427, 405] width 68 height 21
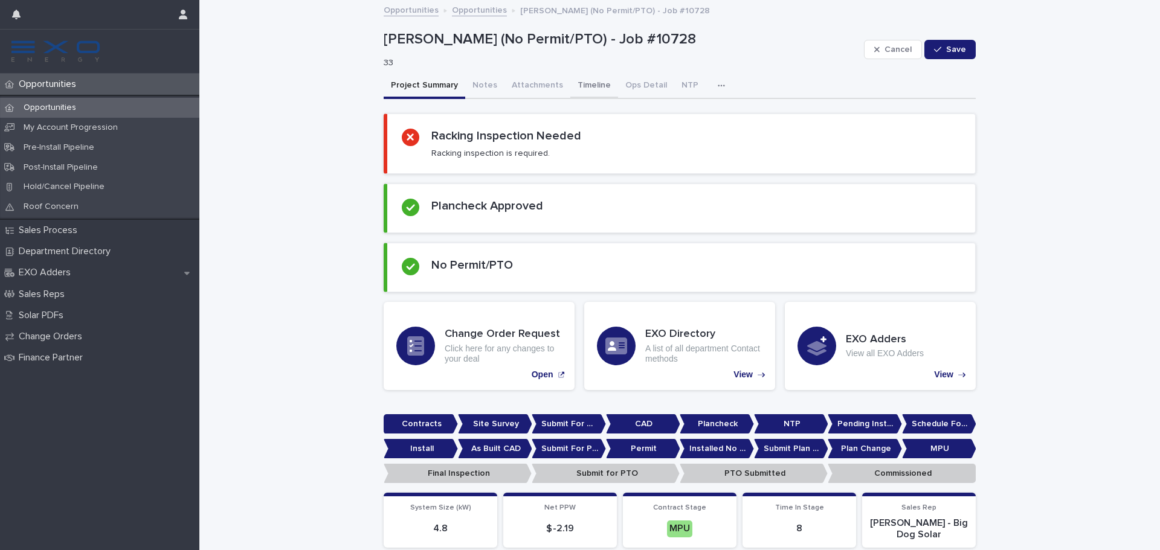
click at [591, 87] on button "Timeline" at bounding box center [594, 86] width 48 height 25
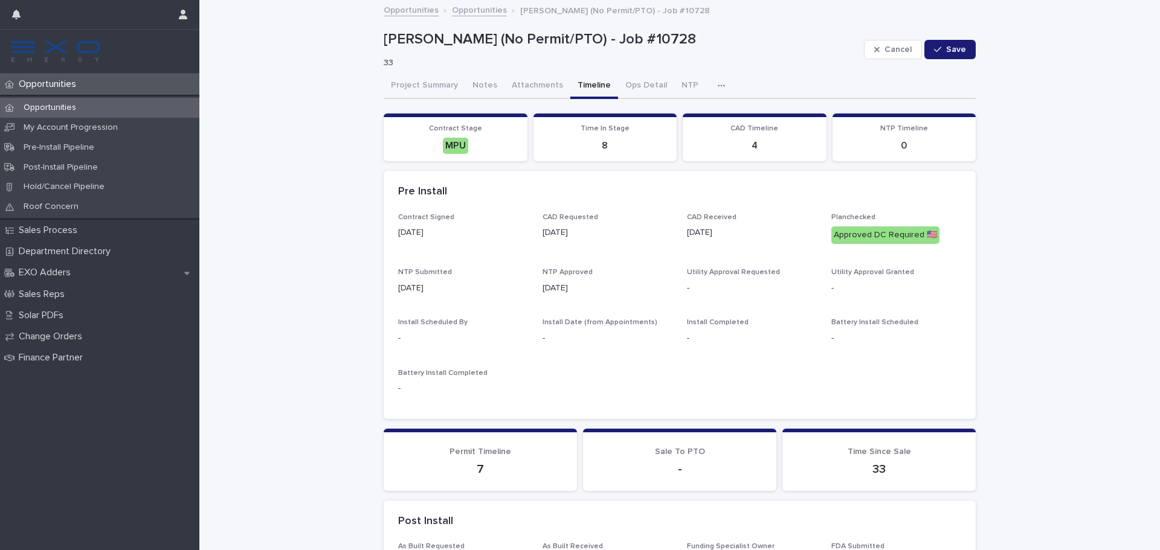
click at [34, 109] on p "Opportunities" at bounding box center [50, 108] width 72 height 10
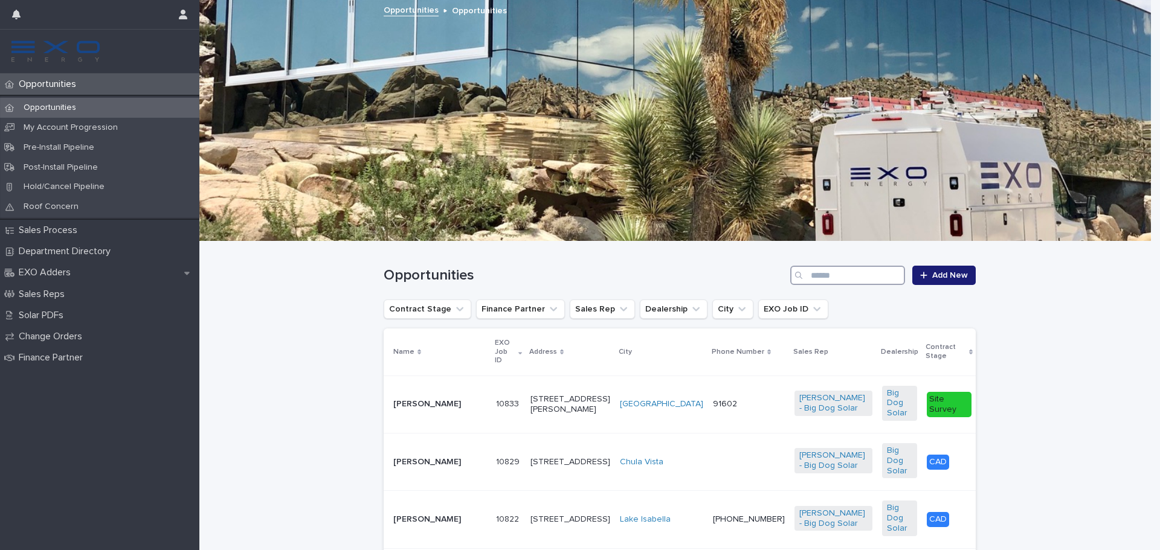
click at [816, 272] on input "Search" at bounding box center [847, 275] width 115 height 19
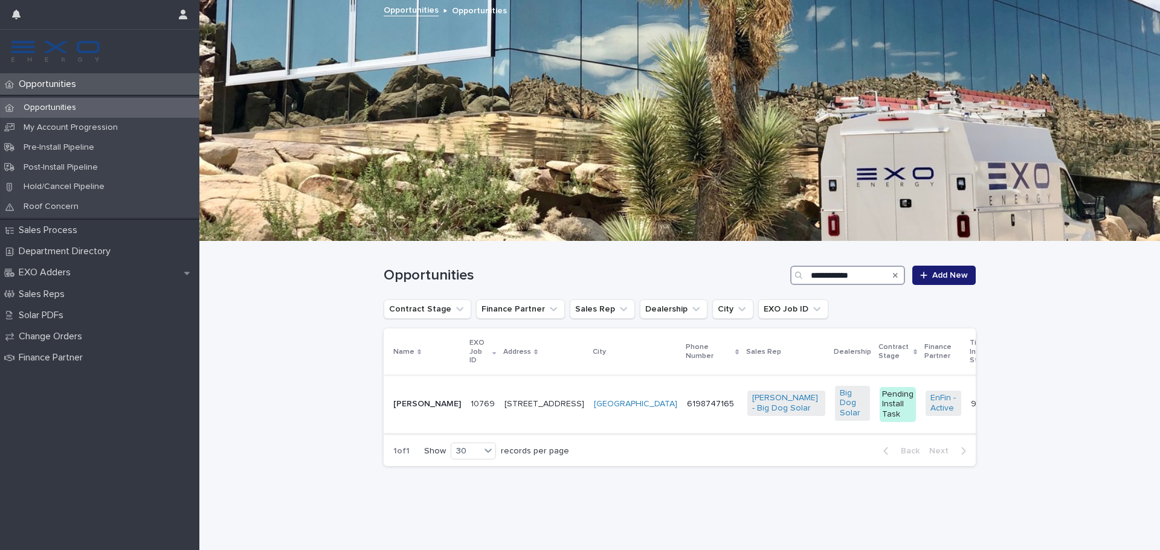
type input "**********"
click at [412, 408] on div "[PERSON_NAME]" at bounding box center [427, 405] width 68 height 20
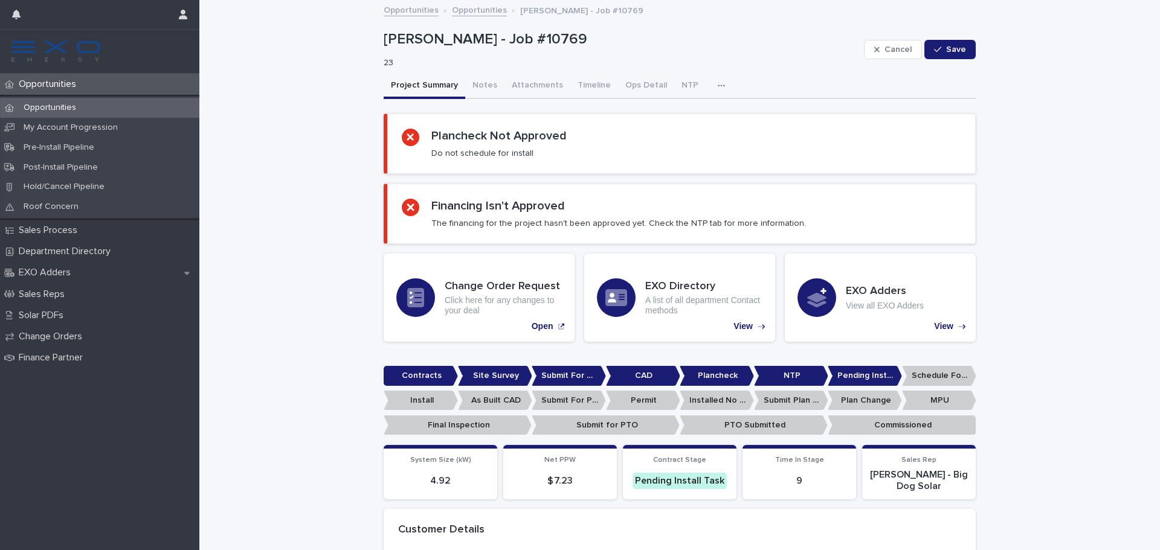
click at [710, 88] on button "button" at bounding box center [723, 86] width 27 height 24
click at [669, 126] on div "Activity" at bounding box center [679, 117] width 91 height 29
click at [670, 124] on button "Activity" at bounding box center [680, 117] width 80 height 18
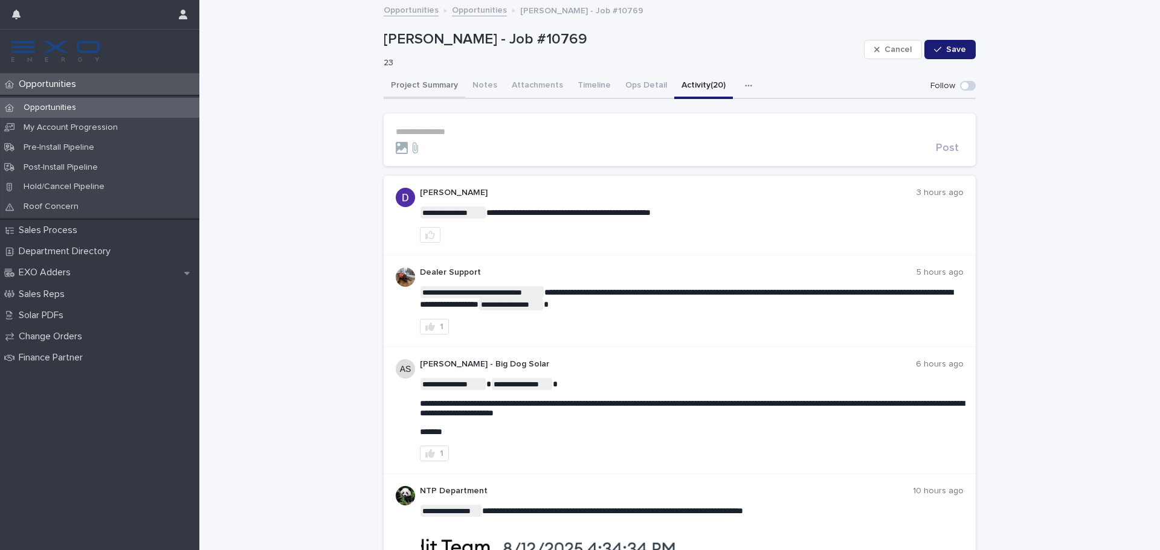
click at [407, 81] on button "Project Summary" at bounding box center [425, 86] width 82 height 25
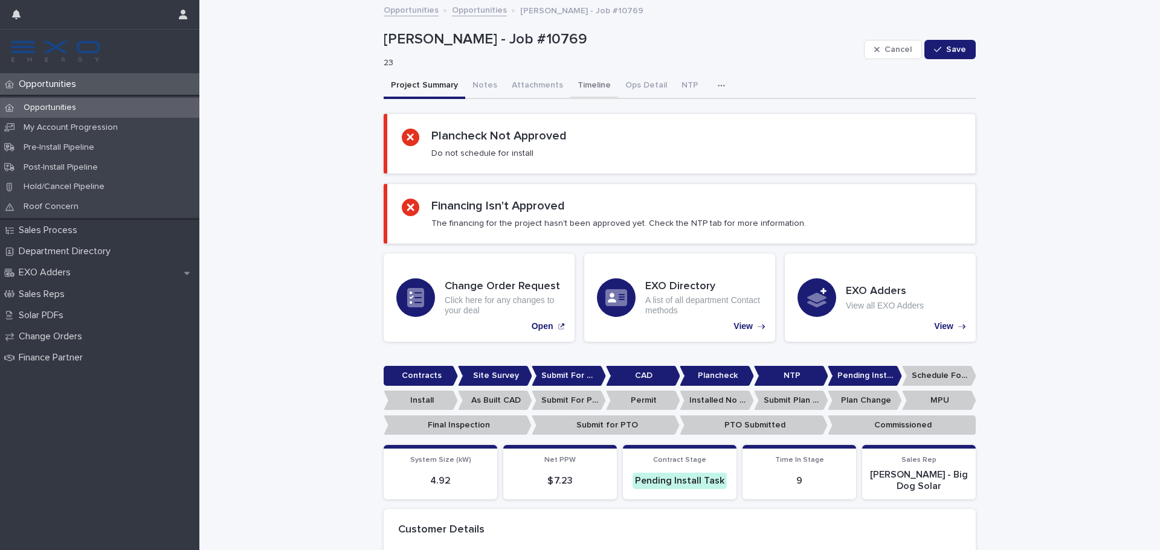
click at [587, 86] on button "Timeline" at bounding box center [594, 86] width 48 height 25
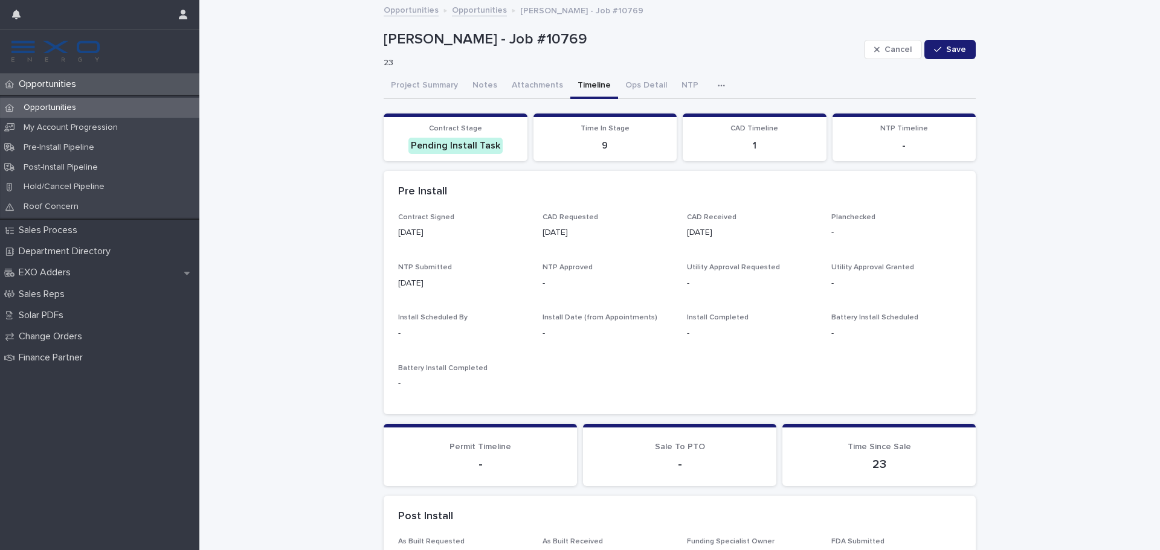
click at [49, 111] on p "Opportunities" at bounding box center [50, 108] width 72 height 10
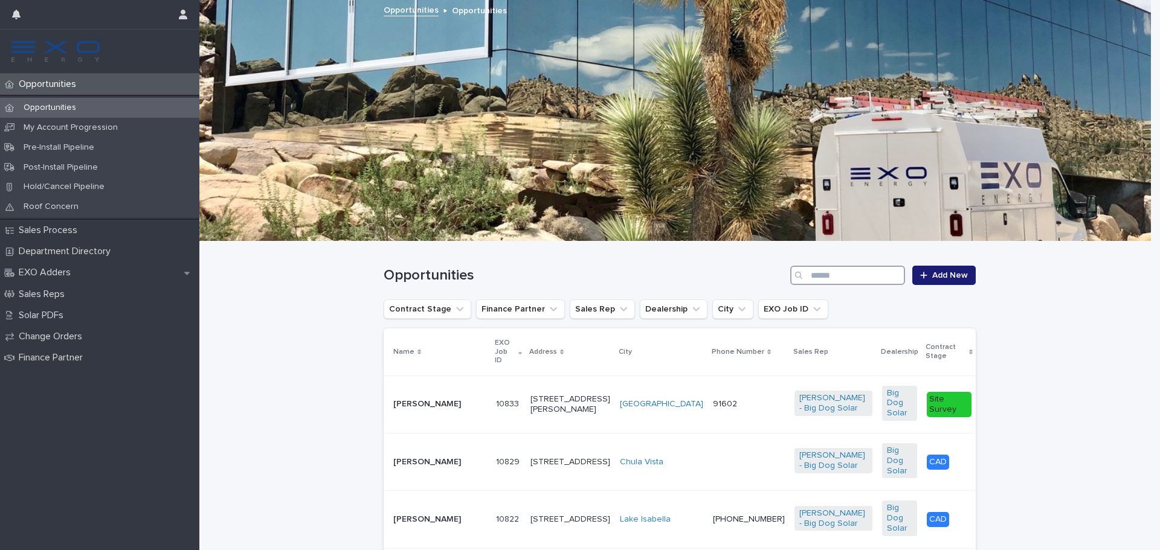
click at [815, 277] on input "Search" at bounding box center [847, 275] width 115 height 19
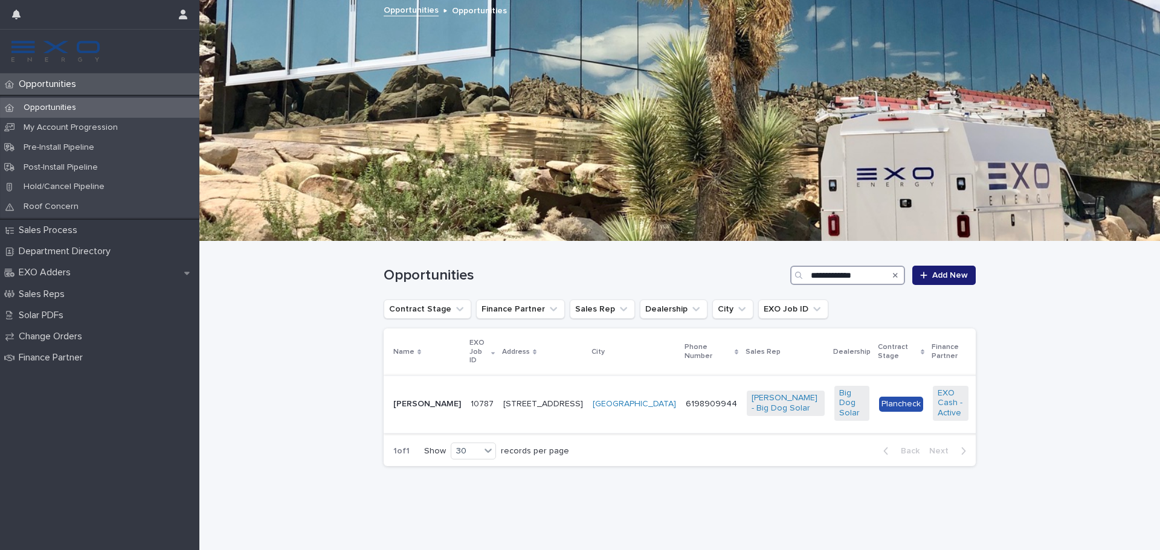
type input "**********"
click at [410, 408] on p "[PERSON_NAME]" at bounding box center [427, 404] width 68 height 10
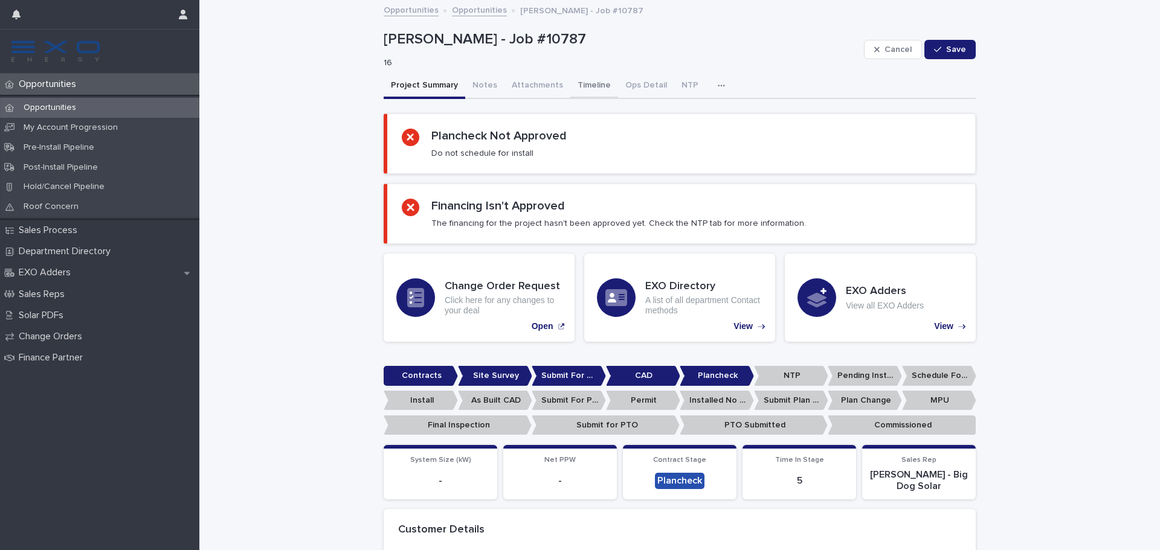
click at [570, 82] on button "Timeline" at bounding box center [594, 86] width 48 height 25
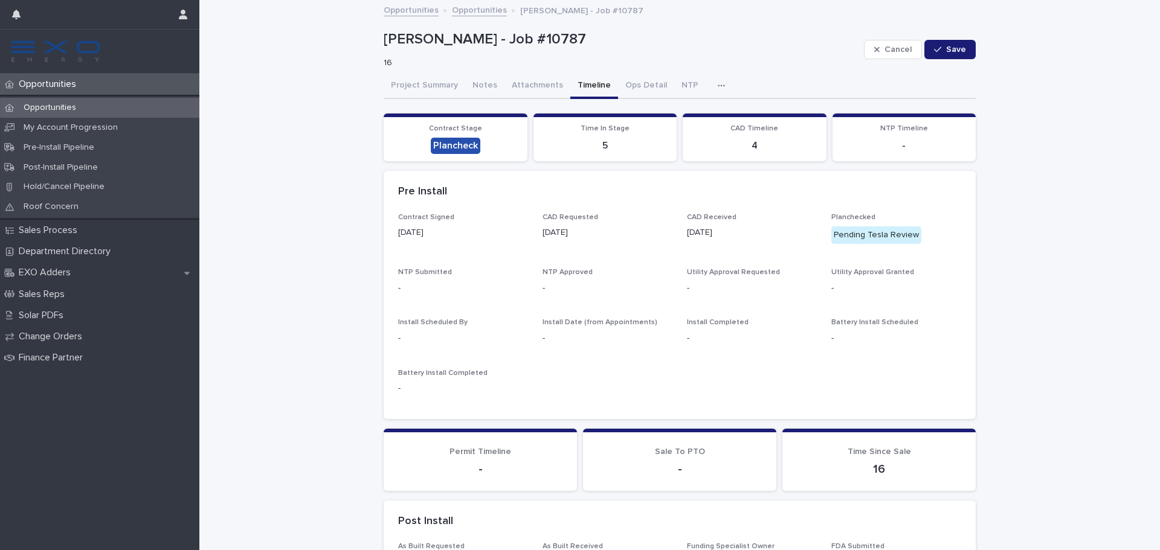
click at [710, 91] on button "button" at bounding box center [723, 86] width 27 height 24
click at [685, 115] on button "Activity" at bounding box center [680, 117] width 80 height 18
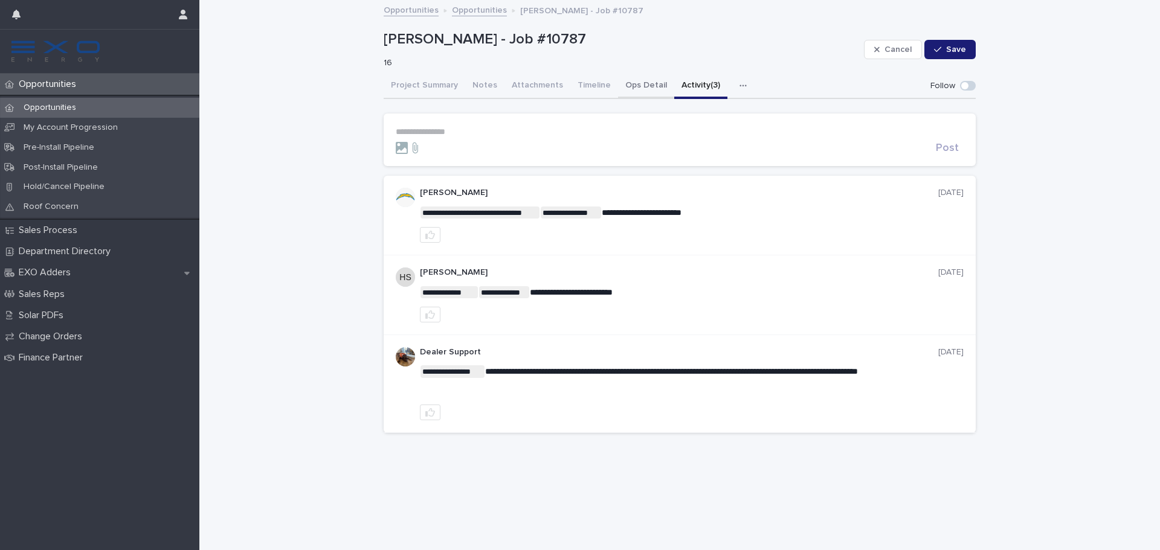
click at [641, 79] on button "Ops Detail" at bounding box center [646, 86] width 56 height 25
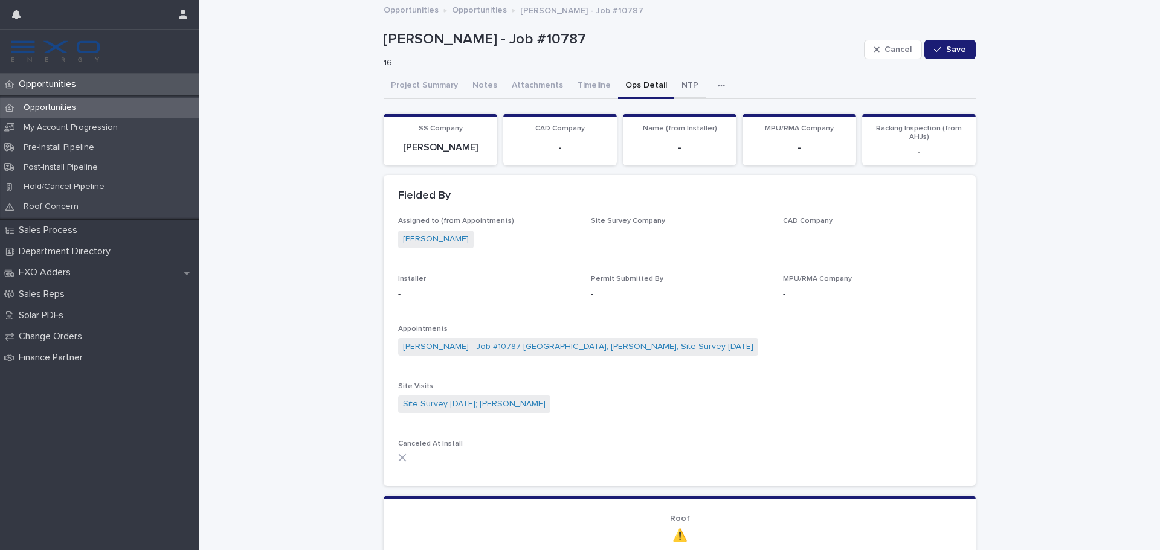
click at [674, 89] on button "NTP" at bounding box center [689, 86] width 31 height 25
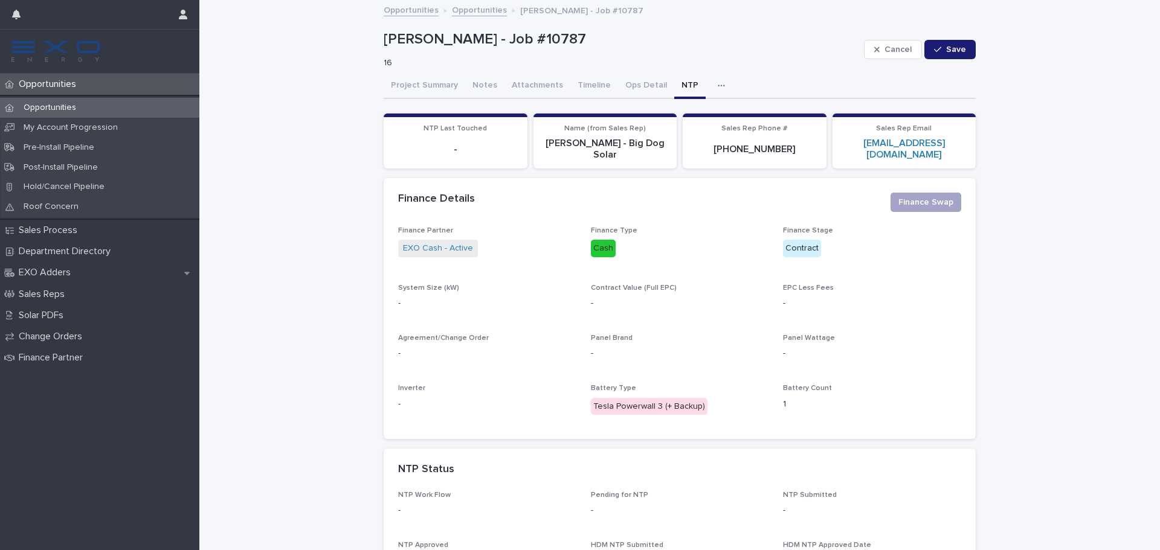
click at [62, 106] on p "Opportunities" at bounding box center [50, 108] width 72 height 10
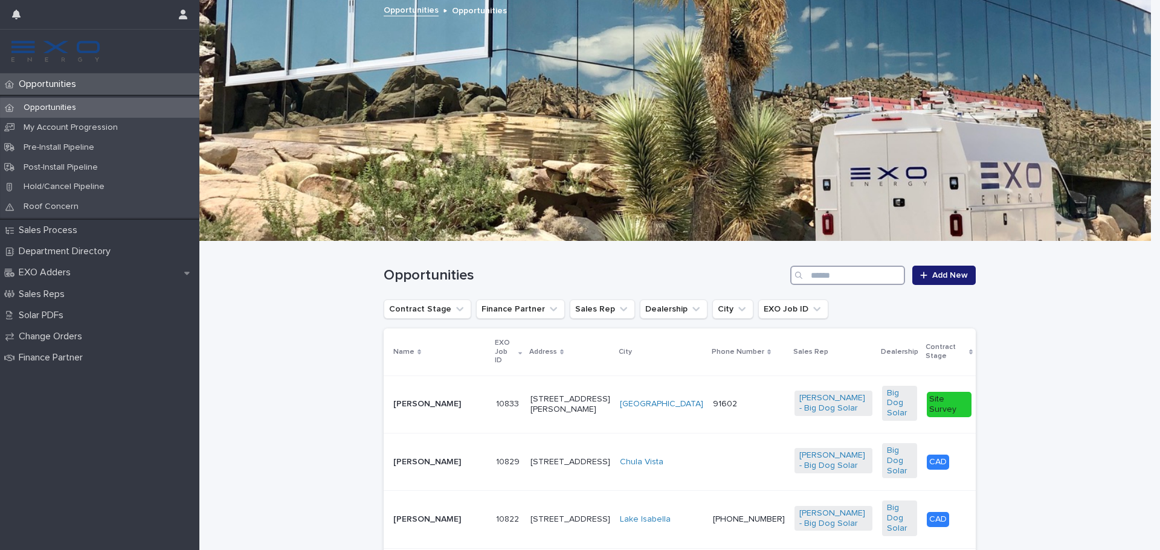
click at [872, 275] on input "Search" at bounding box center [847, 275] width 115 height 19
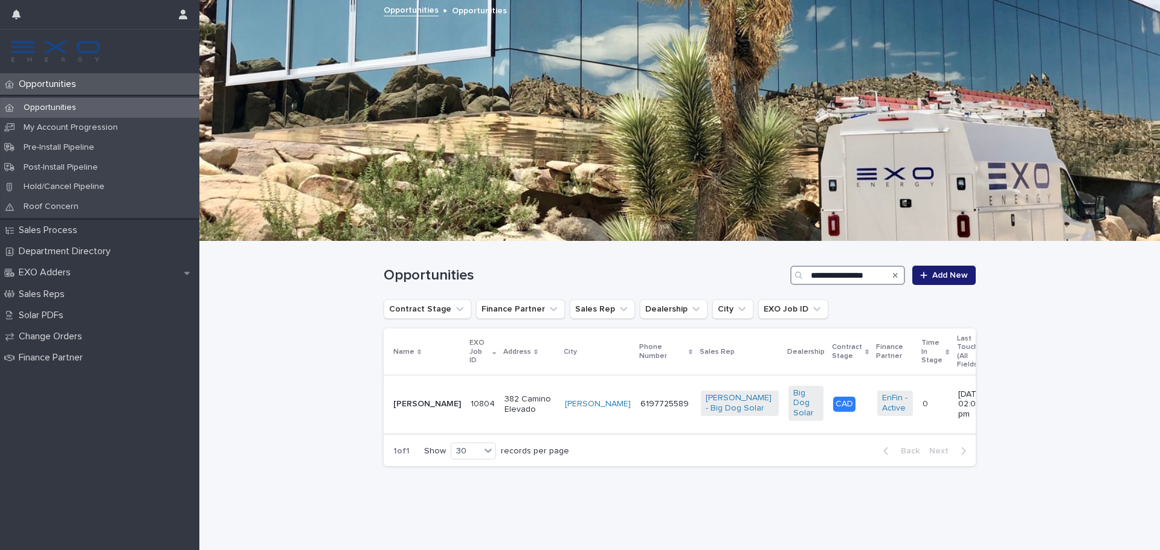
type input "**********"
click at [422, 399] on p "[PERSON_NAME]" at bounding box center [427, 404] width 68 height 10
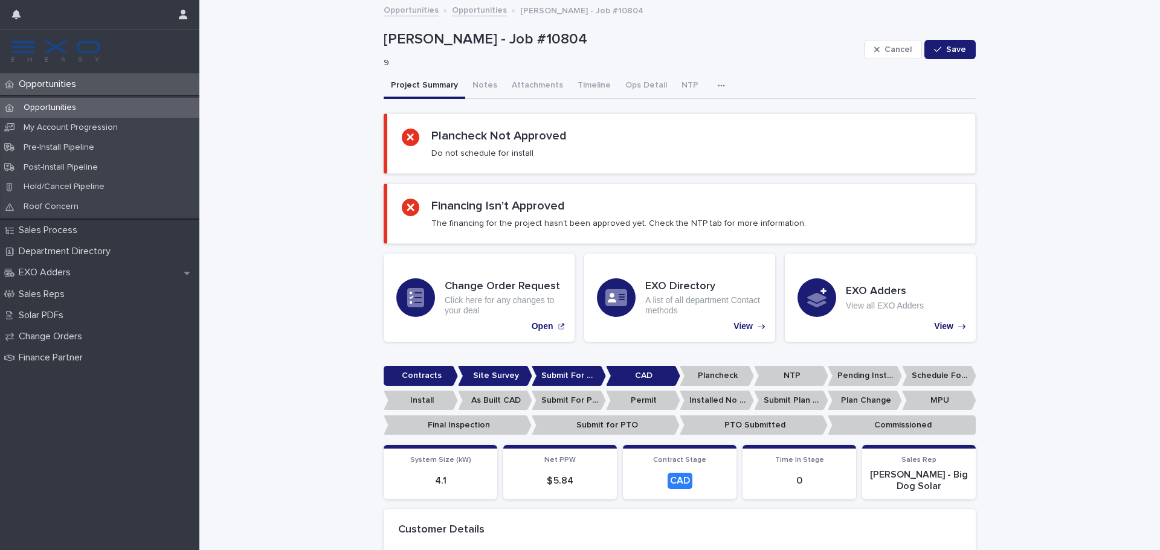
click at [718, 86] on icon "button" at bounding box center [721, 86] width 7 height 2
click at [677, 112] on button "Activity" at bounding box center [680, 117] width 80 height 18
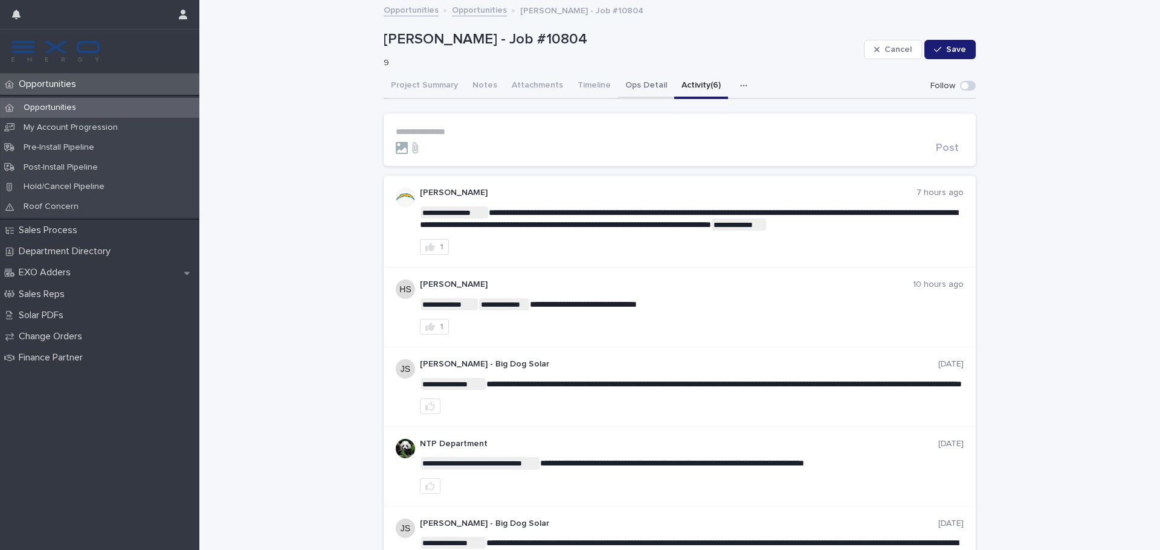
click at [641, 86] on button "Ops Detail" at bounding box center [646, 86] width 56 height 25
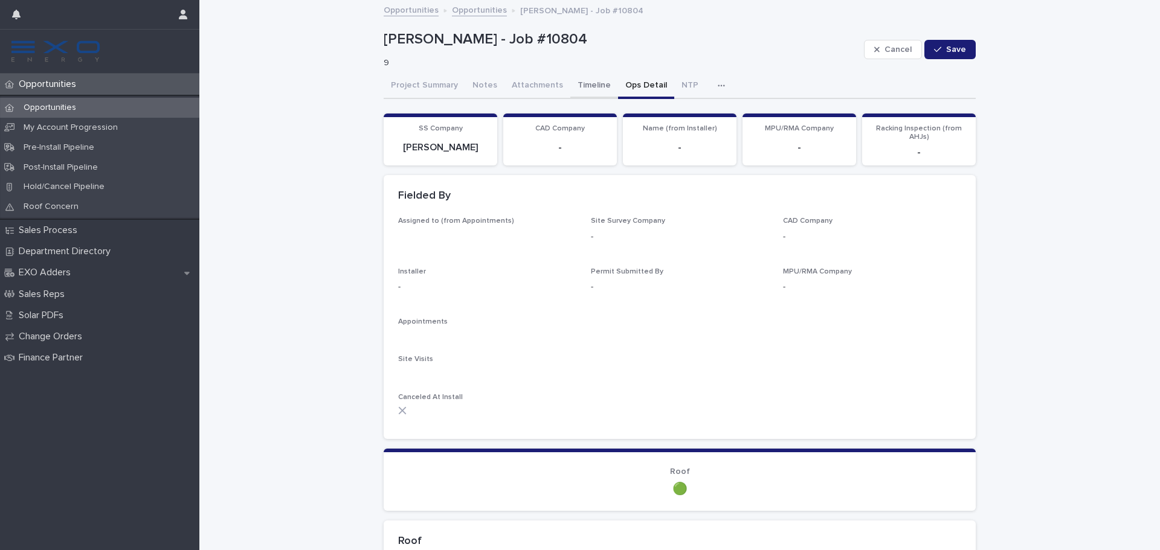
click at [585, 89] on button "Timeline" at bounding box center [594, 86] width 48 height 25
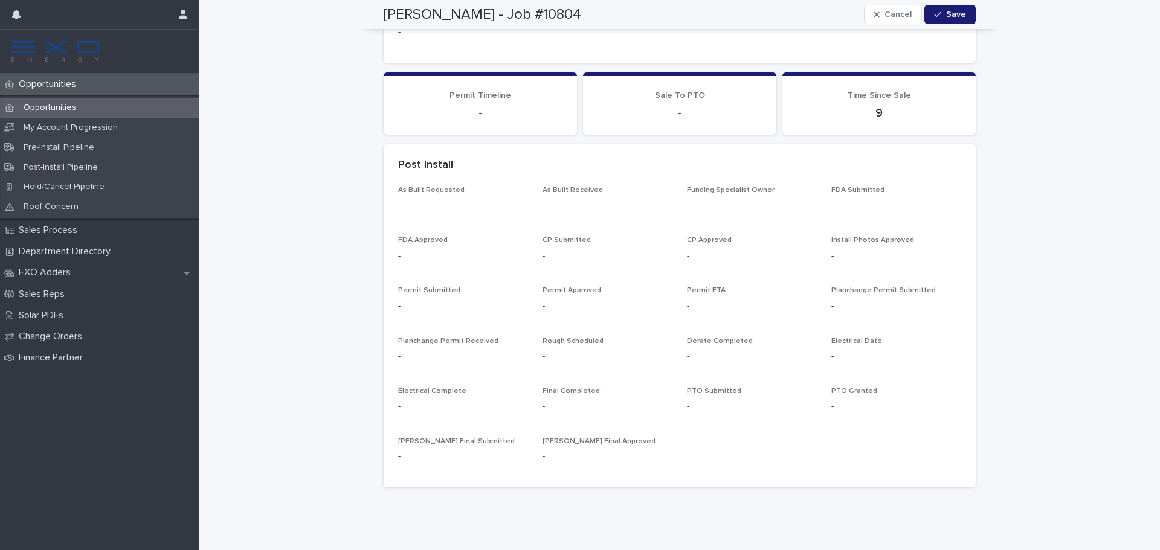
scroll to position [359, 0]
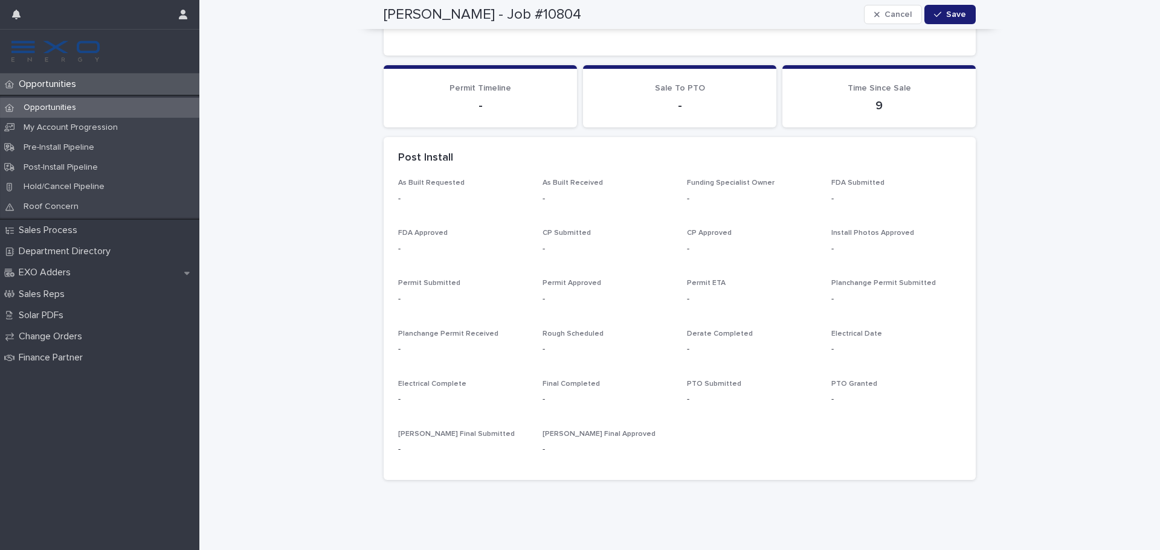
click at [150, 102] on div "Opportunities" at bounding box center [99, 108] width 199 height 20
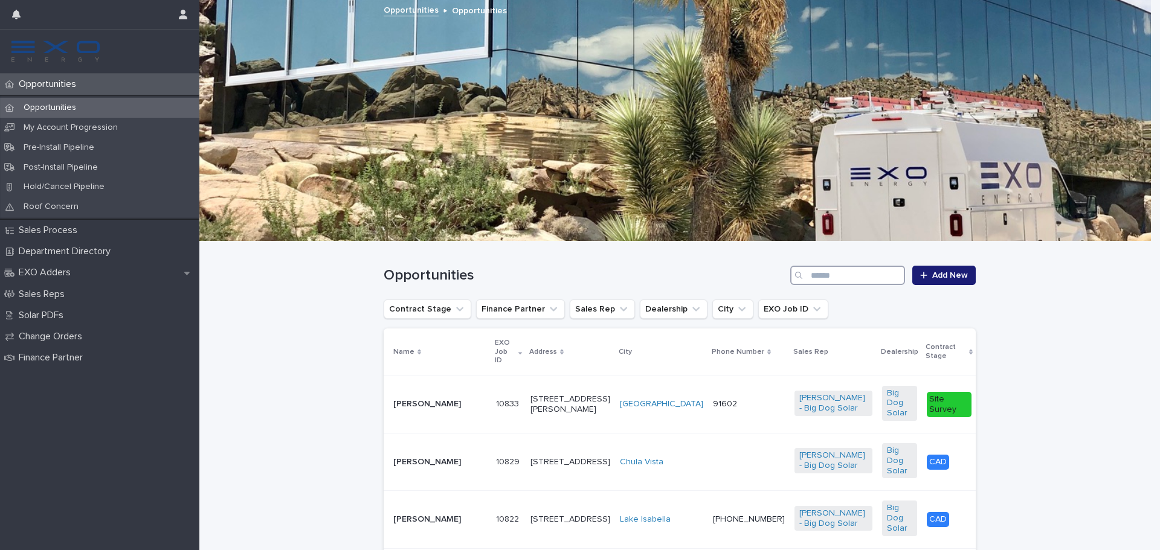
click at [859, 275] on input "Search" at bounding box center [847, 275] width 115 height 19
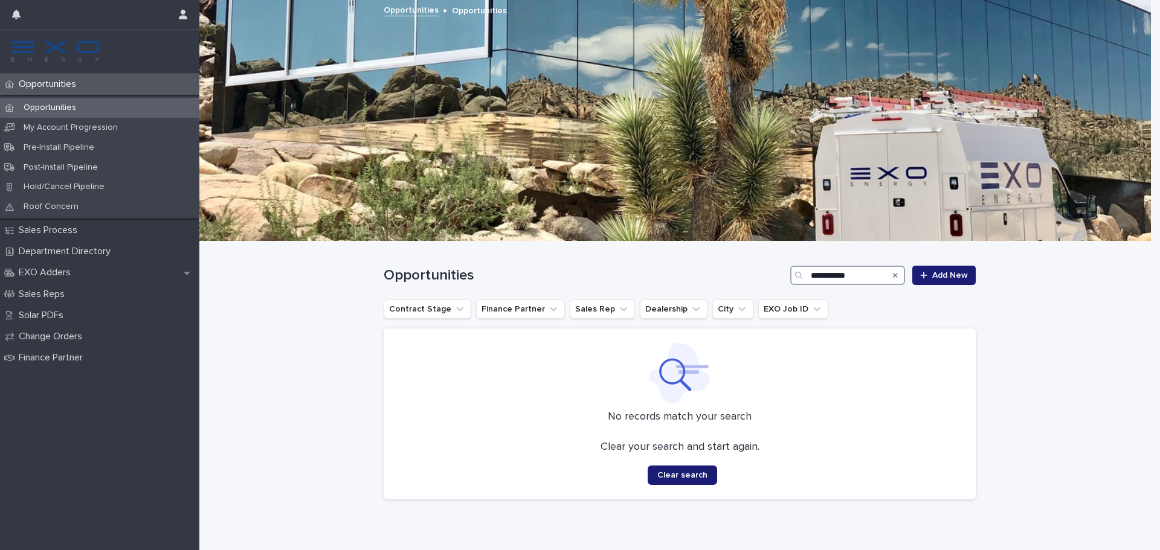
click at [815, 275] on input "**********" at bounding box center [847, 275] width 115 height 19
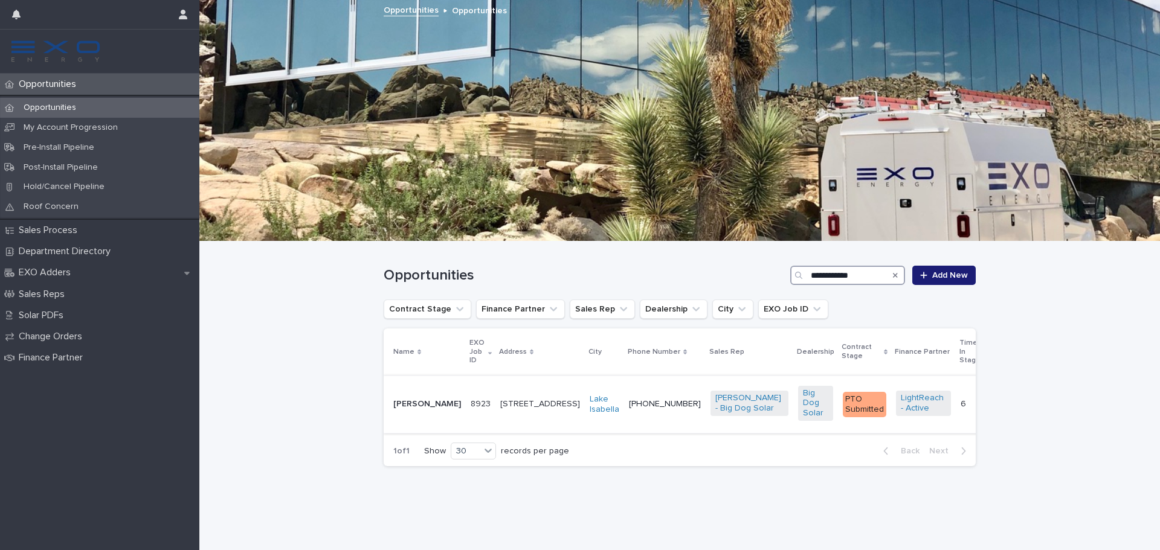
type input "**********"
click at [411, 404] on p "[PERSON_NAME]" at bounding box center [427, 404] width 68 height 10
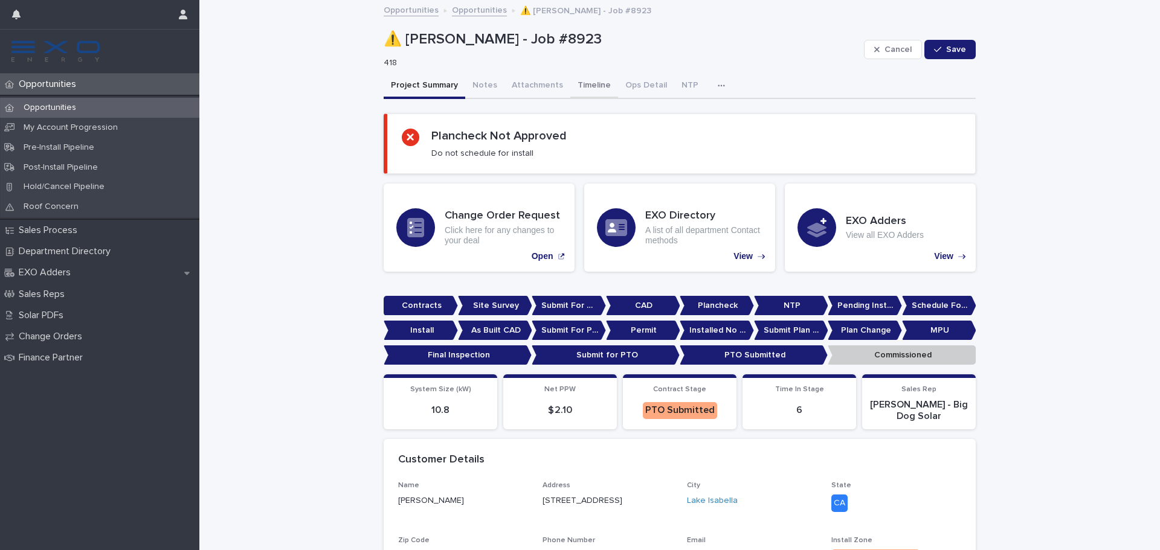
click at [581, 94] on button "Timeline" at bounding box center [594, 86] width 48 height 25
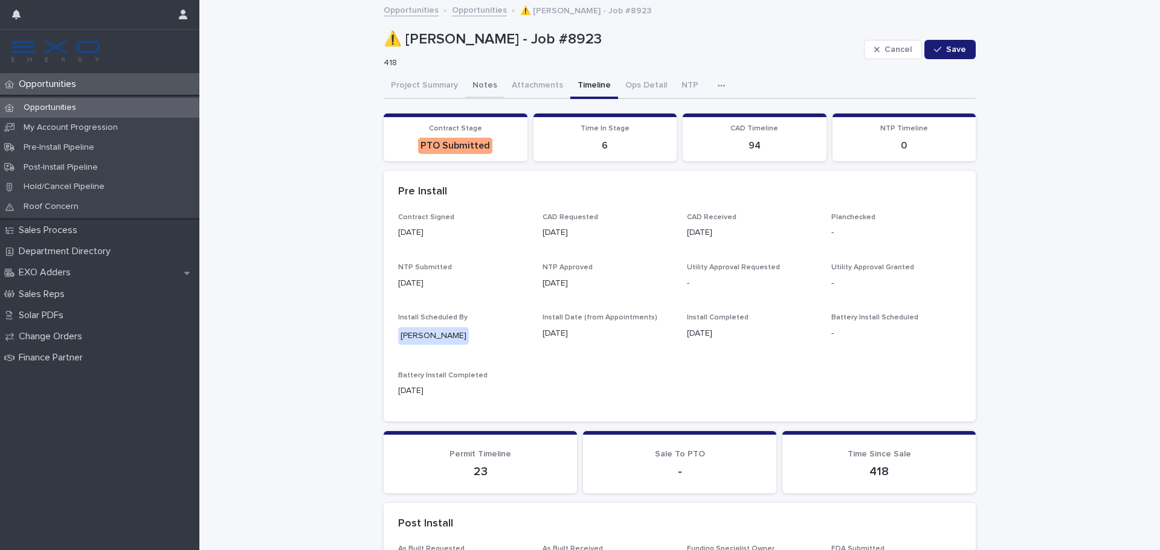
click at [476, 89] on button "Notes" at bounding box center [484, 86] width 39 height 25
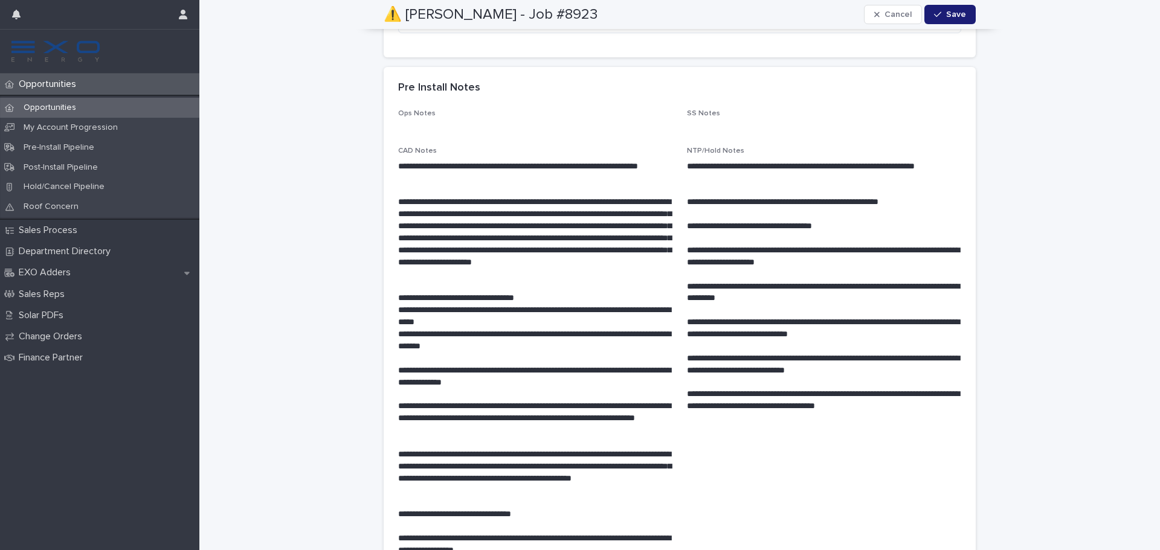
scroll to position [362, 0]
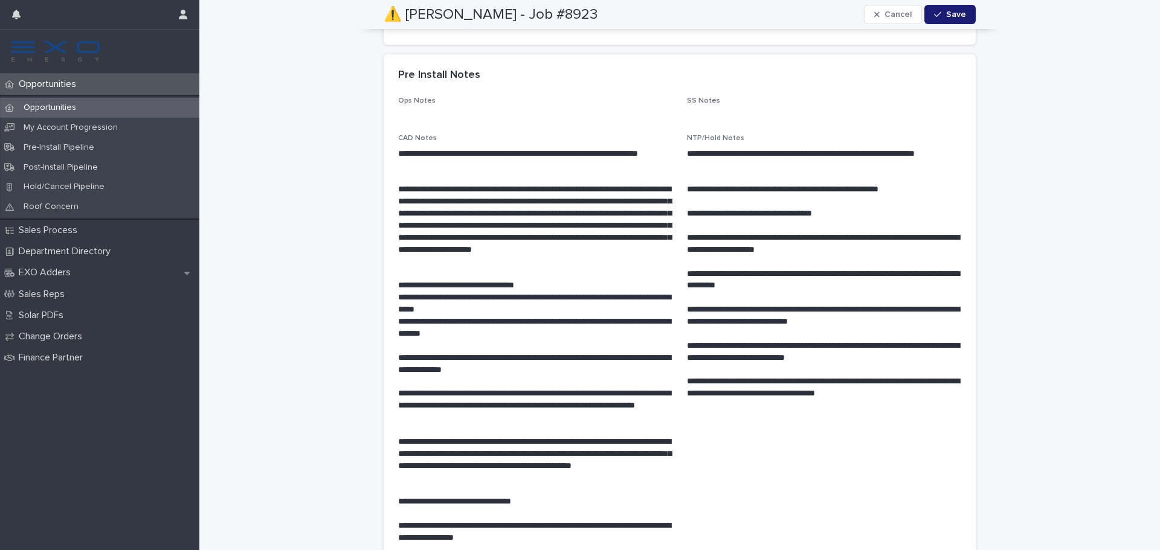
click at [797, 165] on p "**********" at bounding box center [824, 160] width 274 height 24
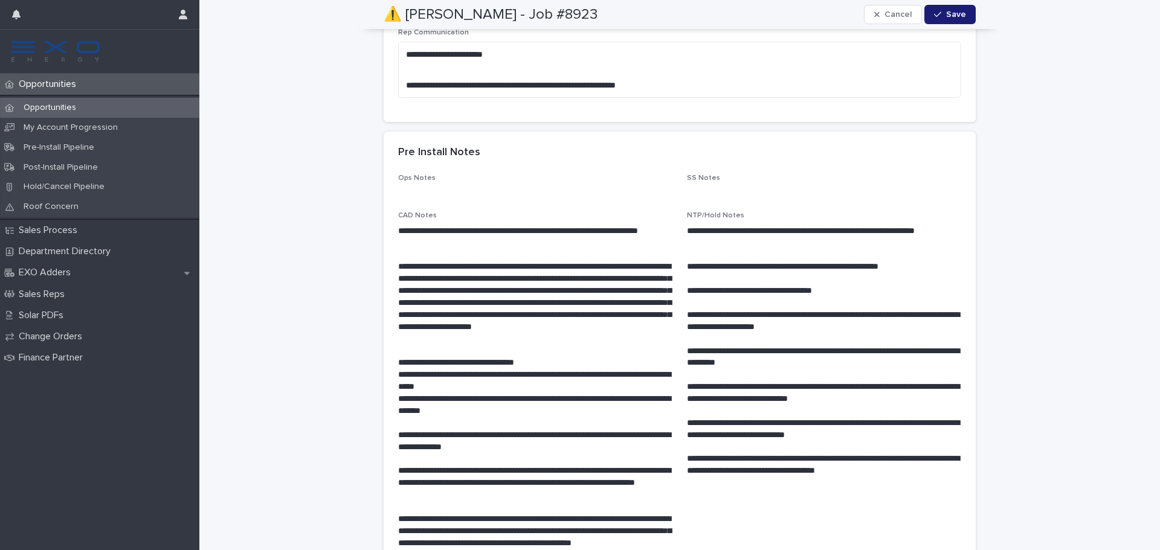
scroll to position [0, 0]
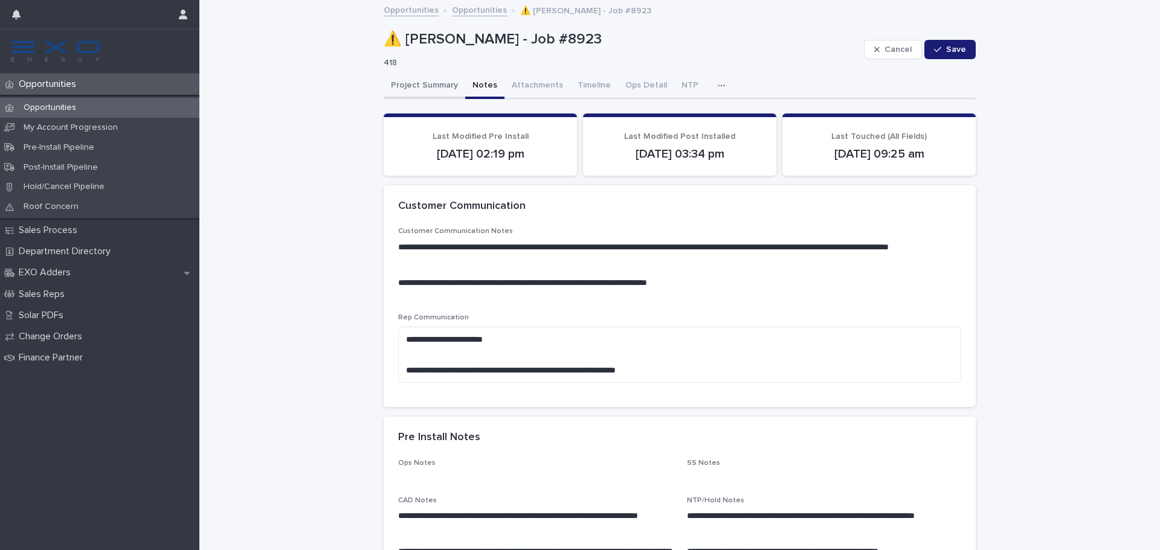
click at [401, 89] on button "Project Summary" at bounding box center [425, 86] width 82 height 25
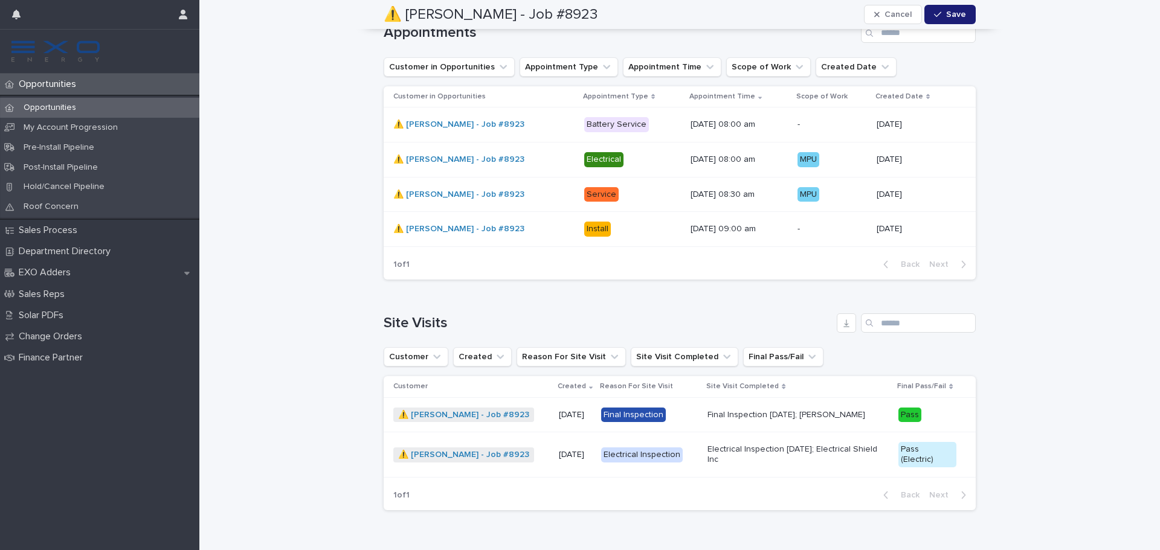
scroll to position [1568, 0]
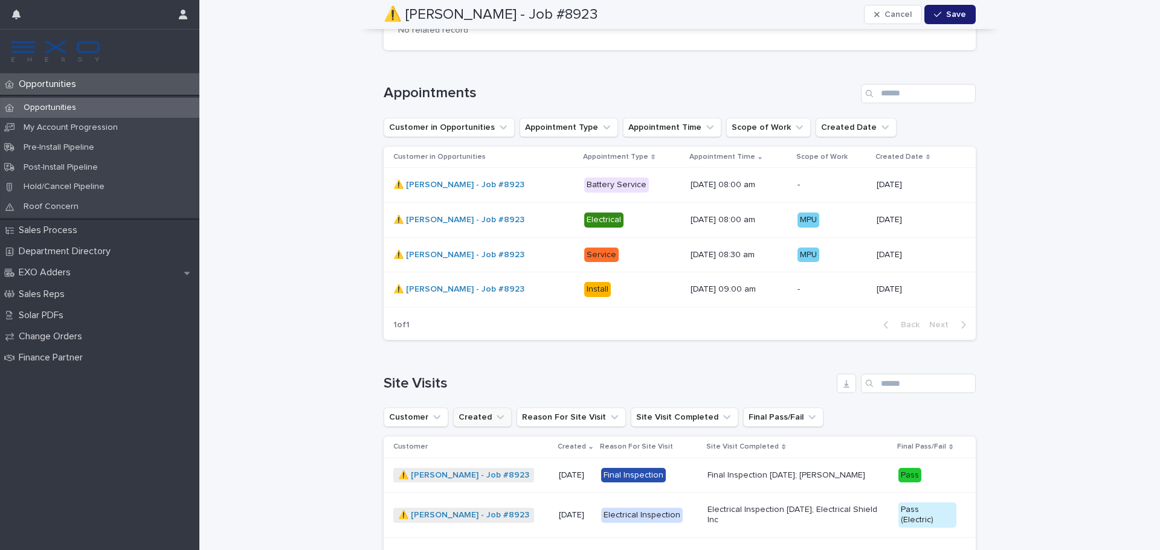
click at [495, 411] on icon "Created" at bounding box center [500, 417] width 12 height 12
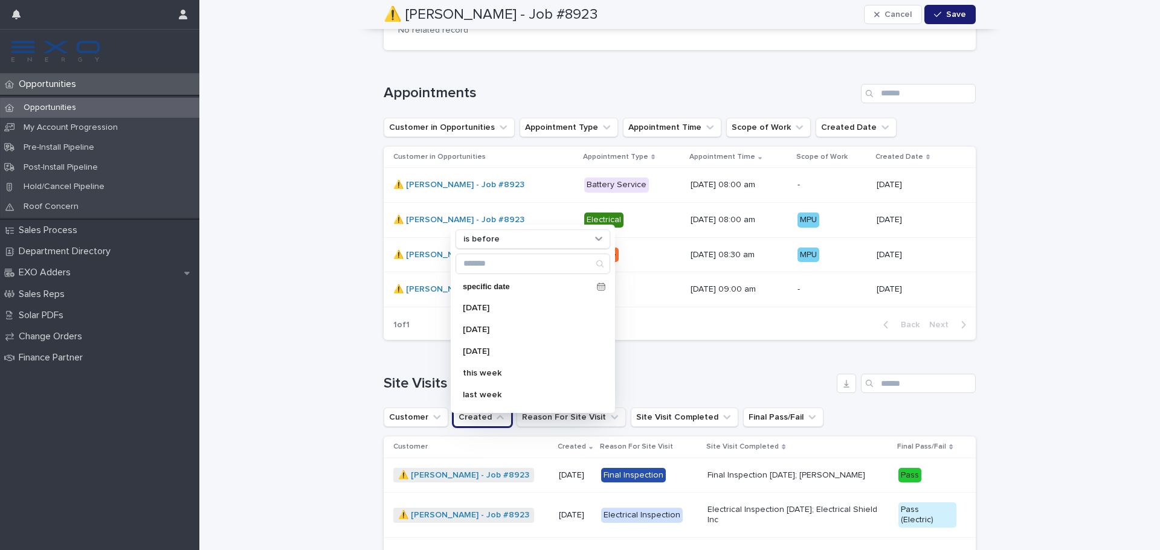
click at [569, 408] on button "Reason For Site Visit" at bounding box center [571, 417] width 109 height 19
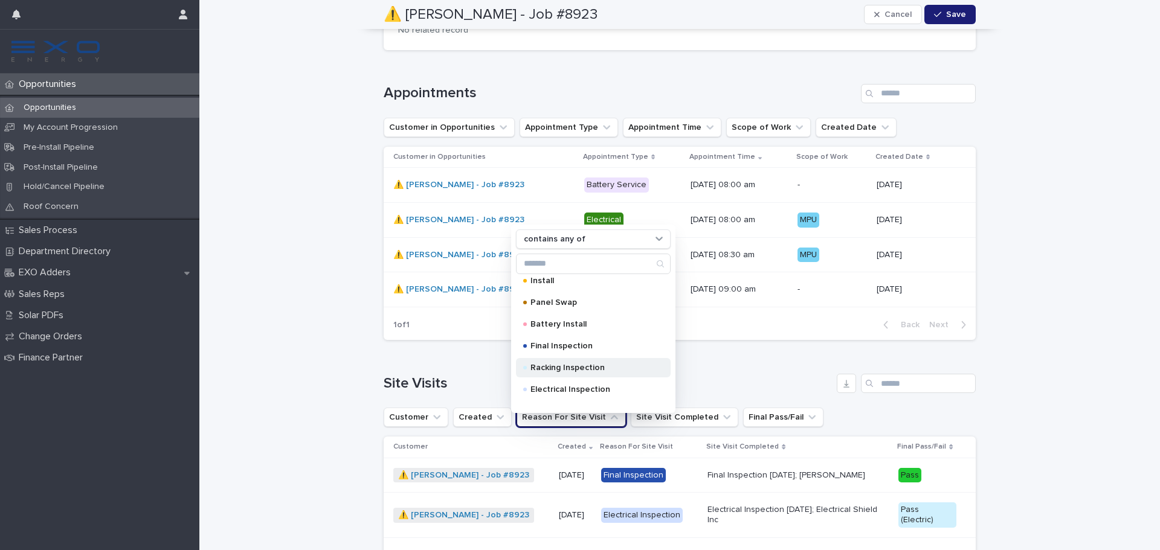
scroll to position [0, 0]
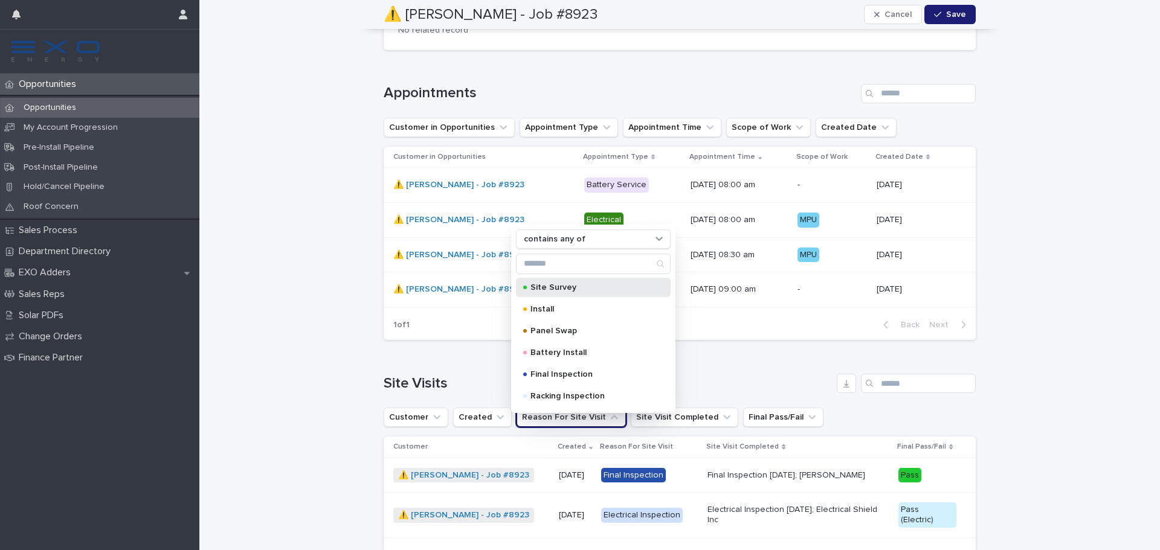
click at [577, 283] on p "Site Survey" at bounding box center [590, 287] width 121 height 8
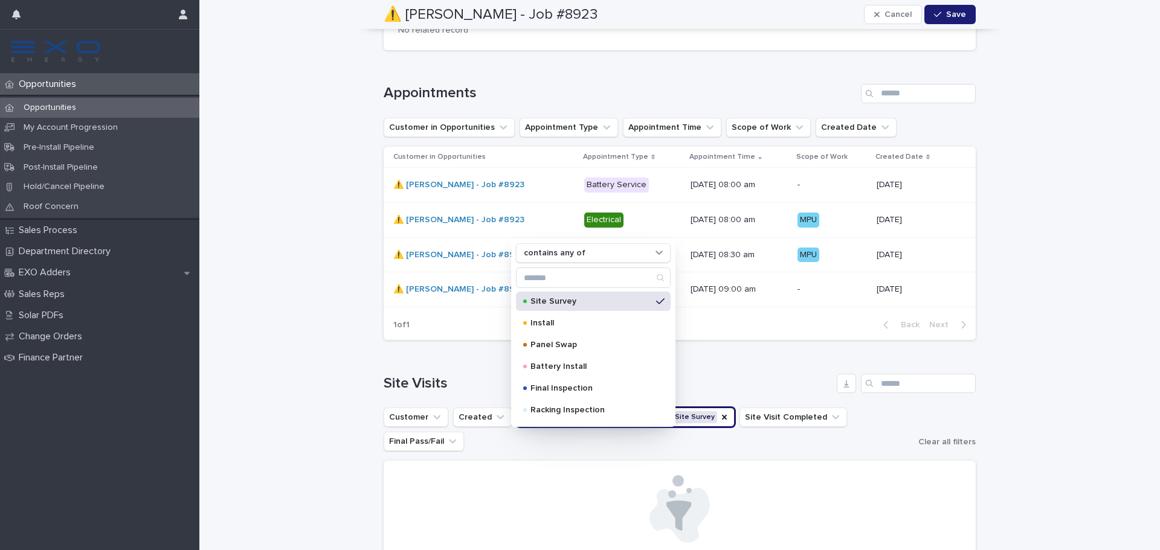
click at [655, 292] on div "Site Survey" at bounding box center [593, 301] width 155 height 19
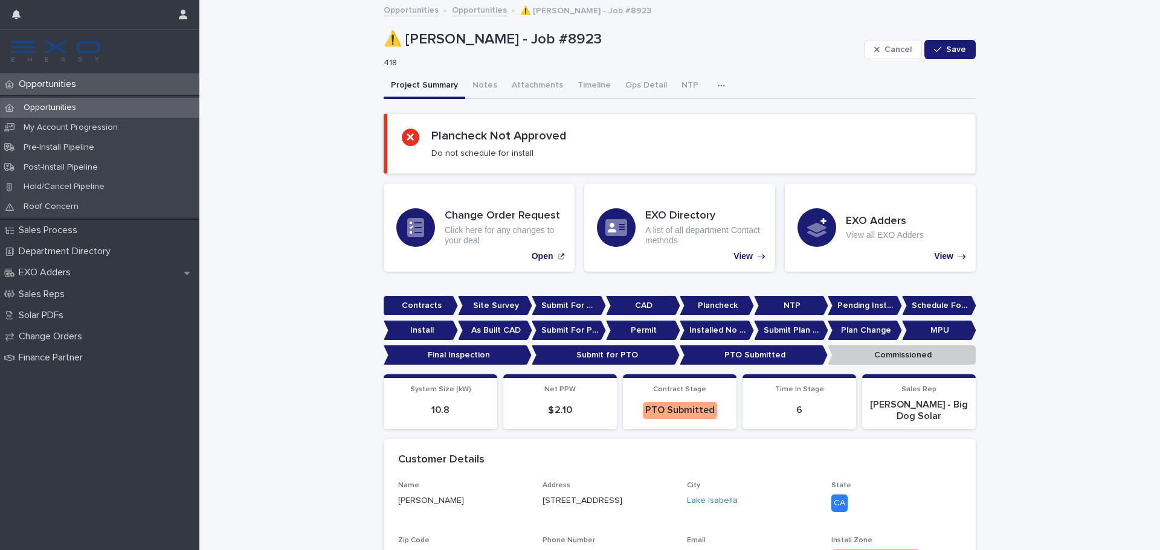
click at [719, 91] on button "button" at bounding box center [723, 86] width 27 height 24
click at [704, 117] on button "Activity" at bounding box center [680, 117] width 80 height 18
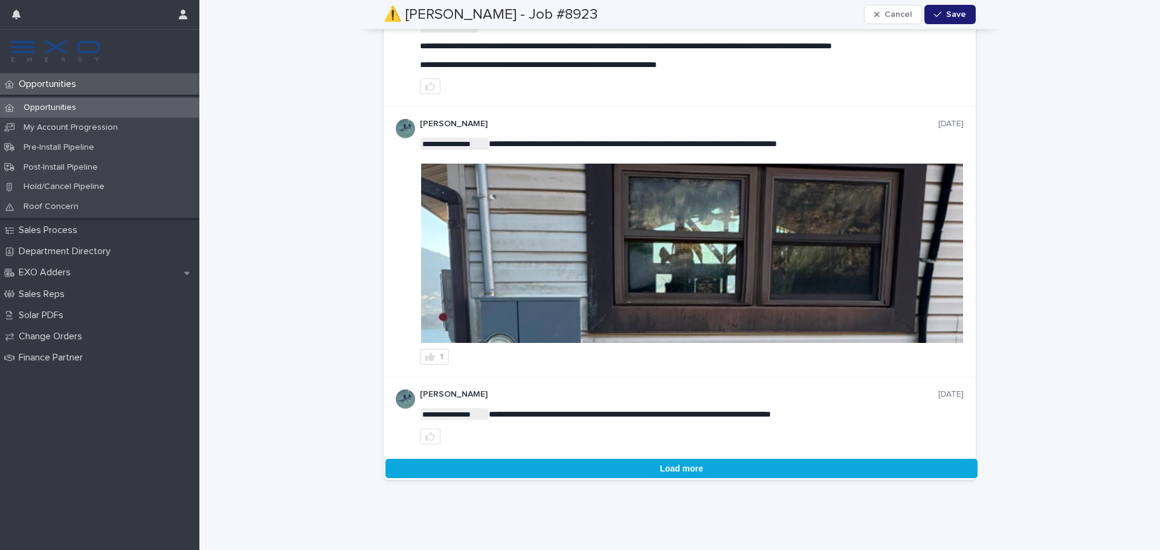
scroll to position [2717, 0]
click at [652, 469] on button "Load more" at bounding box center [681, 468] width 592 height 19
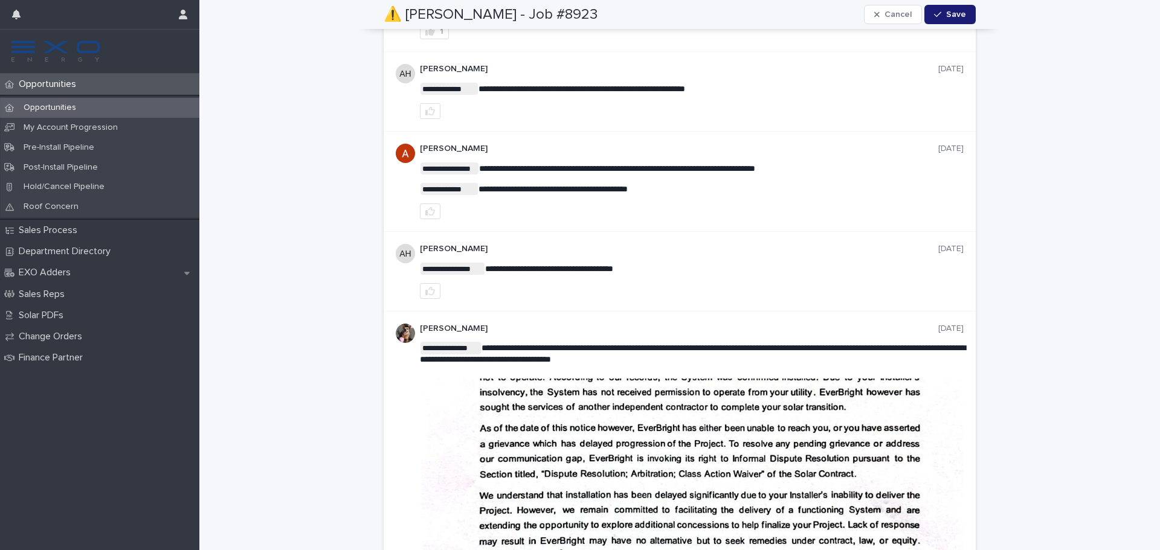
scroll to position [5226, 0]
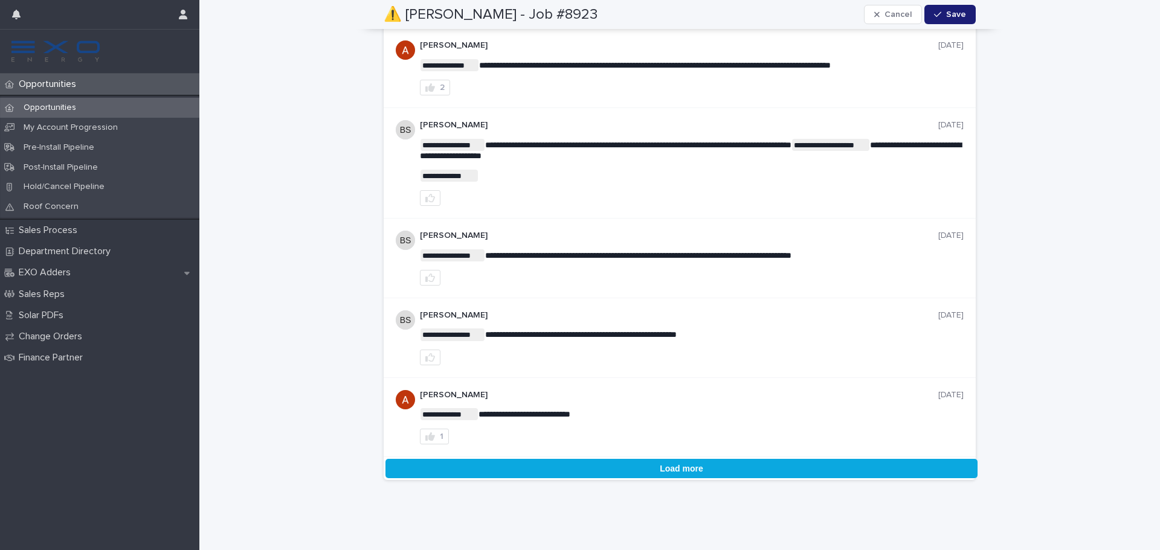
click at [641, 471] on button "Load more" at bounding box center [681, 468] width 592 height 19
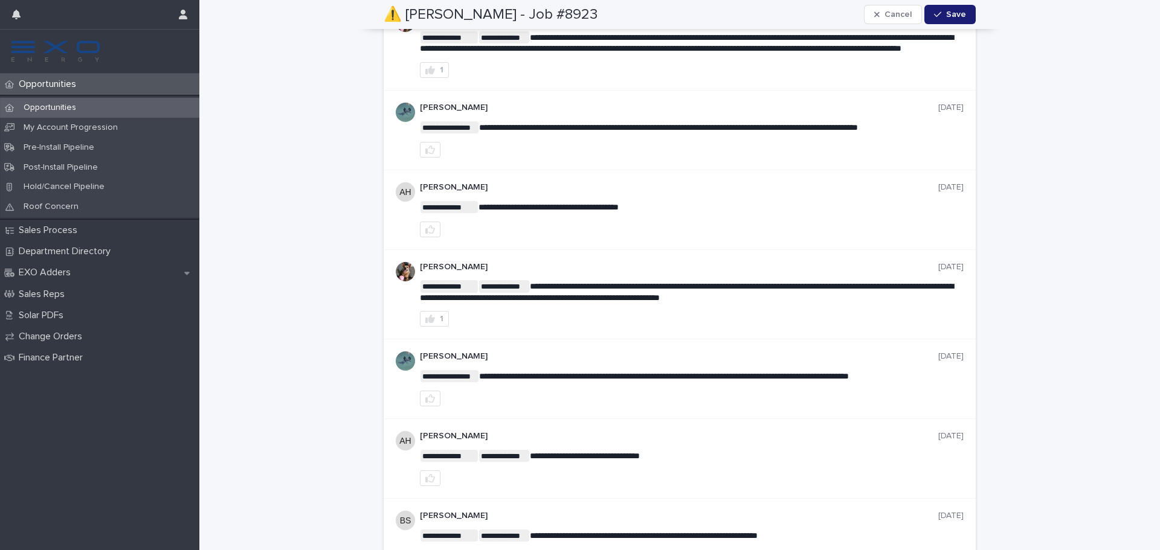
scroll to position [7543, 0]
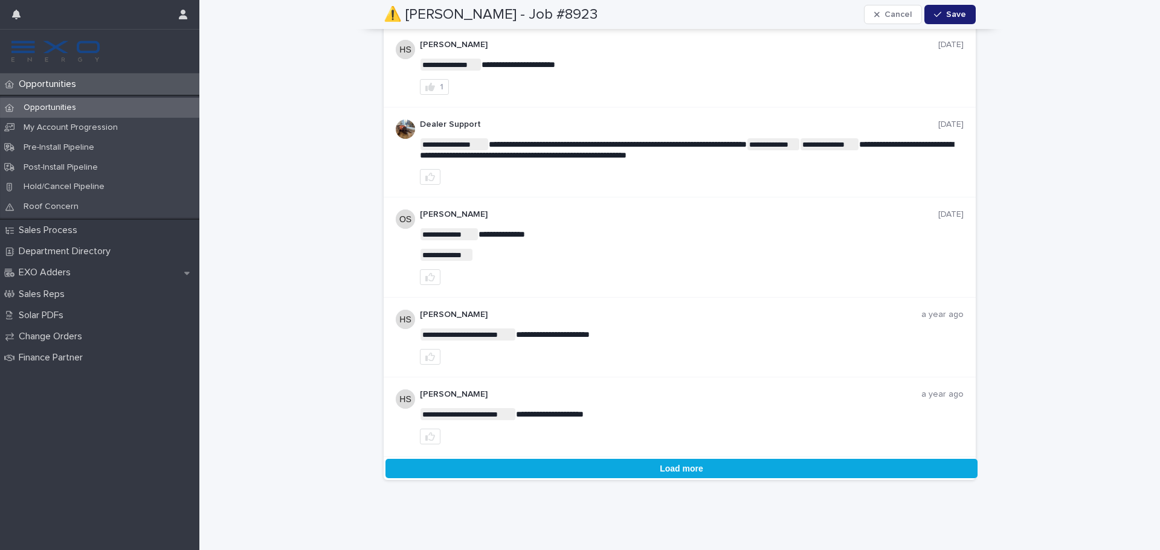
click at [706, 474] on button "Load more" at bounding box center [681, 468] width 592 height 19
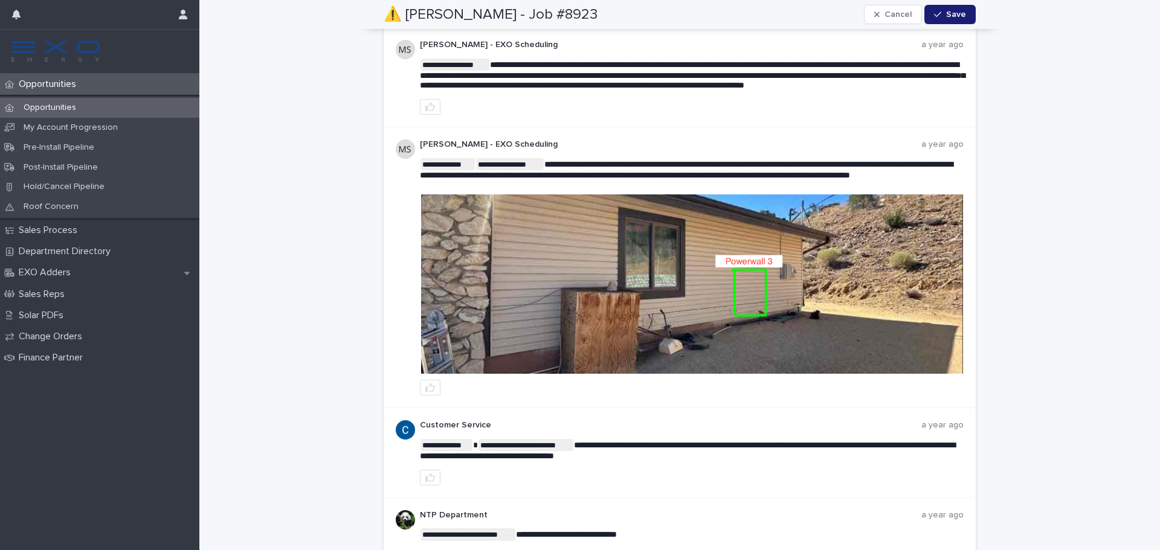
scroll to position [7407, 0]
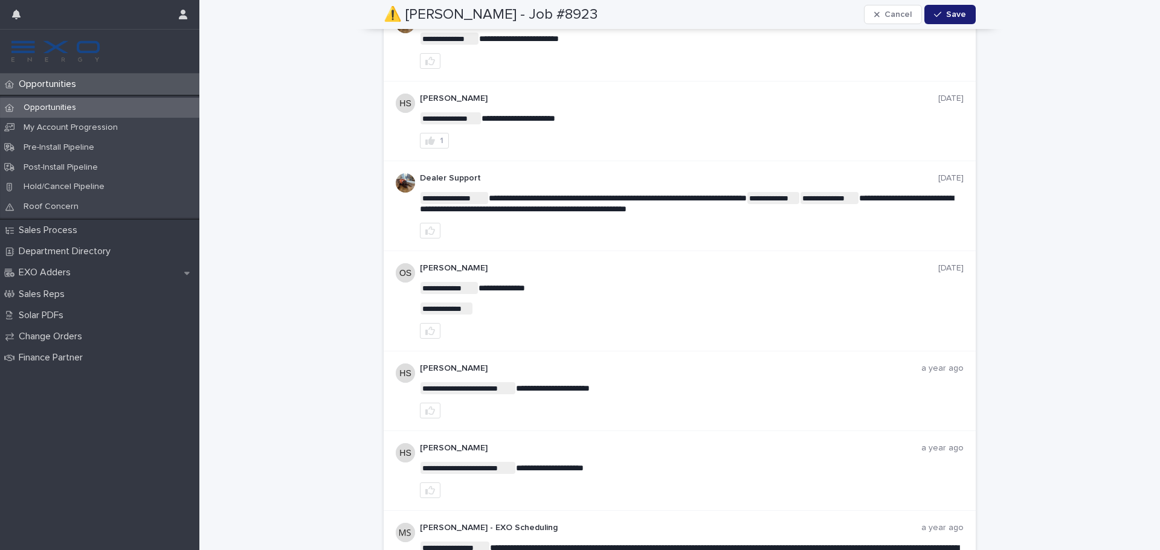
click at [106, 110] on div "Opportunities" at bounding box center [99, 108] width 199 height 20
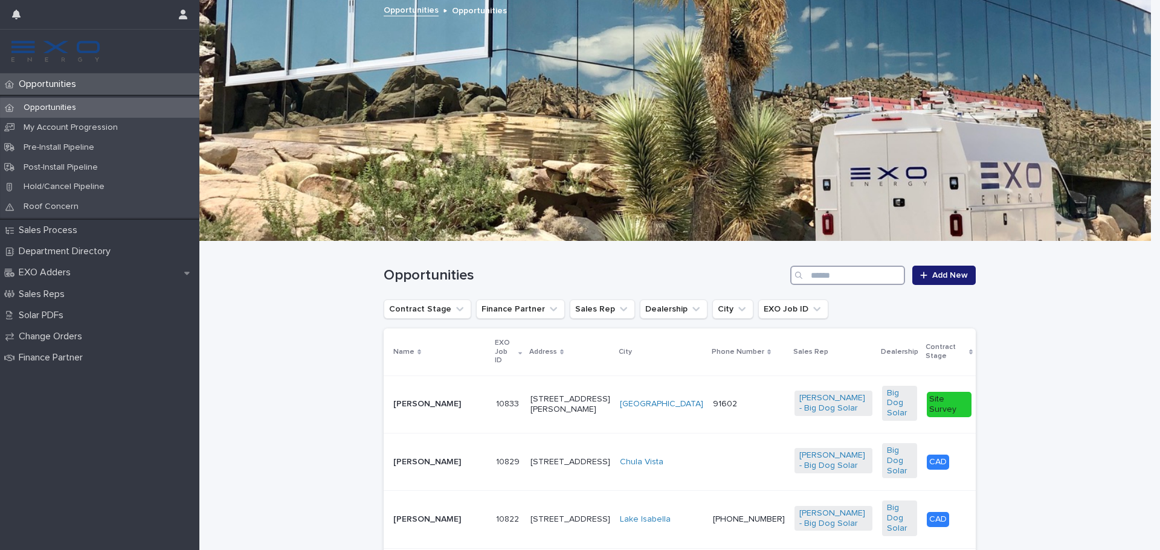
click at [864, 277] on input "Search" at bounding box center [847, 275] width 115 height 19
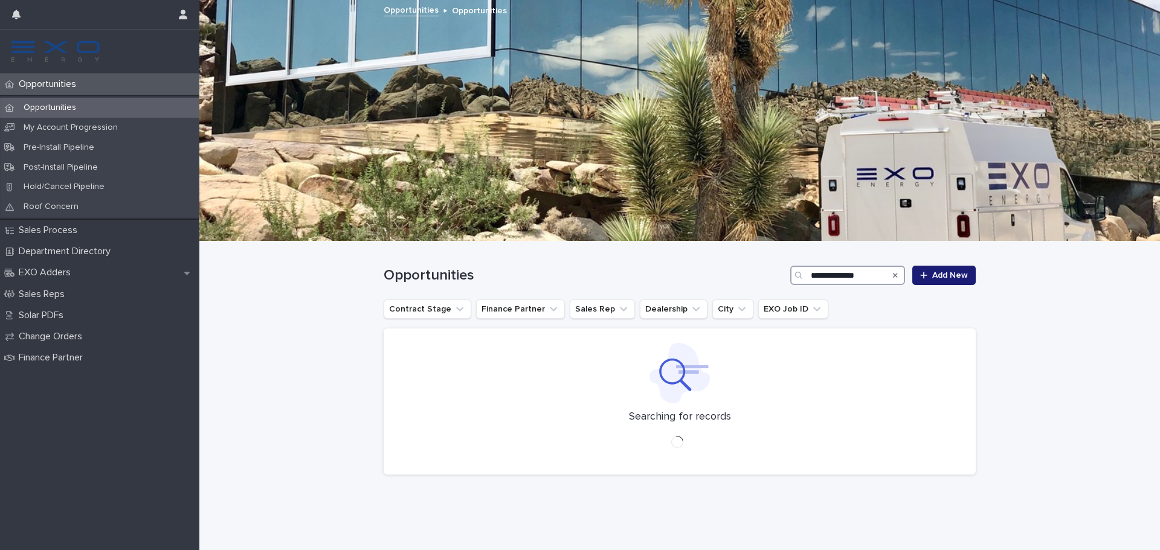
type input "**********"
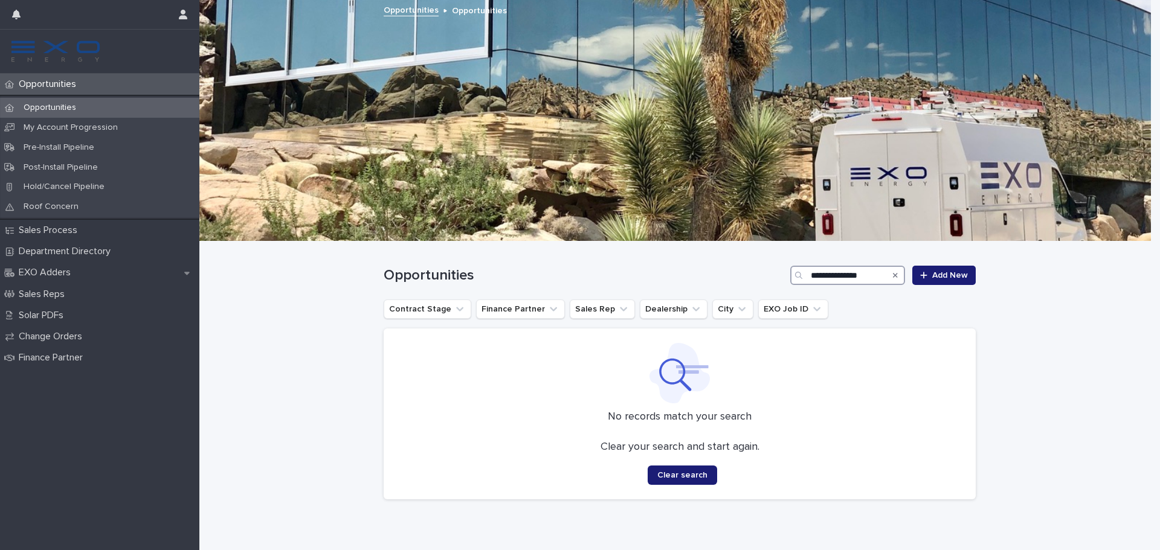
drag, startPoint x: 870, startPoint y: 280, endPoint x: 738, endPoint y: 303, distance: 134.3
click at [738, 303] on div "**********" at bounding box center [680, 376] width 592 height 268
click at [820, 277] on input "*********" at bounding box center [847, 275] width 115 height 19
click at [855, 276] on input "********" at bounding box center [847, 275] width 115 height 19
type input "*******"
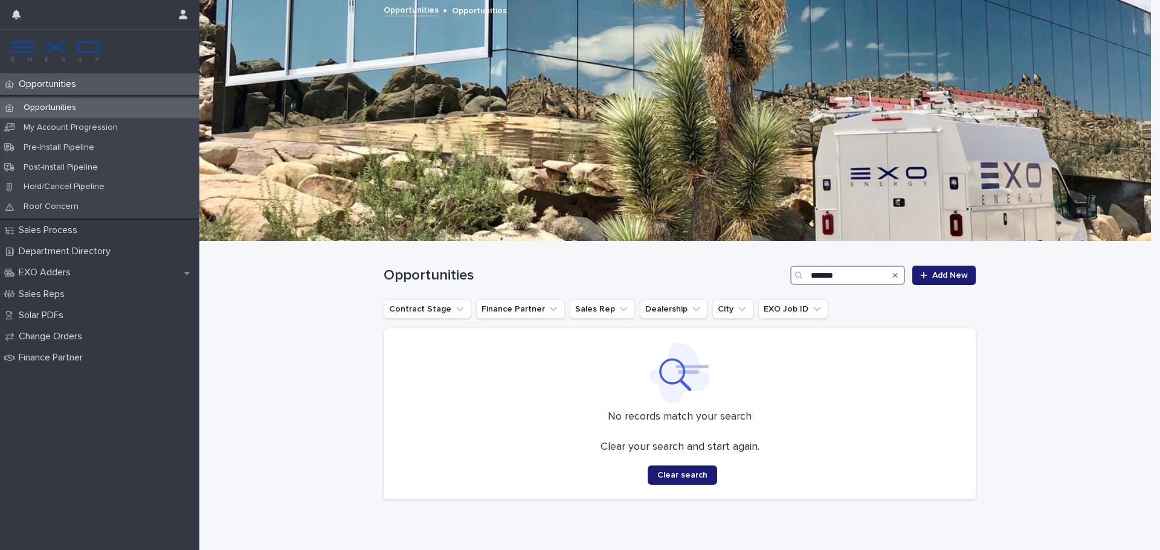
drag, startPoint x: 857, startPoint y: 277, endPoint x: 756, endPoint y: 283, distance: 100.5
click at [756, 283] on div "Opportunities ******* Add New" at bounding box center [680, 275] width 592 height 19
